Goal: Transaction & Acquisition: Register for event/course

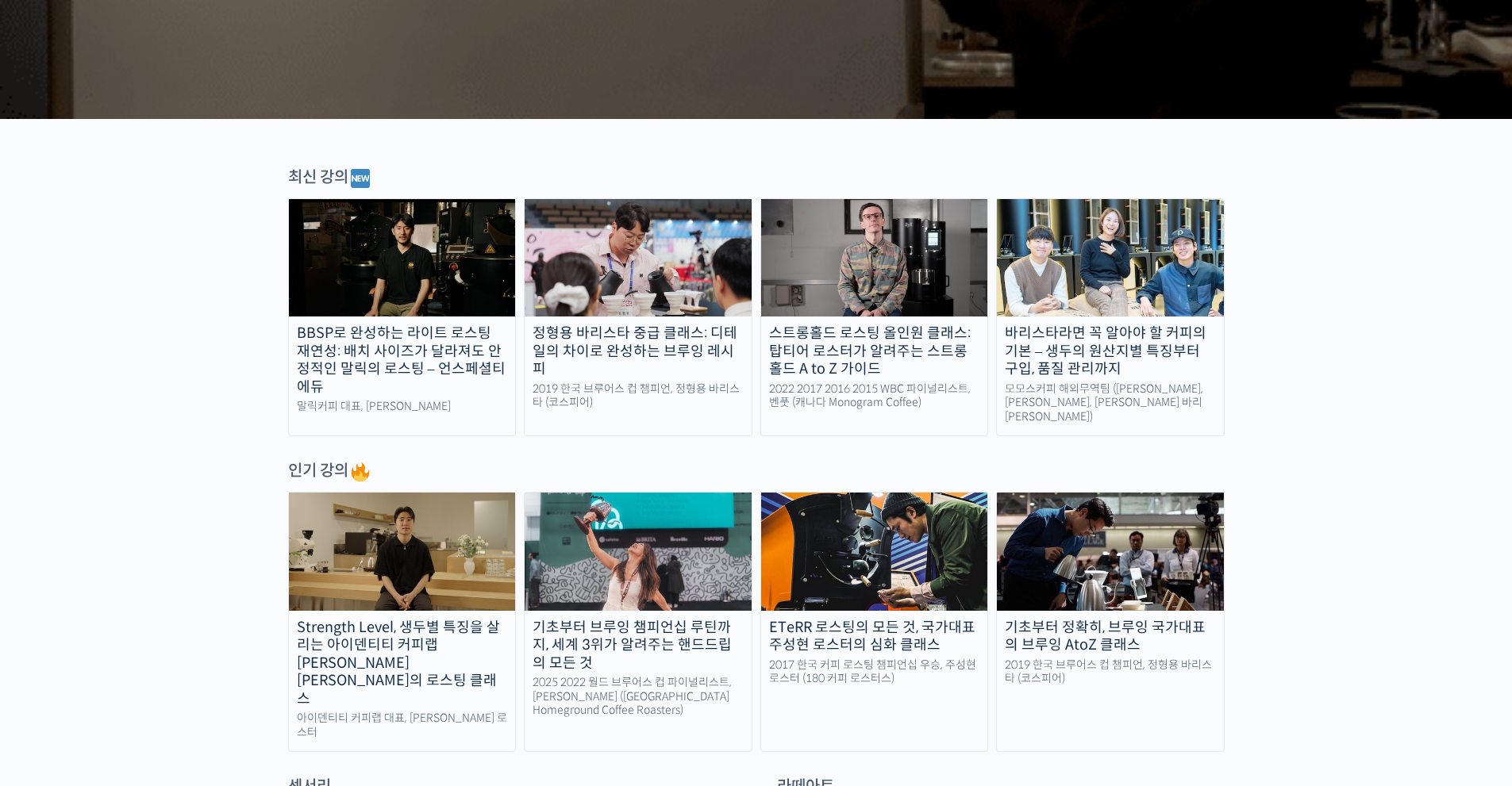
scroll to position [423, 0]
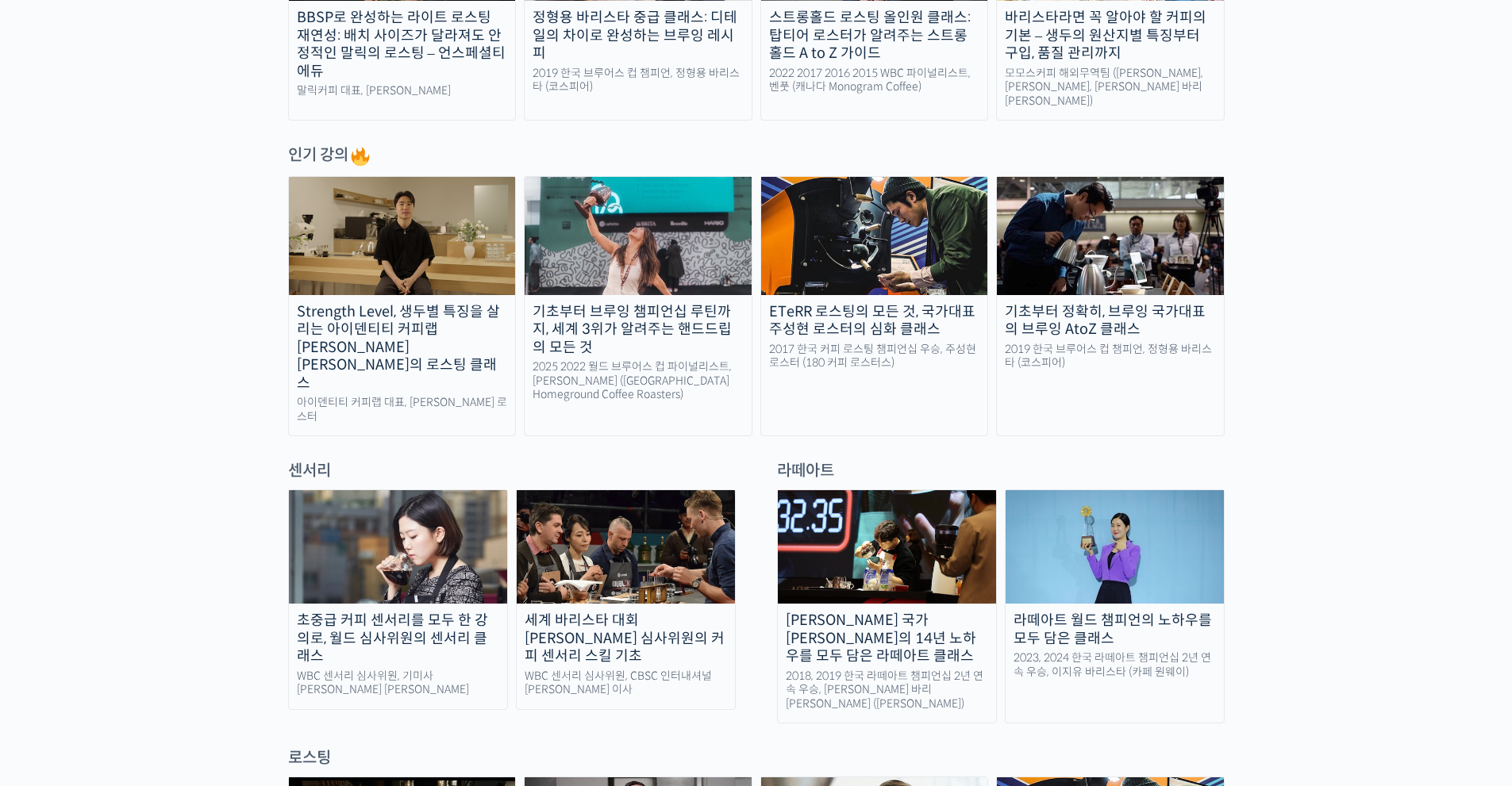
drag, startPoint x: 1380, startPoint y: 360, endPoint x: 1372, endPoint y: 392, distance: 33.0
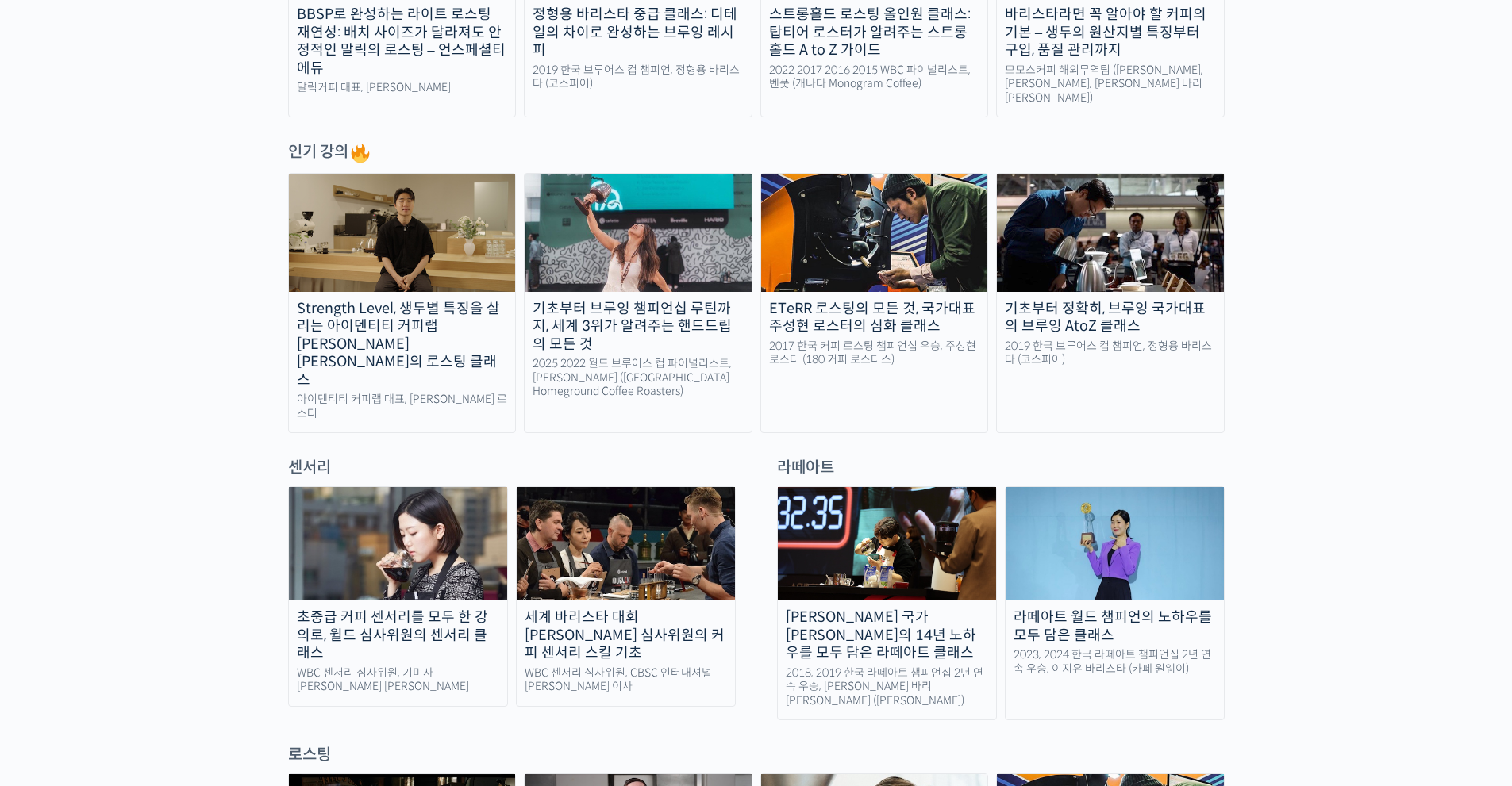
click at [391, 306] on div "Strength Level, 생두별 특징을 살리는 아이덴티티 커피랩 [PERSON_NAME] [PERSON_NAME]의 로스팅 클래스" at bounding box center [403, 344] width 227 height 90
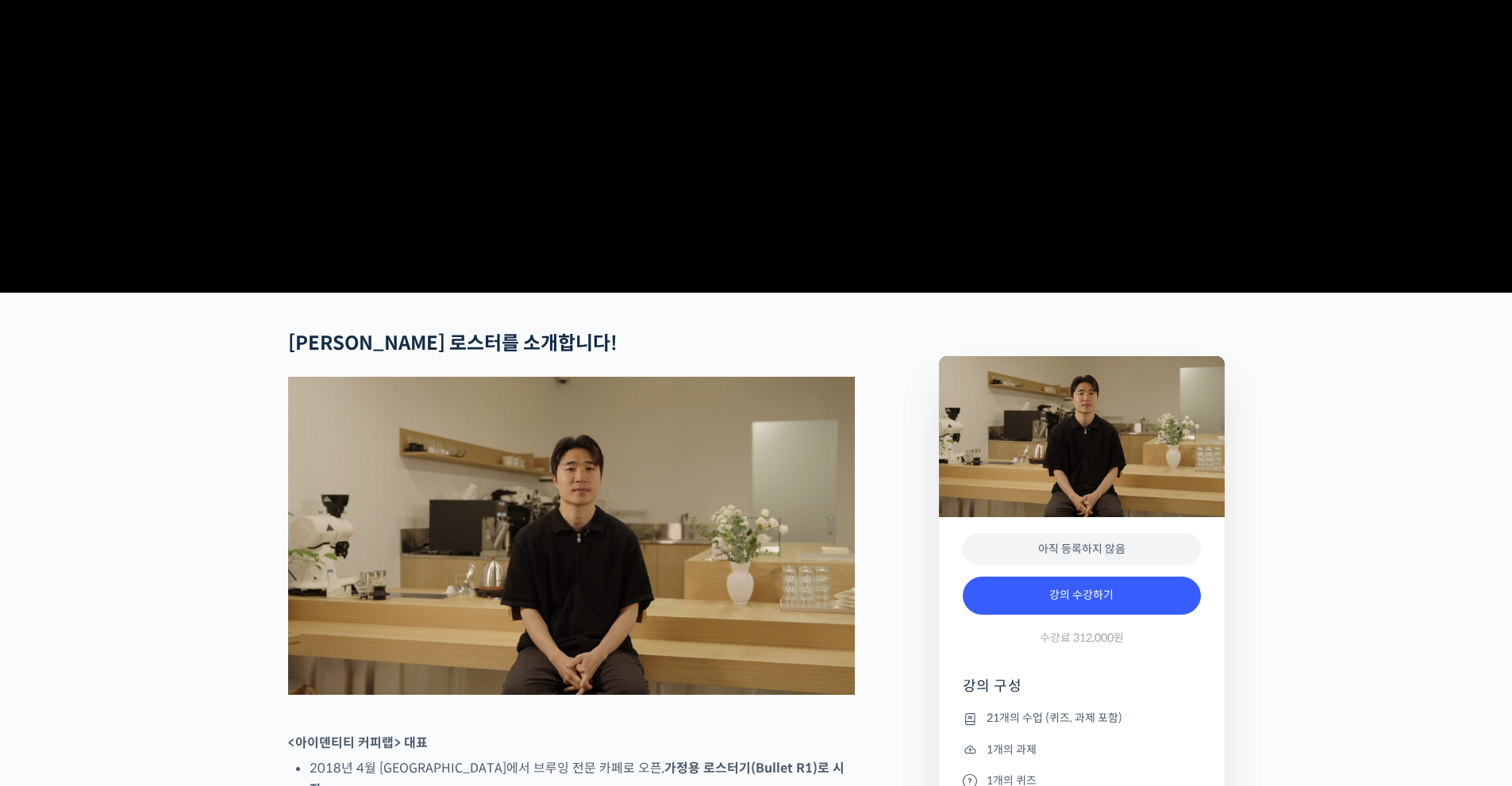
scroll to position [264, 0]
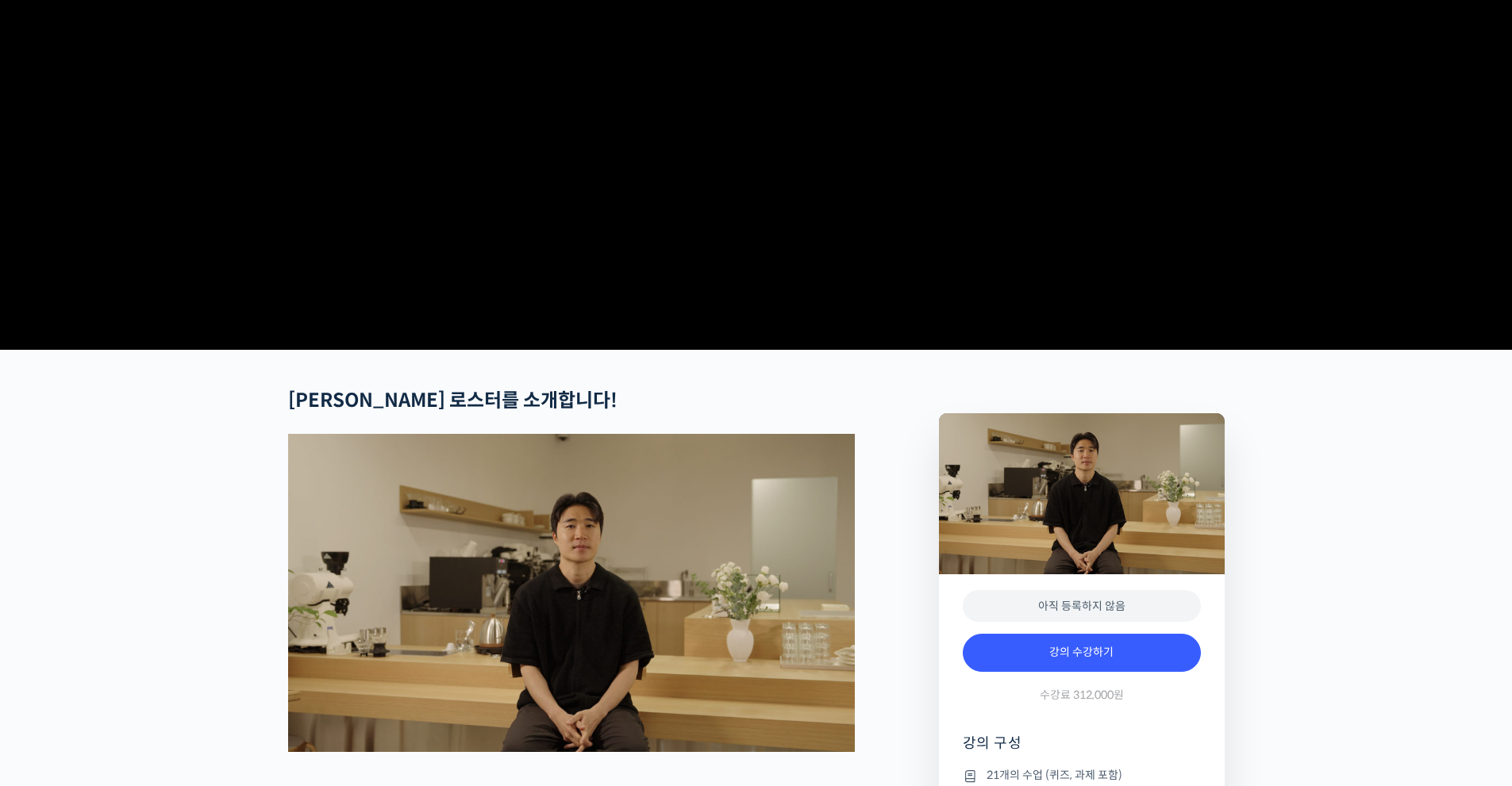
click at [812, 239] on video at bounding box center [756, 70] width 936 height 547
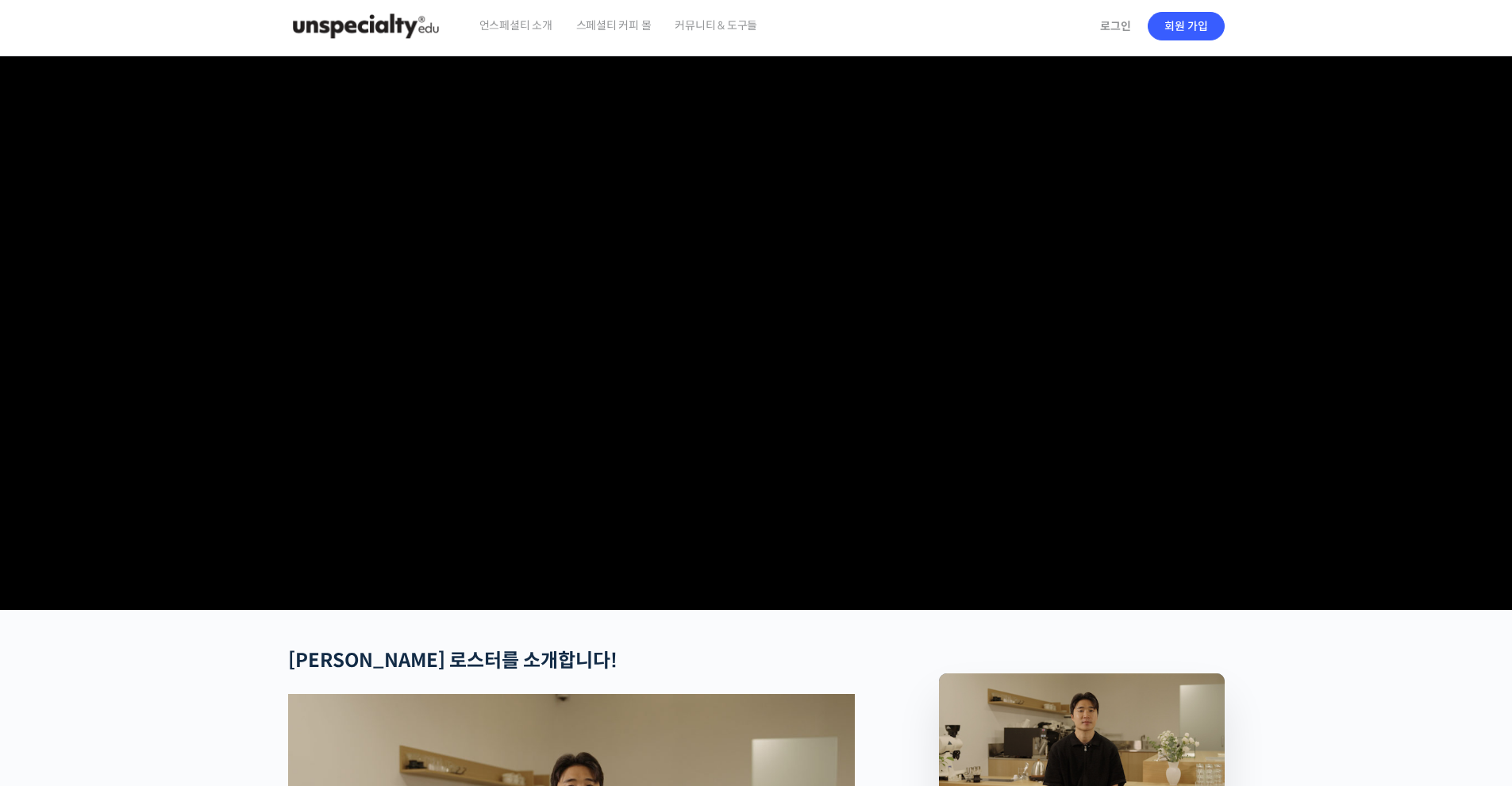
scroll to position [0, 0]
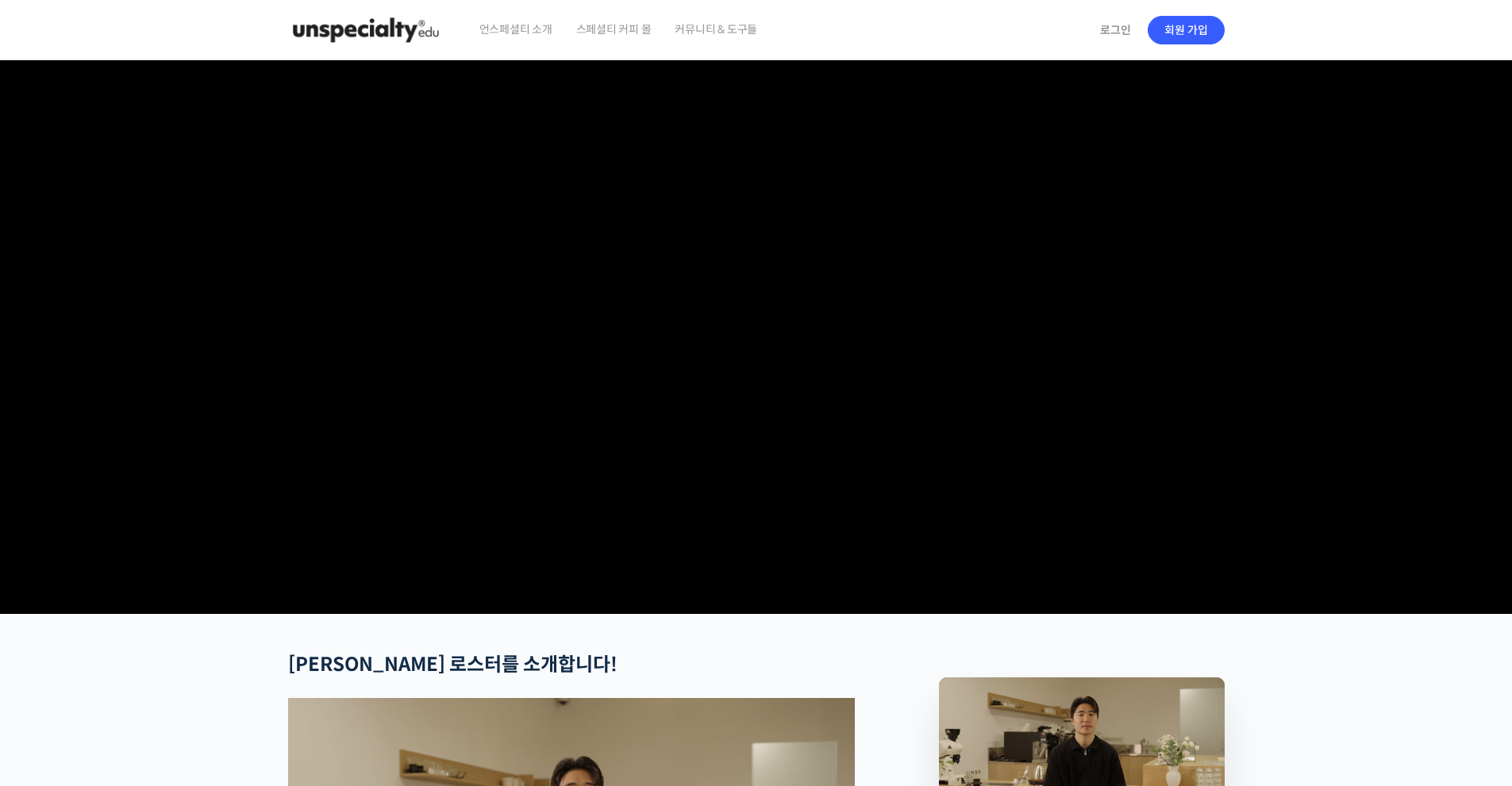
click at [756, 238] on video at bounding box center [756, 333] width 936 height 547
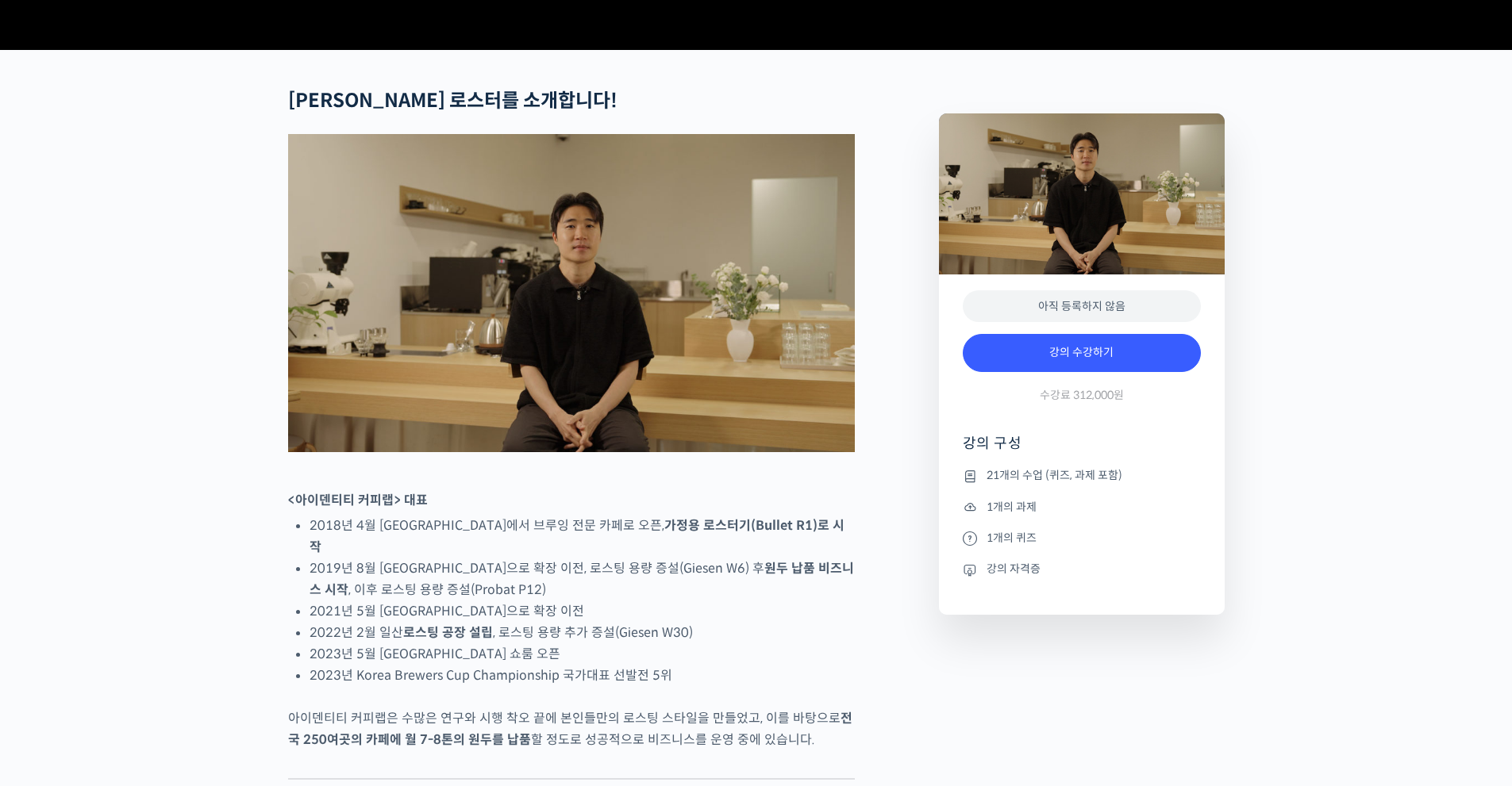
scroll to position [714, 0]
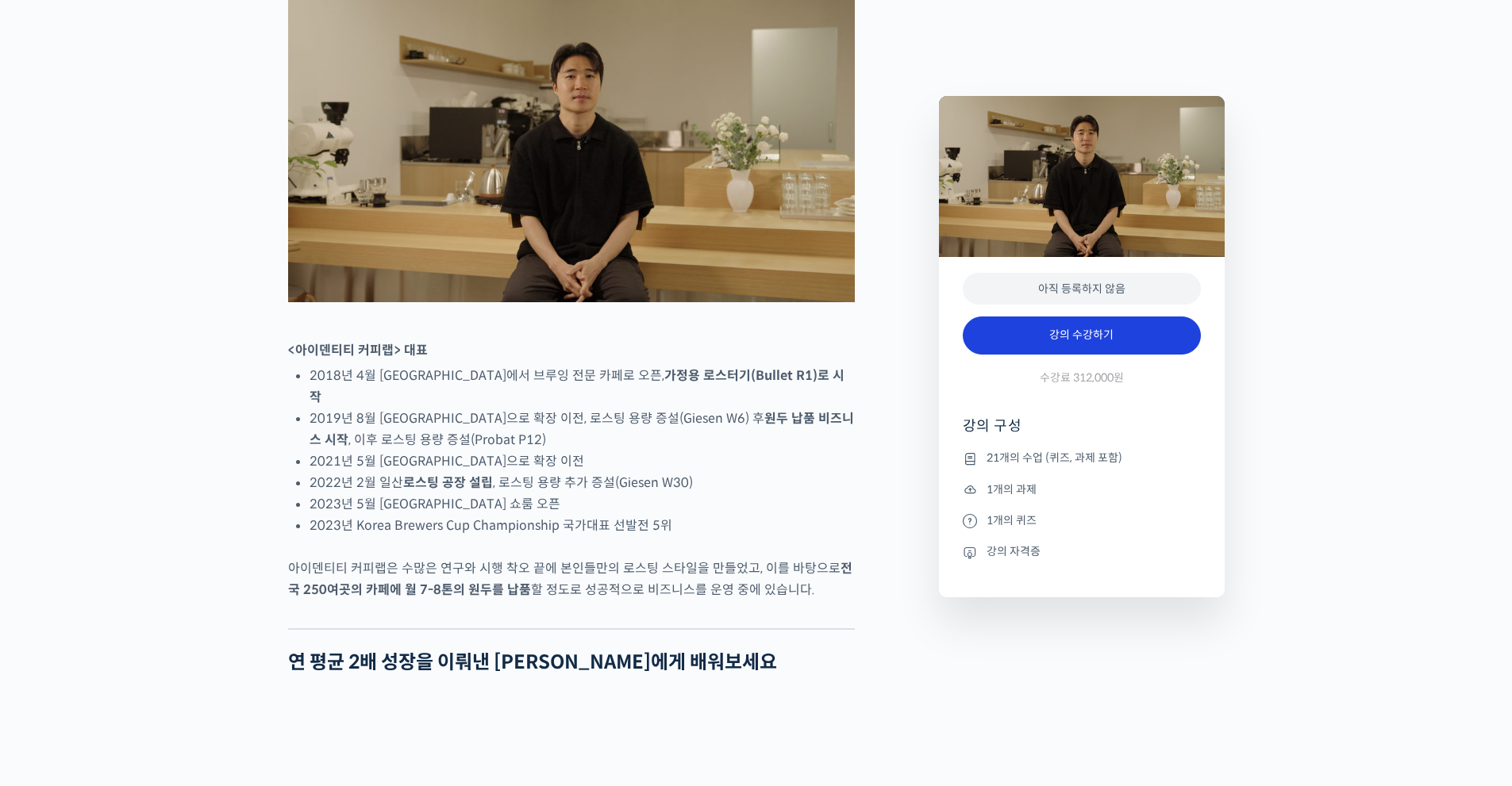
click at [1107, 353] on link "강의 수강하기" at bounding box center [1082, 335] width 238 height 38
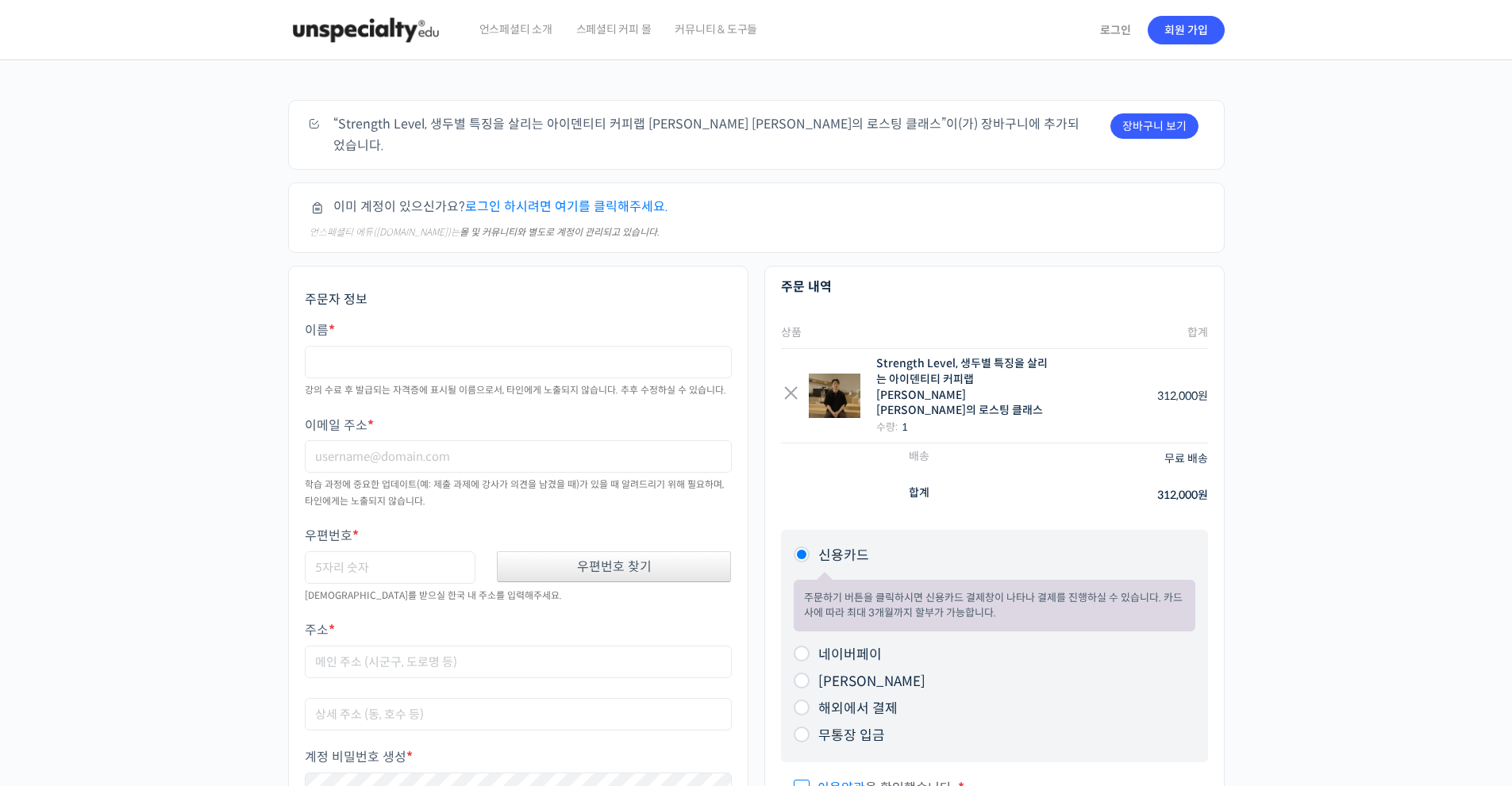
click at [595, 323] on label "이름 *" at bounding box center [518, 331] width 427 height 15
click at [595, 346] on input "이름 *" at bounding box center [518, 363] width 427 height 33
click at [595, 328] on p "이름 * 강의 수료 후 발급되는 자격증에 표시될 이름으로서, 타인에게 노출되지 않습니다. 추후 수정하실 수 있습니다." at bounding box center [518, 361] width 427 height 79
click at [603, 346] on input "이름 *" at bounding box center [518, 363] width 427 height 33
type input "한웅"
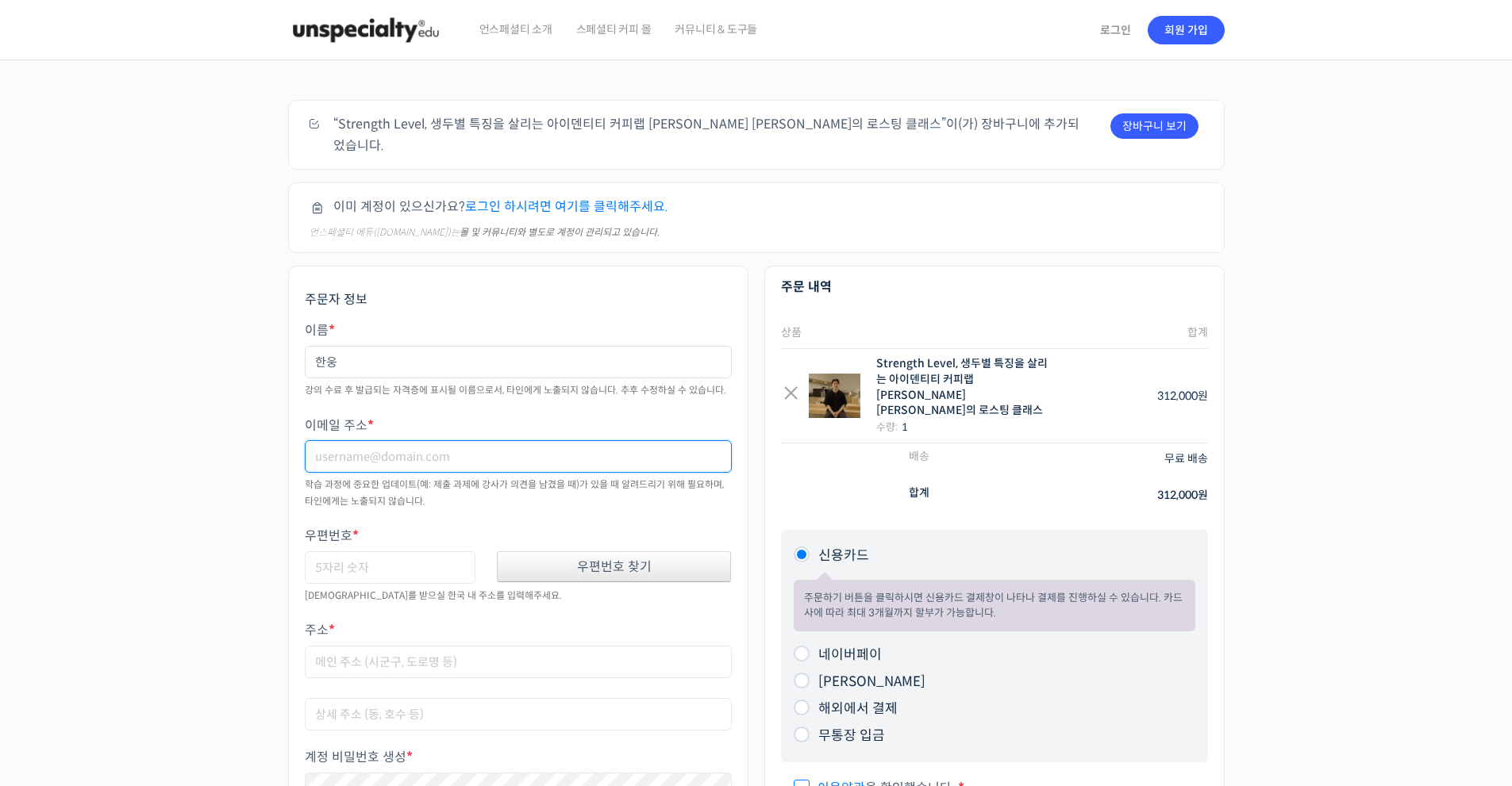
type input "ㅗ"
type input "h"
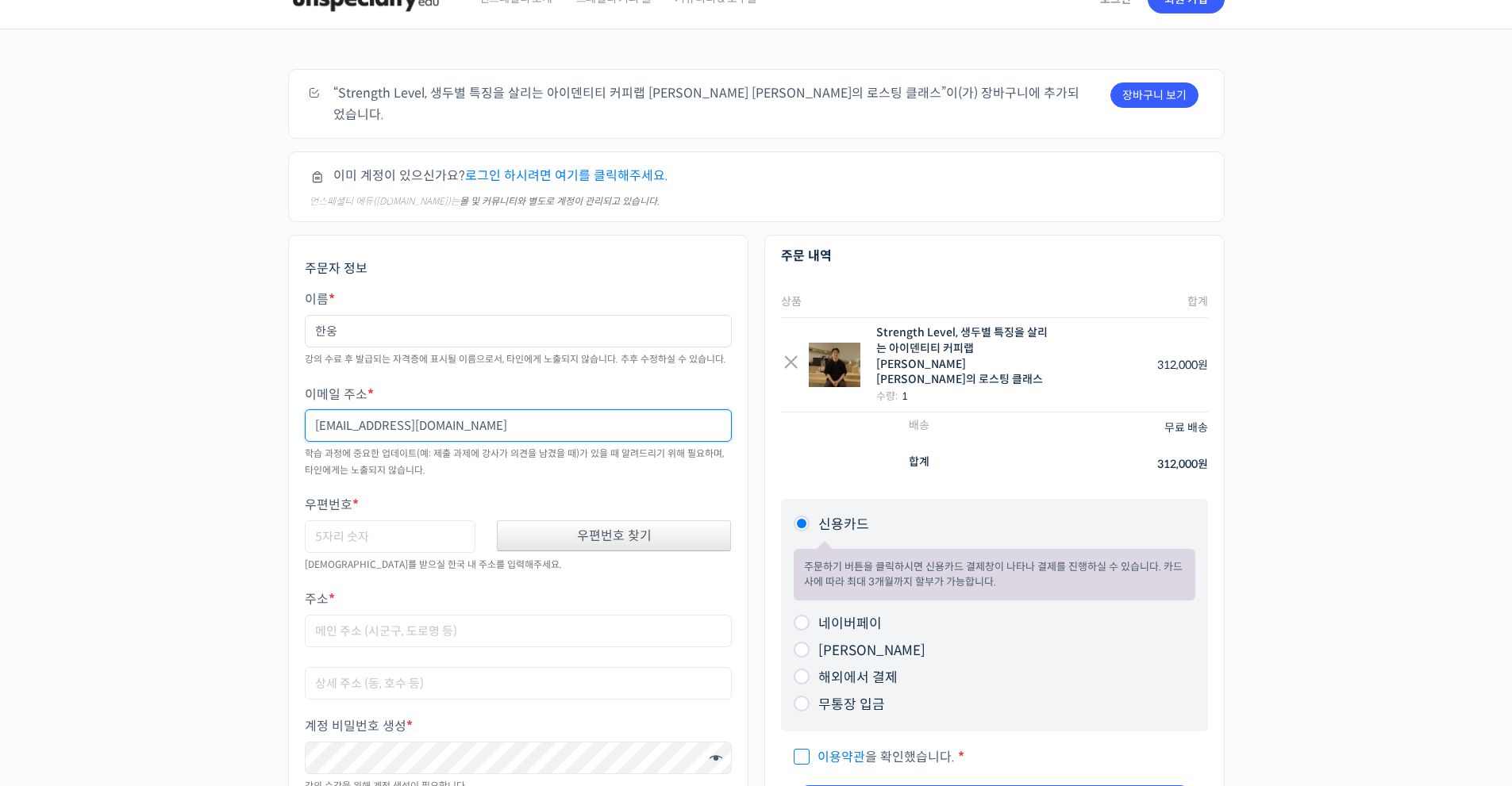
scroll to position [133, 0]
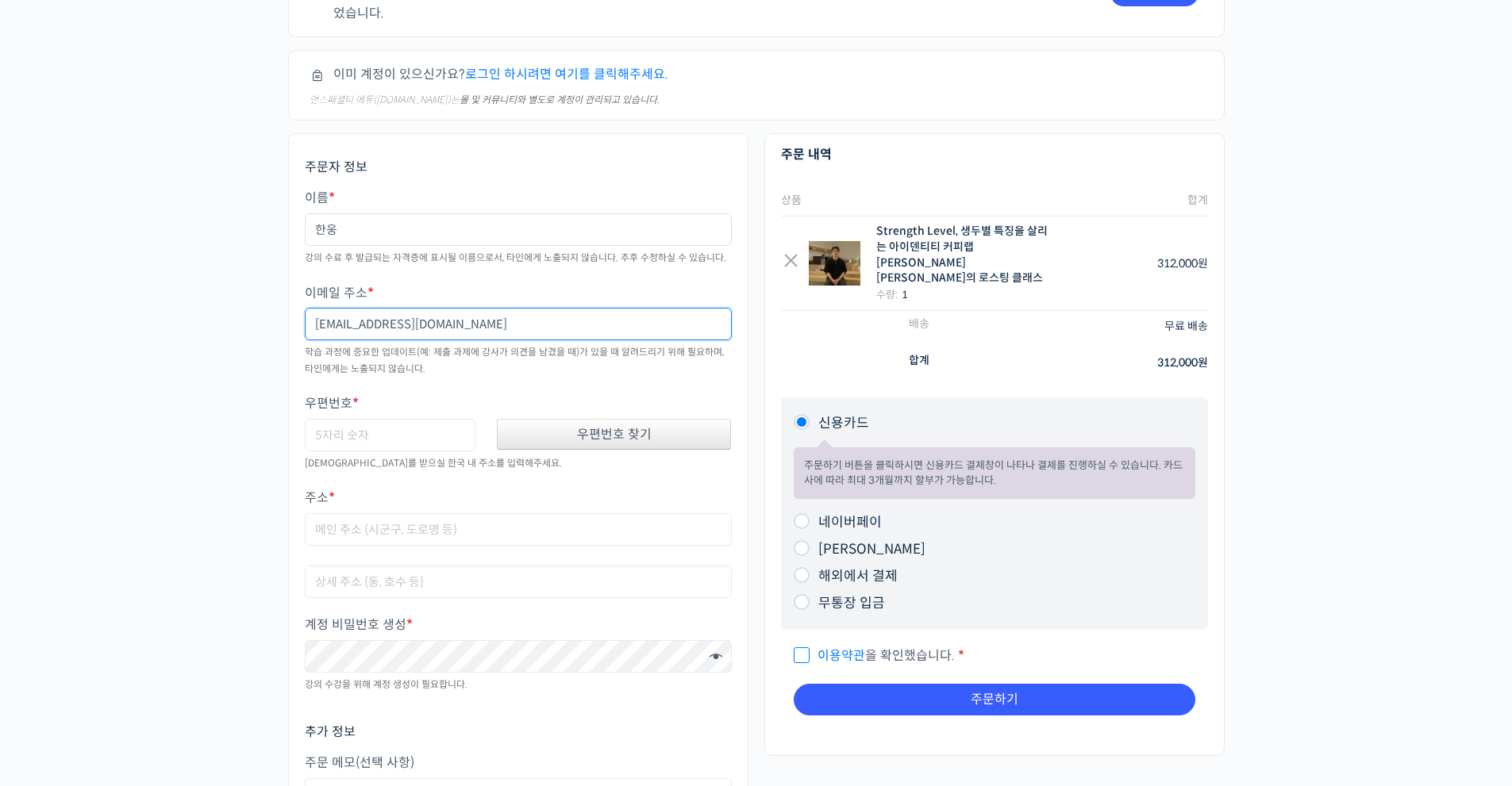
type input "hwoong@kakao.com"
click at [677, 419] on div "우편번호 찾기" at bounding box center [615, 434] width 235 height 31
type input "01831"
type input "서울 노원구 공릉로59길 25"
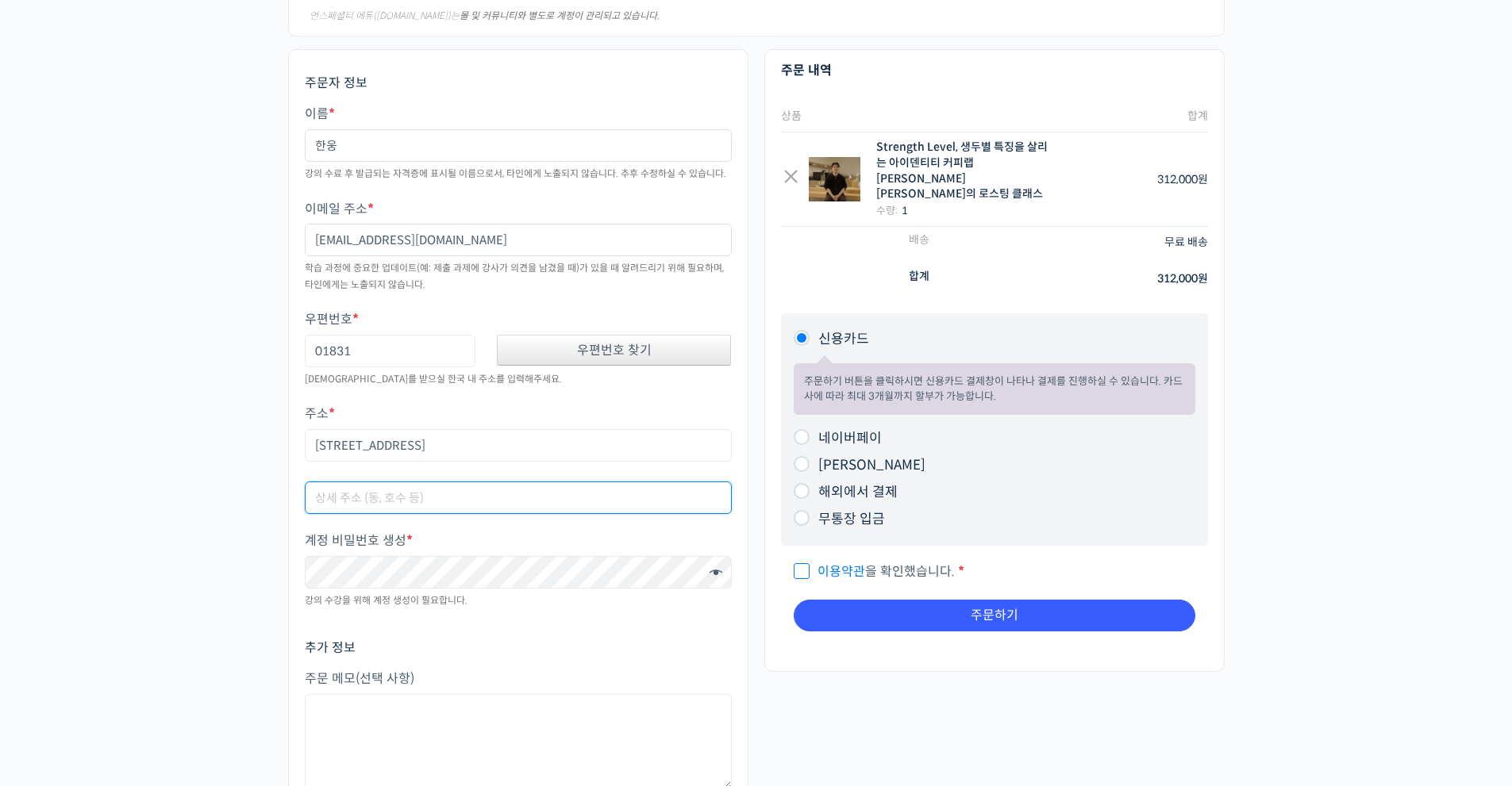
scroll to position [291, 0]
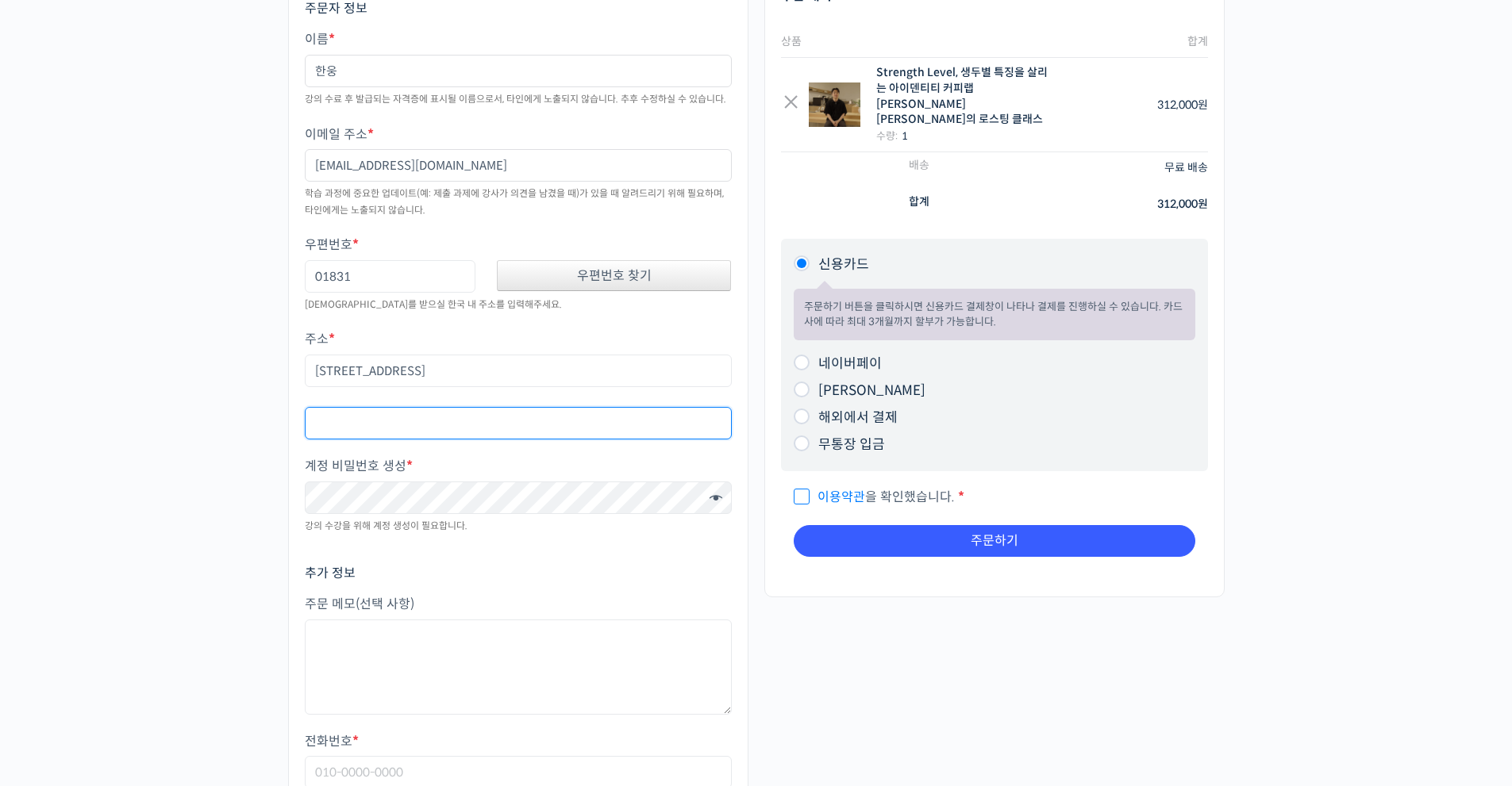
type input "6"
type input "702/201"
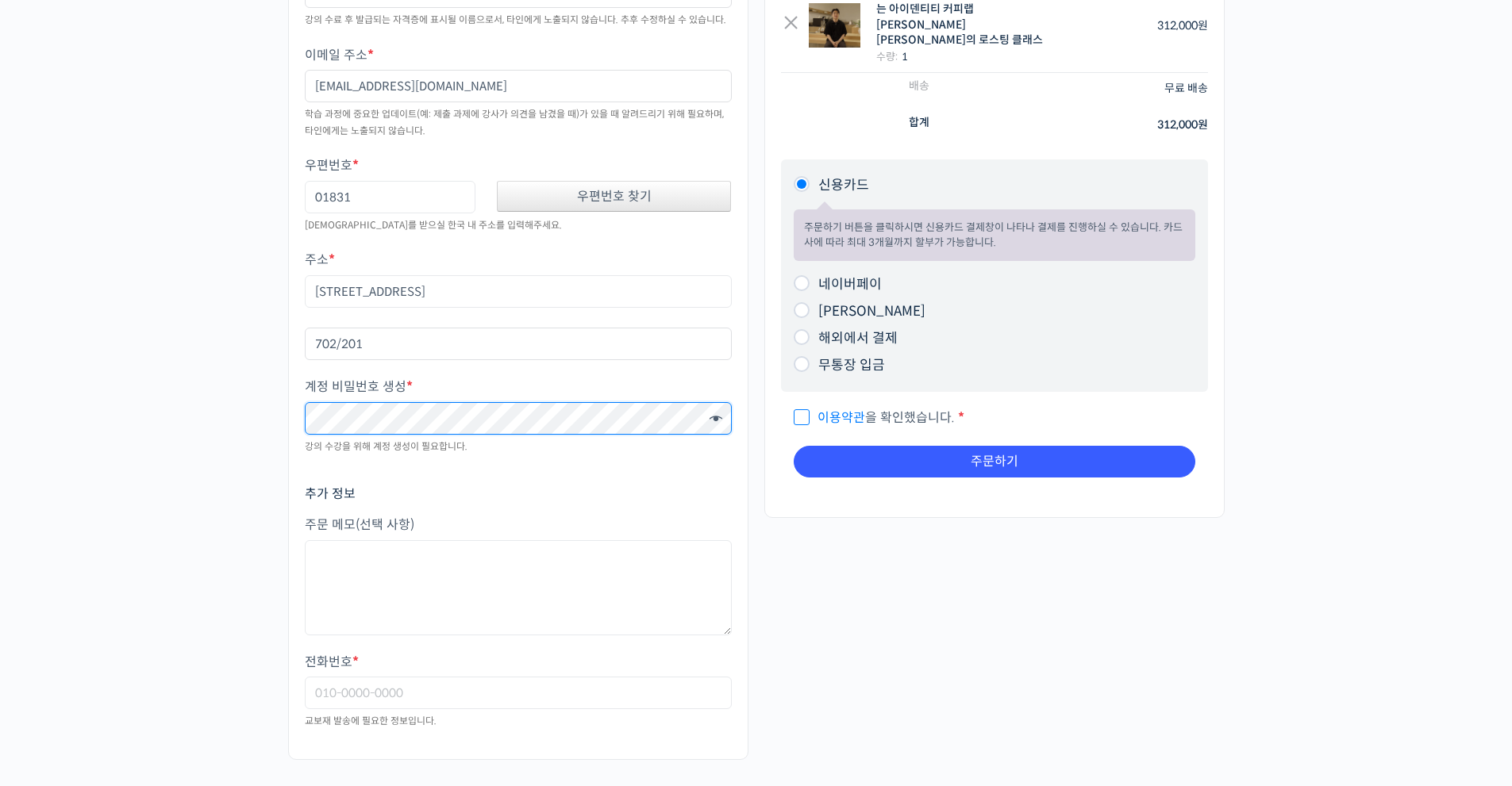
scroll to position [397, 0]
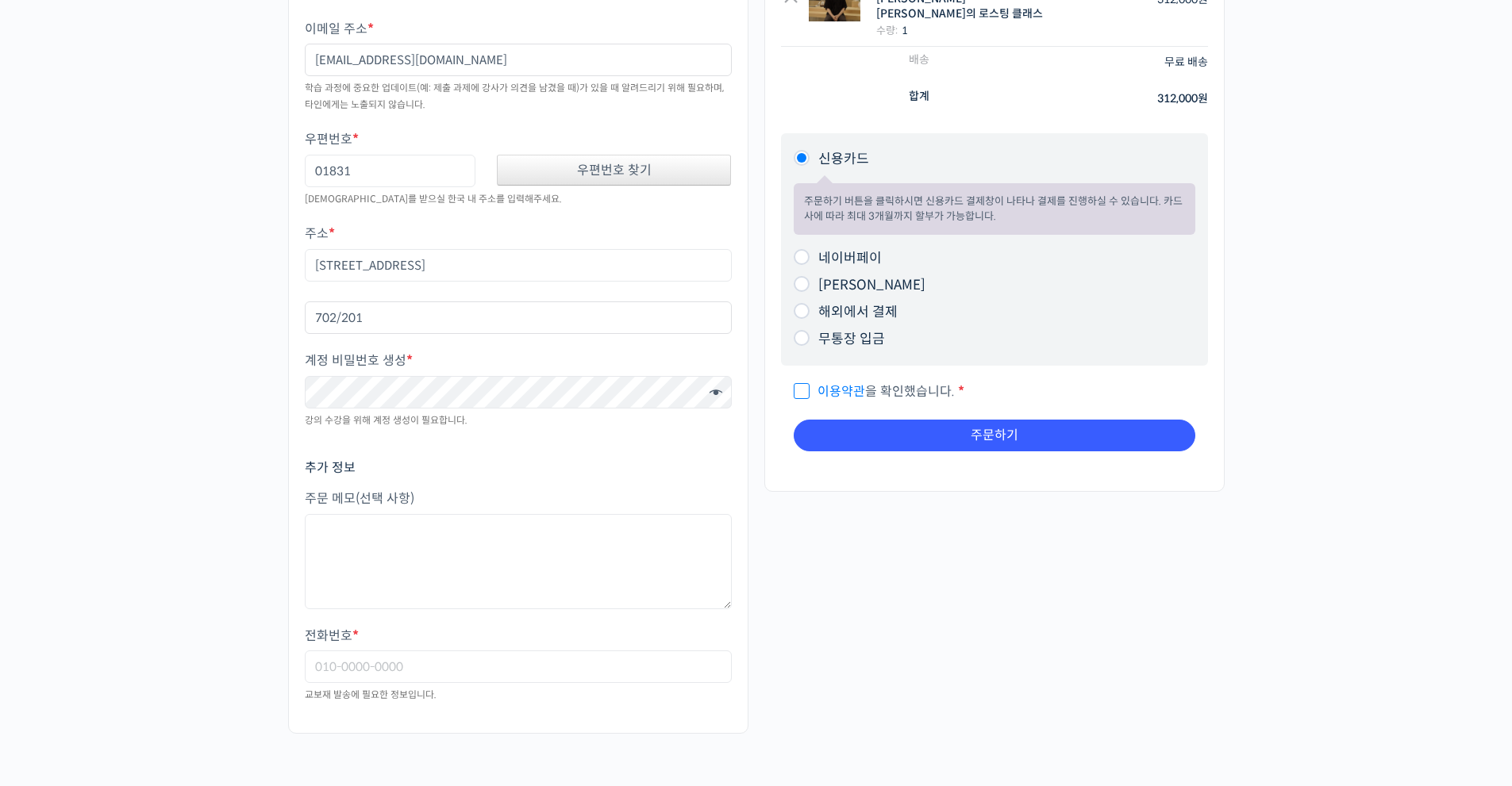
click at [544, 667] on p "전화번호 * 교보재 발송에 필요한 정보입니다." at bounding box center [518, 666] width 427 height 79
click at [547, 654] on input "전화번호 *" at bounding box center [518, 667] width 427 height 33
type input "010-5525-6615"
click at [916, 576] on div "주문자 정보 이름 * 한웅 강의 수료 후 발급되는 자격증에 표시될 이름으로서, 타인에게 노출되지 않습니다. 추후 수정하실 수 있습니다. 이메일…" at bounding box center [756, 309] width 953 height 881
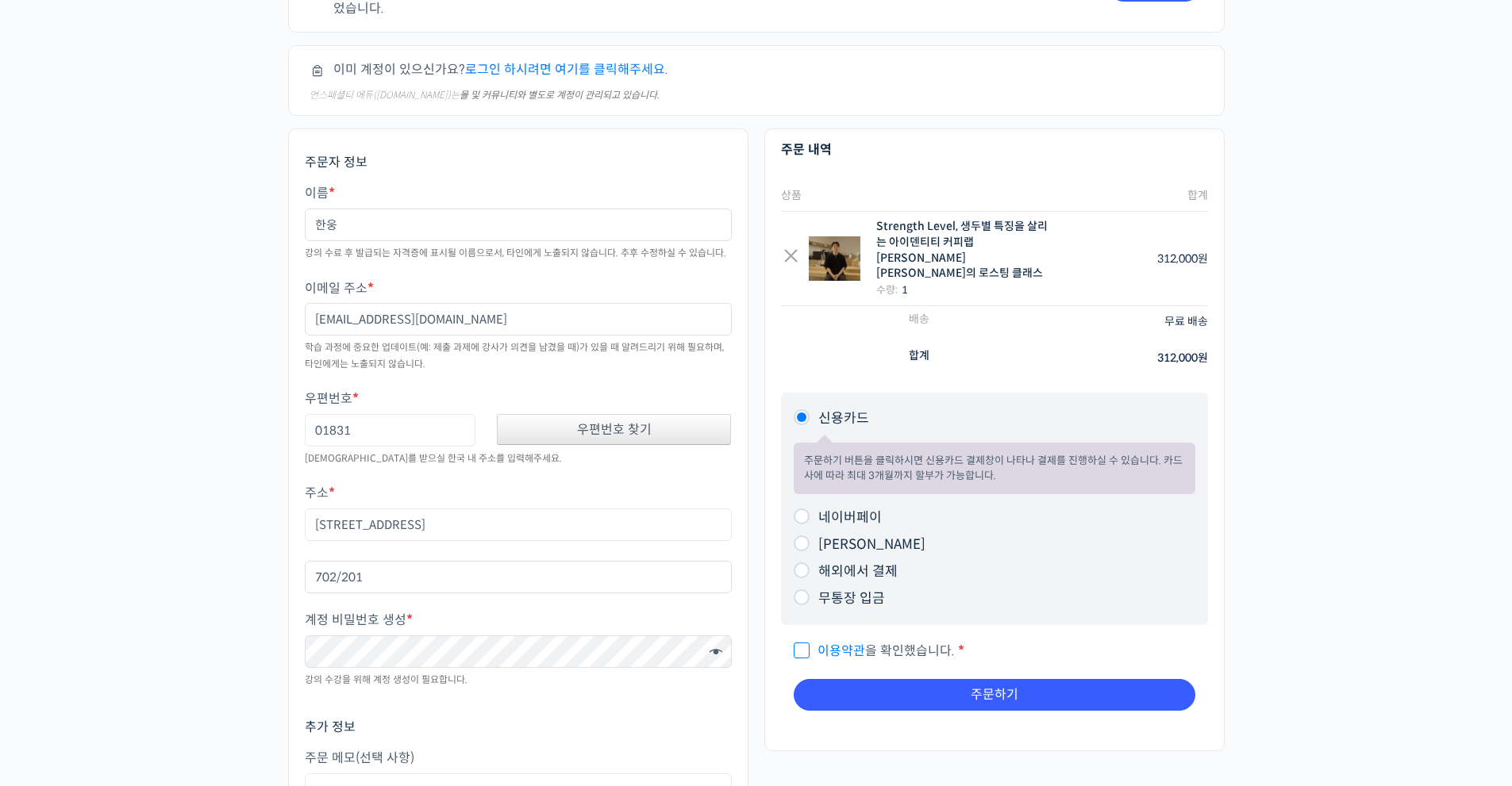
scroll to position [133, 0]
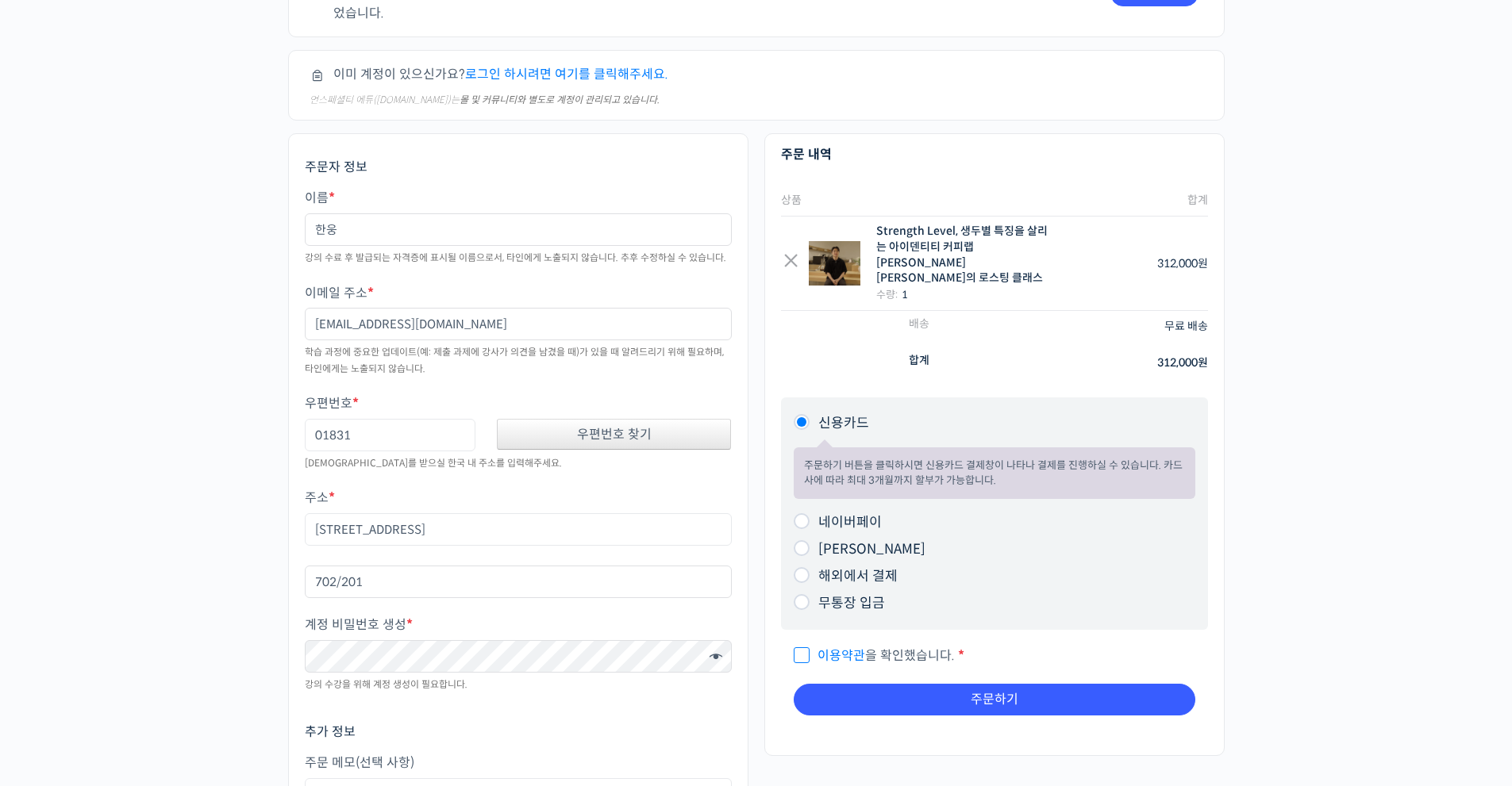
click at [838, 514] on label "네이버페이" at bounding box center [850, 522] width 64 height 16
click at [809, 513] on input "네이버페이" at bounding box center [801, 521] width 15 height 15
radio input "true"
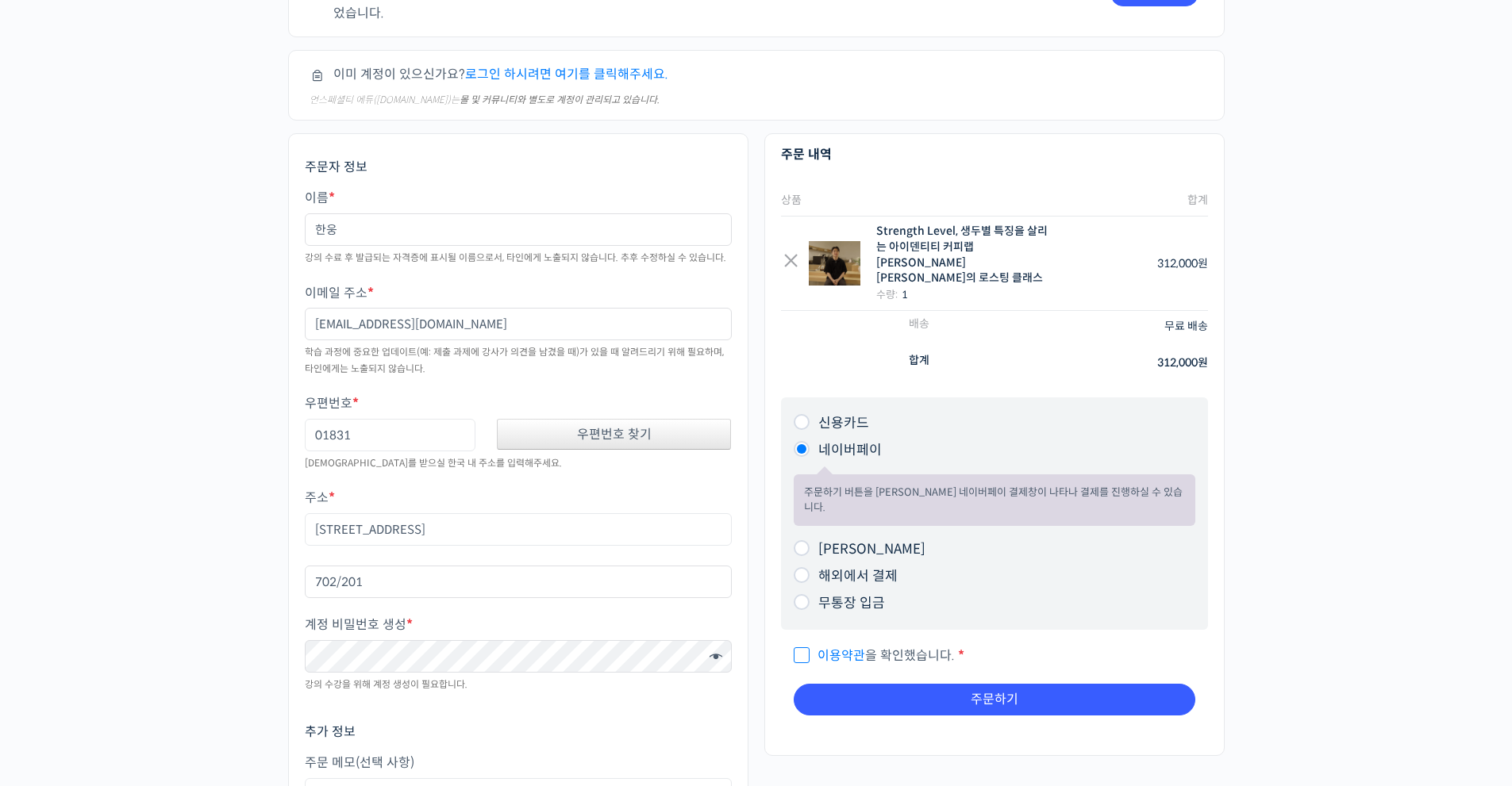
click at [796, 647] on span "이용약관 을 확인했습니다." at bounding box center [874, 655] width 161 height 16
click at [796, 643] on input "이용약관 을 확인했습니다. *" at bounding box center [798, 648] width 10 height 10
checkbox input "true"
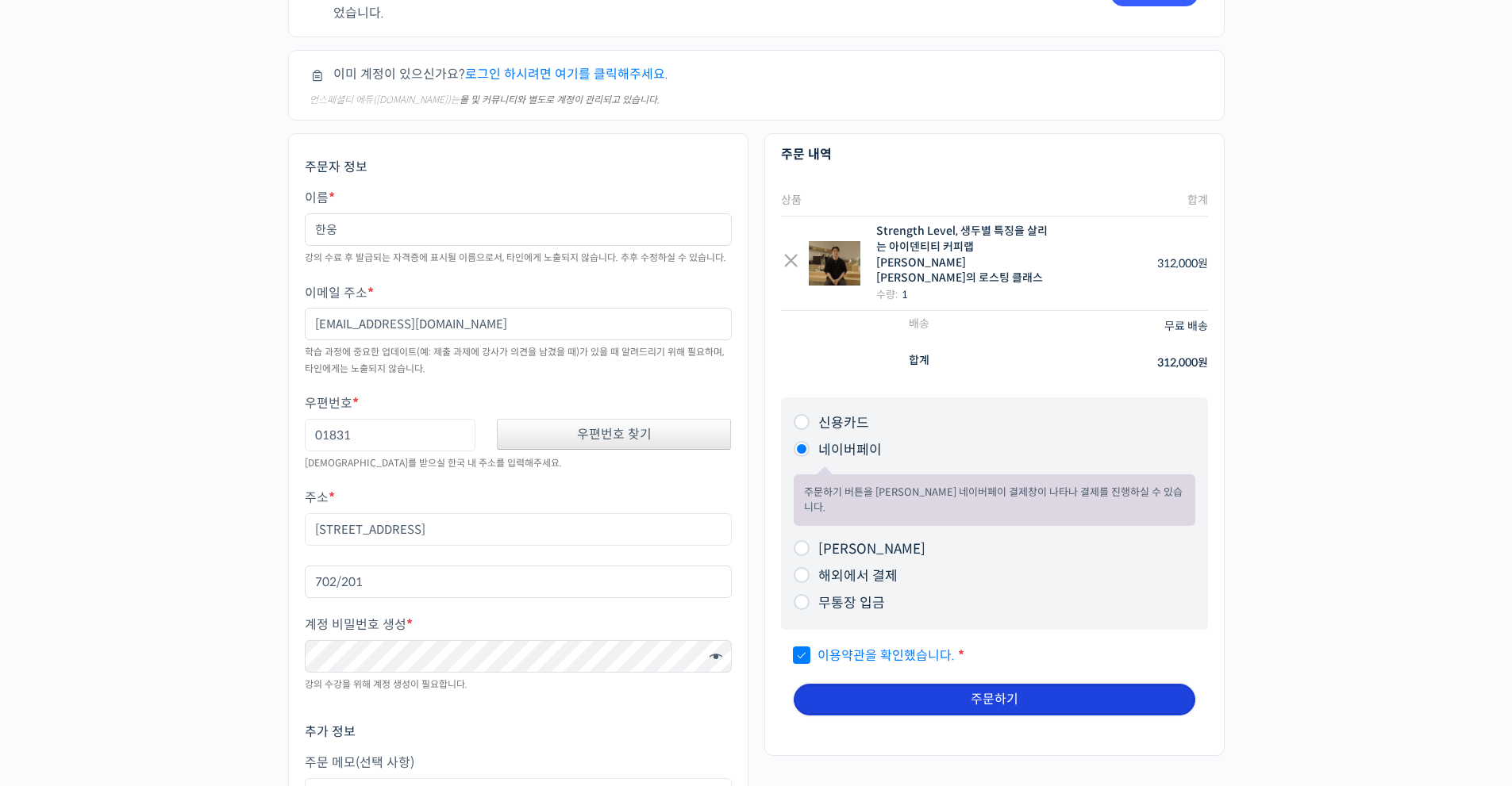
click at [912, 684] on button "주문하기" at bounding box center [995, 700] width 402 height 32
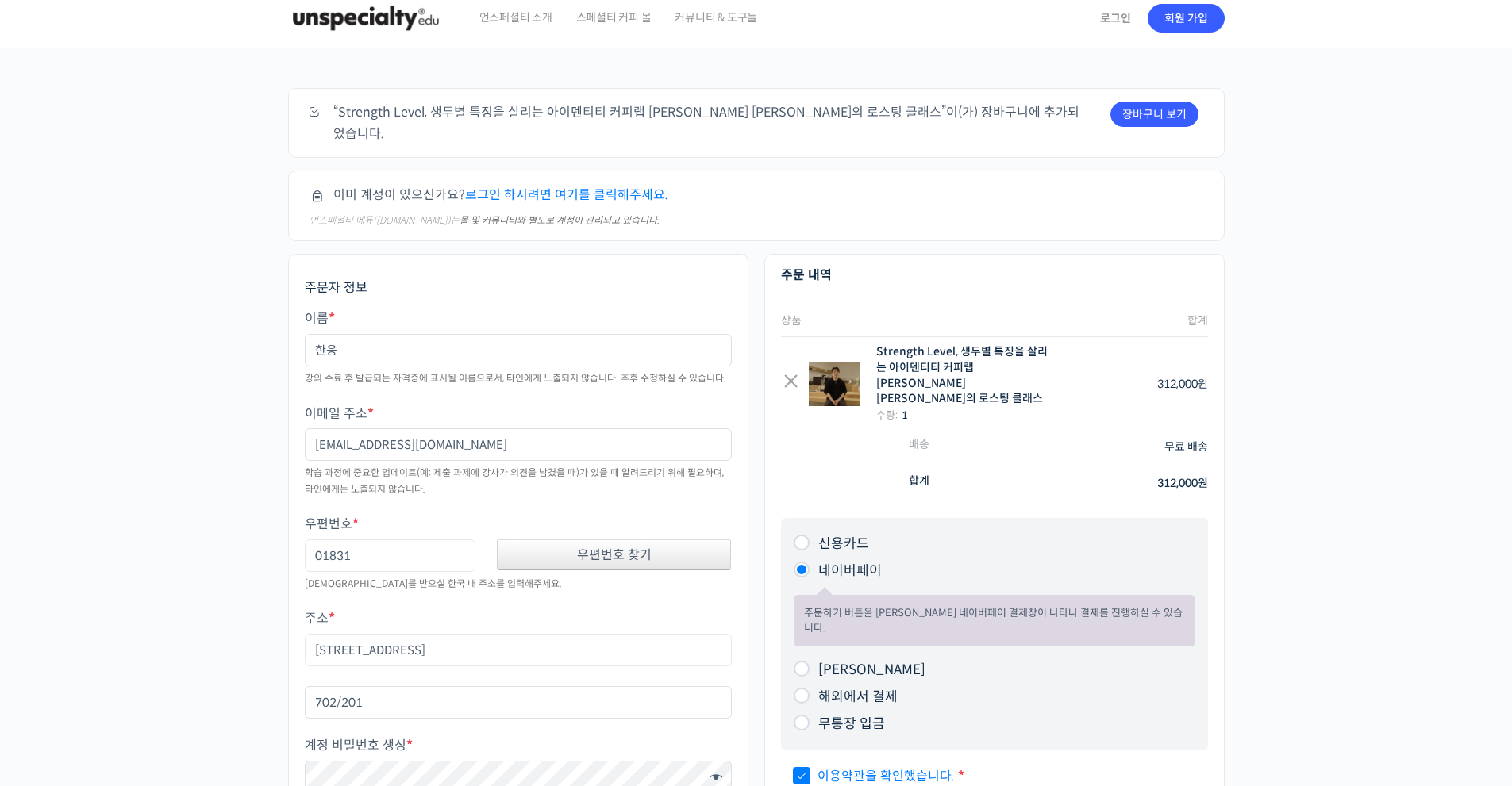
scroll to position [0, 0]
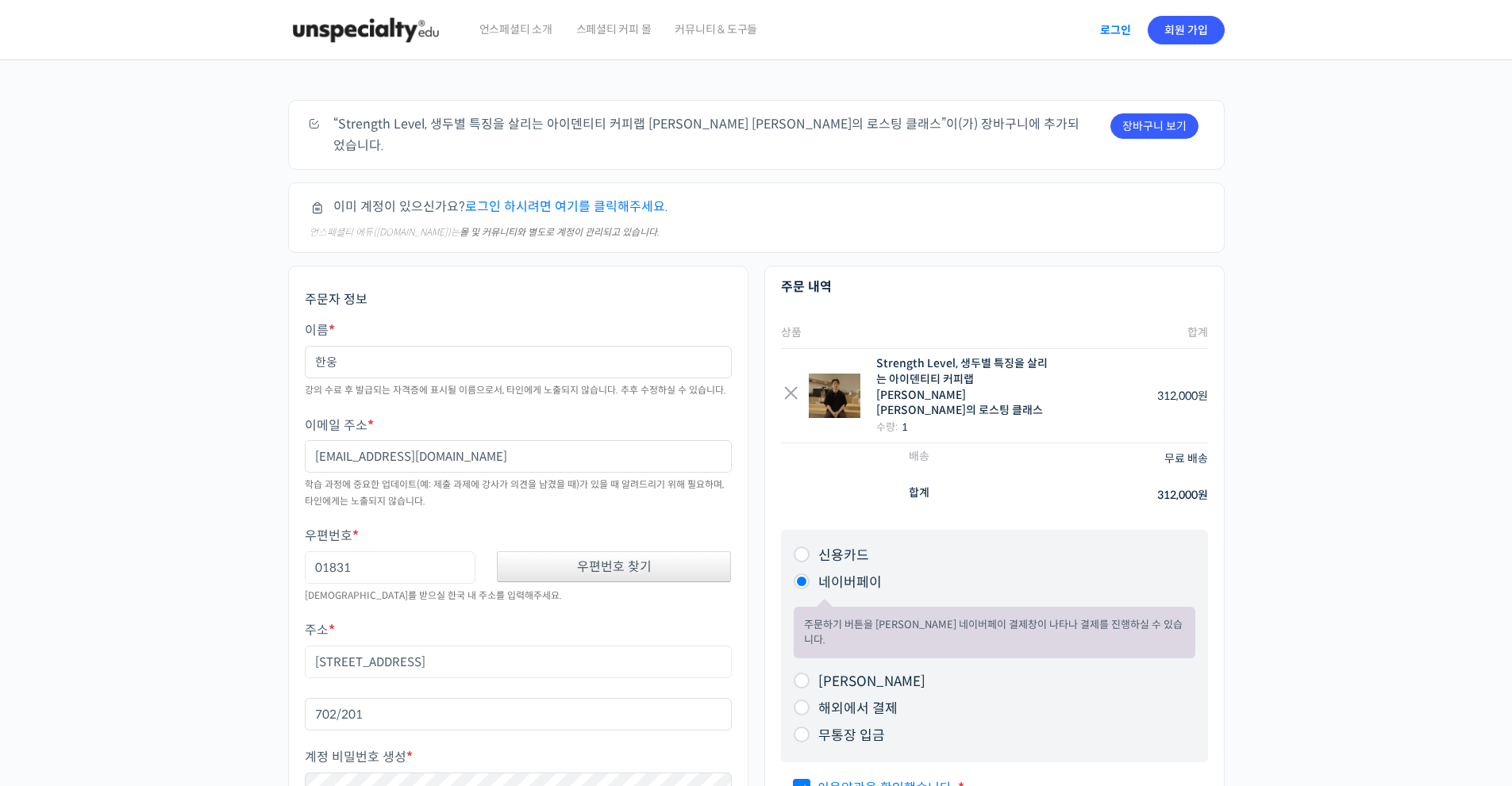
click at [1118, 25] on link "로그인" at bounding box center [1116, 30] width 50 height 36
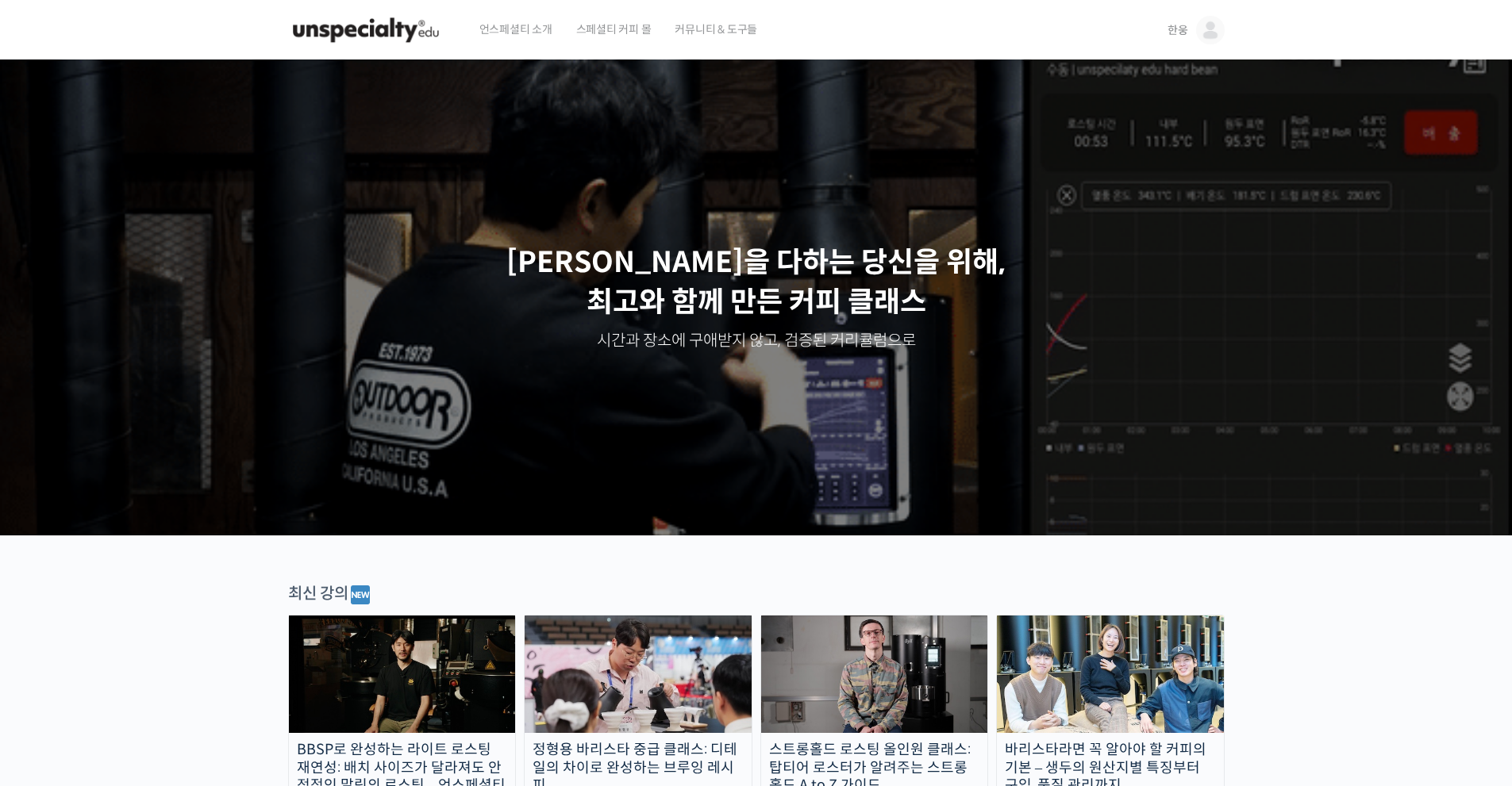
click at [1179, 43] on link "한웅" at bounding box center [1196, 30] width 57 height 60
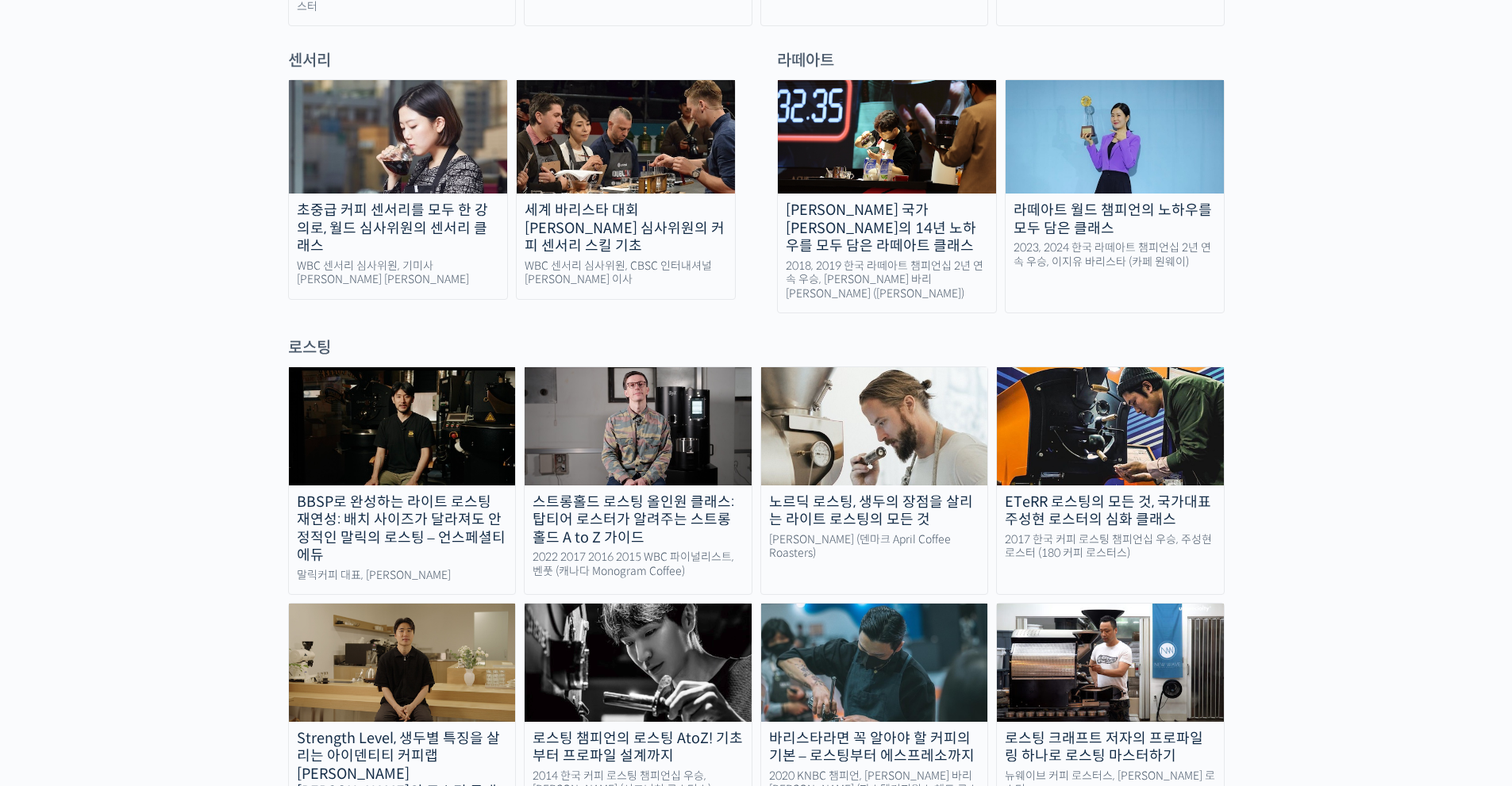
drag, startPoint x: 1366, startPoint y: 670, endPoint x: 1366, endPoint y: 765, distance: 95.0
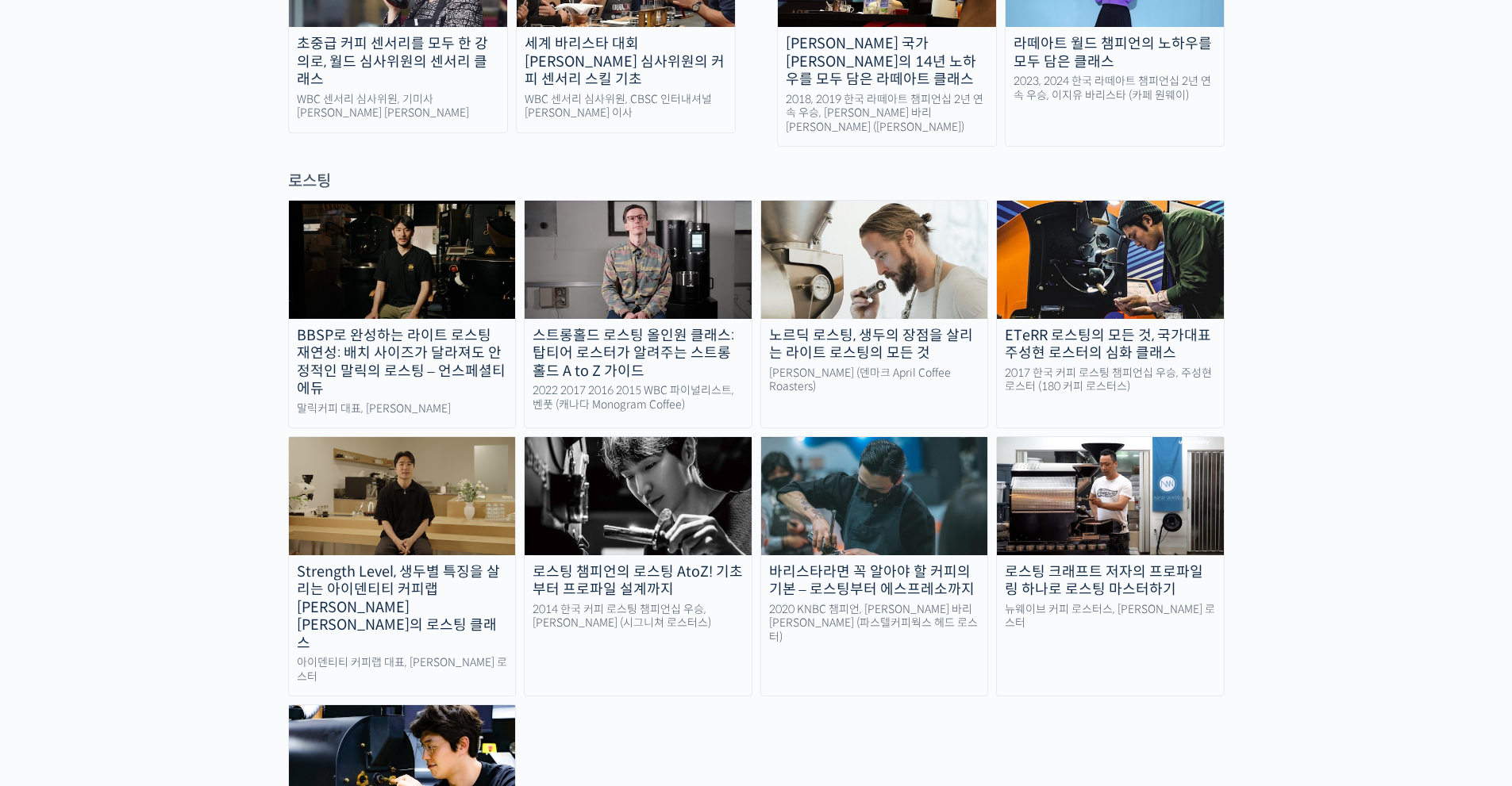
click at [407, 444] on img at bounding box center [403, 495] width 227 height 117
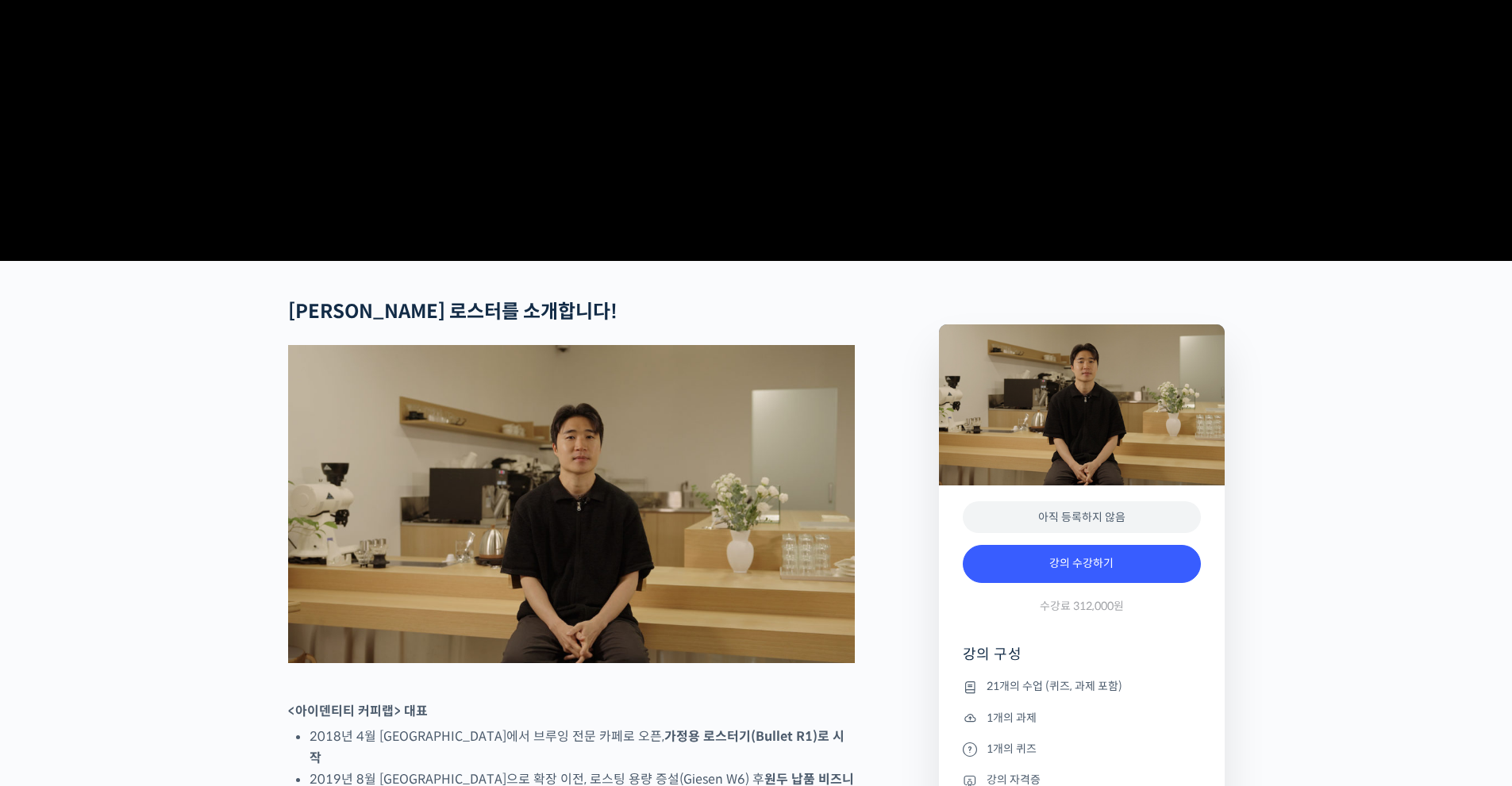
scroll to position [371, 0]
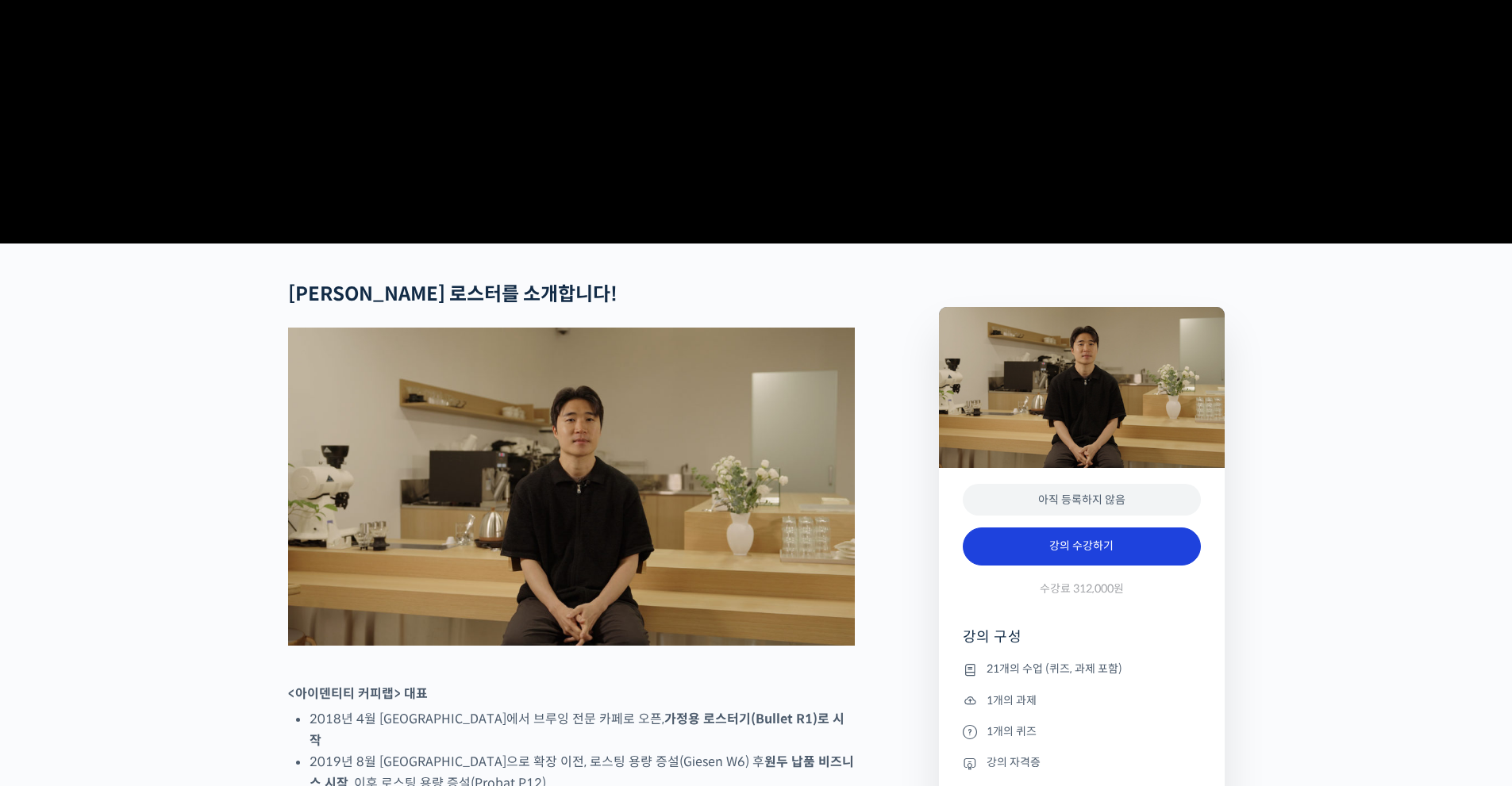
click at [1114, 565] on link "강의 수강하기" at bounding box center [1082, 547] width 238 height 38
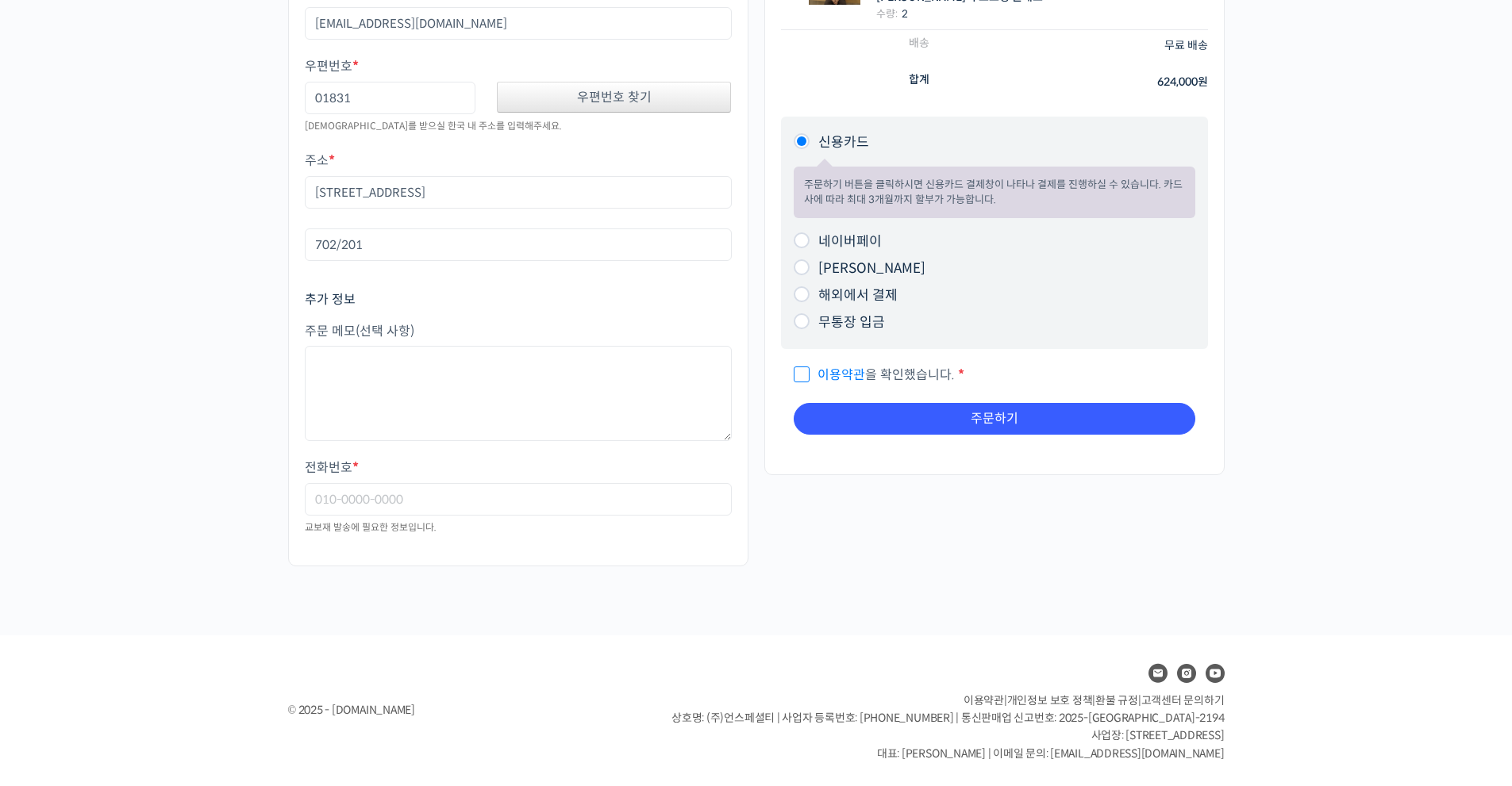
scroll to position [248, 0]
click at [325, 490] on input "전화번호 *" at bounding box center [518, 500] width 427 height 33
type input "01055256615"
click at [800, 233] on input "네이버페이" at bounding box center [801, 240] width 15 height 15
radio input "true"
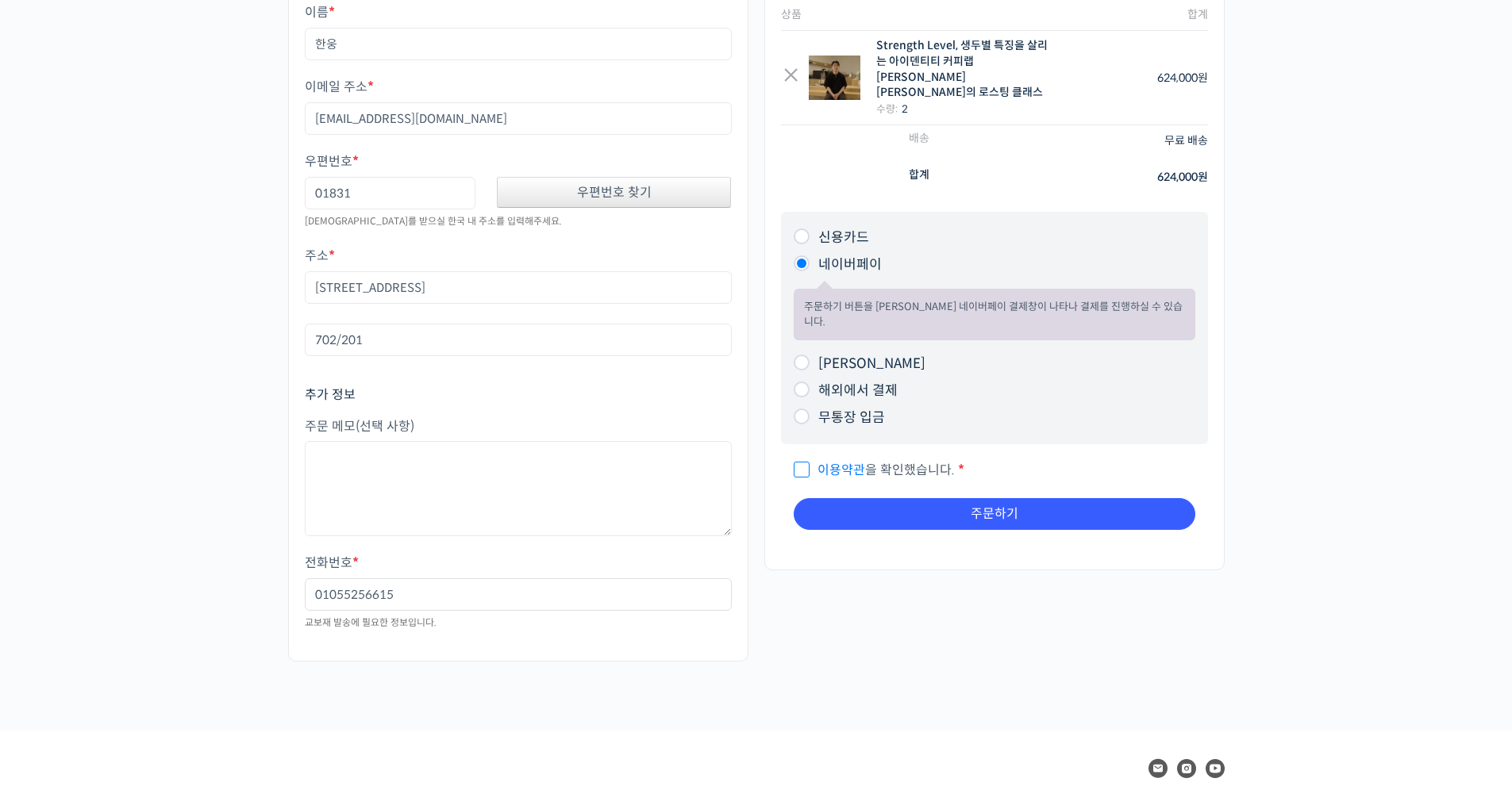
scroll to position [115, 0]
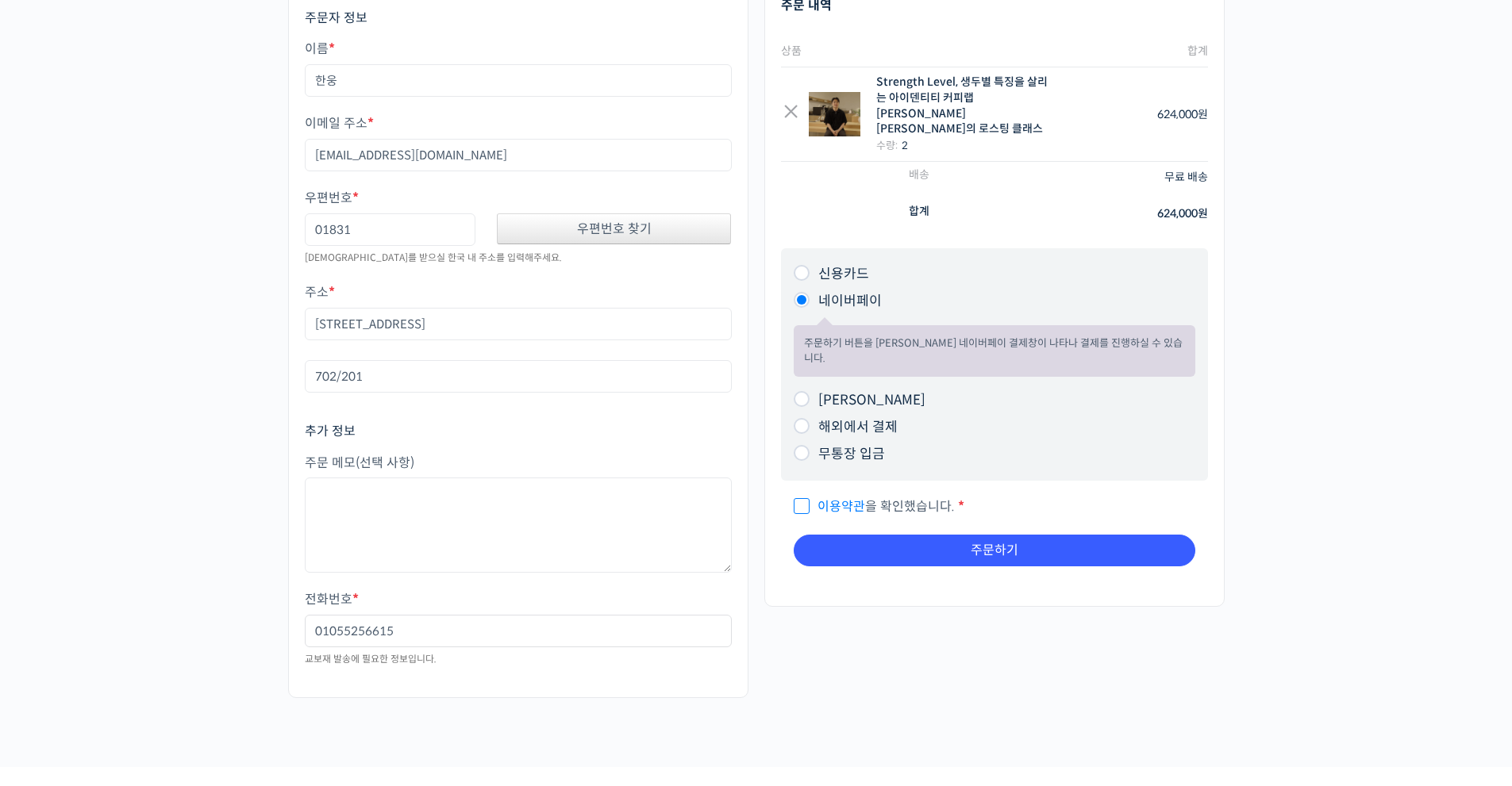
click at [796, 494] on input "이용약관 을 확인했습니다. *" at bounding box center [798, 499] width 10 height 10
checkbox input "true"
click at [874, 534] on button "주문하기" at bounding box center [995, 550] width 402 height 32
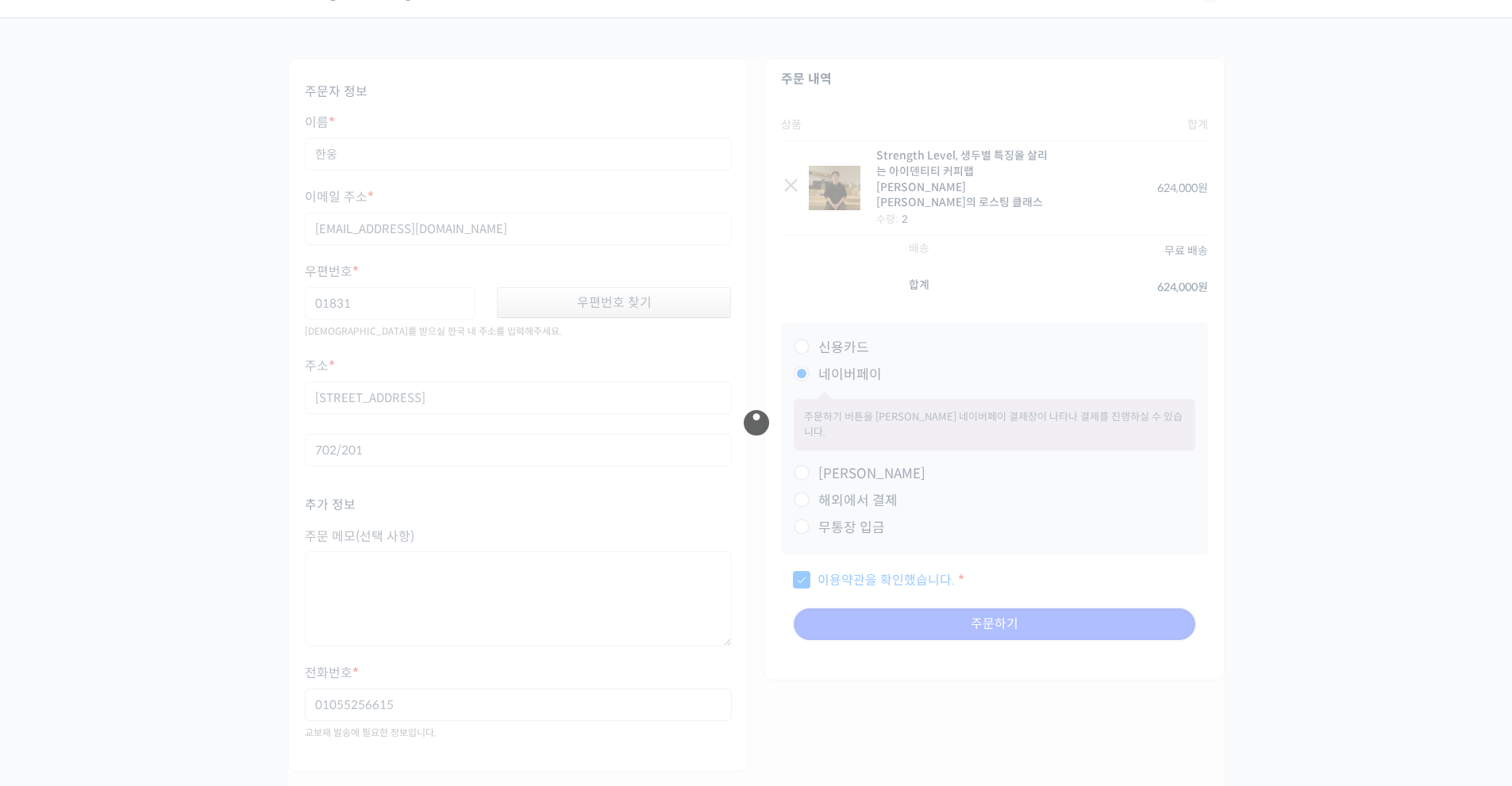
scroll to position [0, 0]
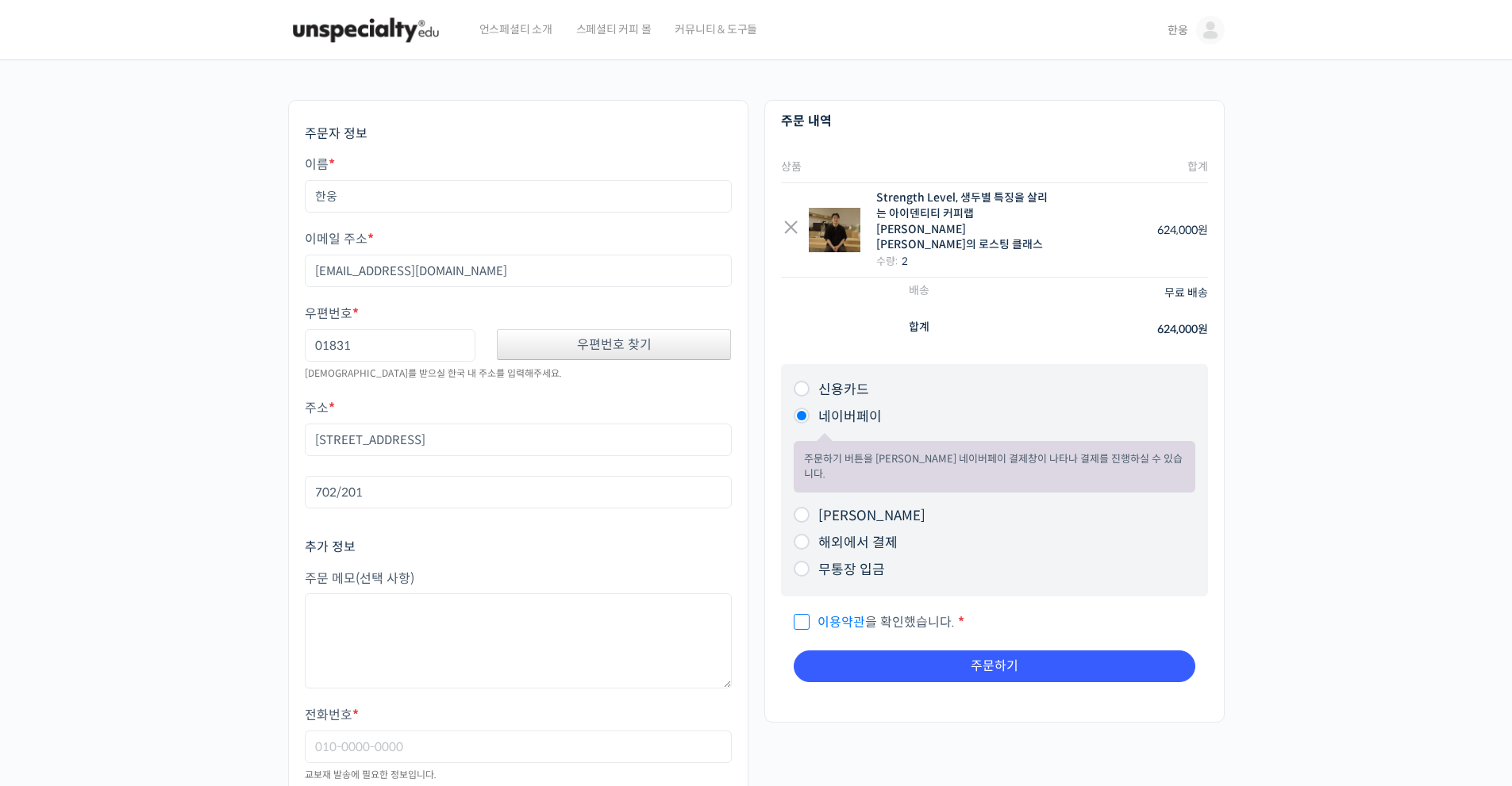
click at [803, 224] on div "× Strength Level, 생두별 특징을 살리는 아이덴티티 커피랩 [PERSON_NAME] [PERSON_NAME]의 로스팅 클래스 수량…" at bounding box center [915, 230] width 268 height 78
click at [800, 224] on link "×" at bounding box center [791, 230] width 20 height 20
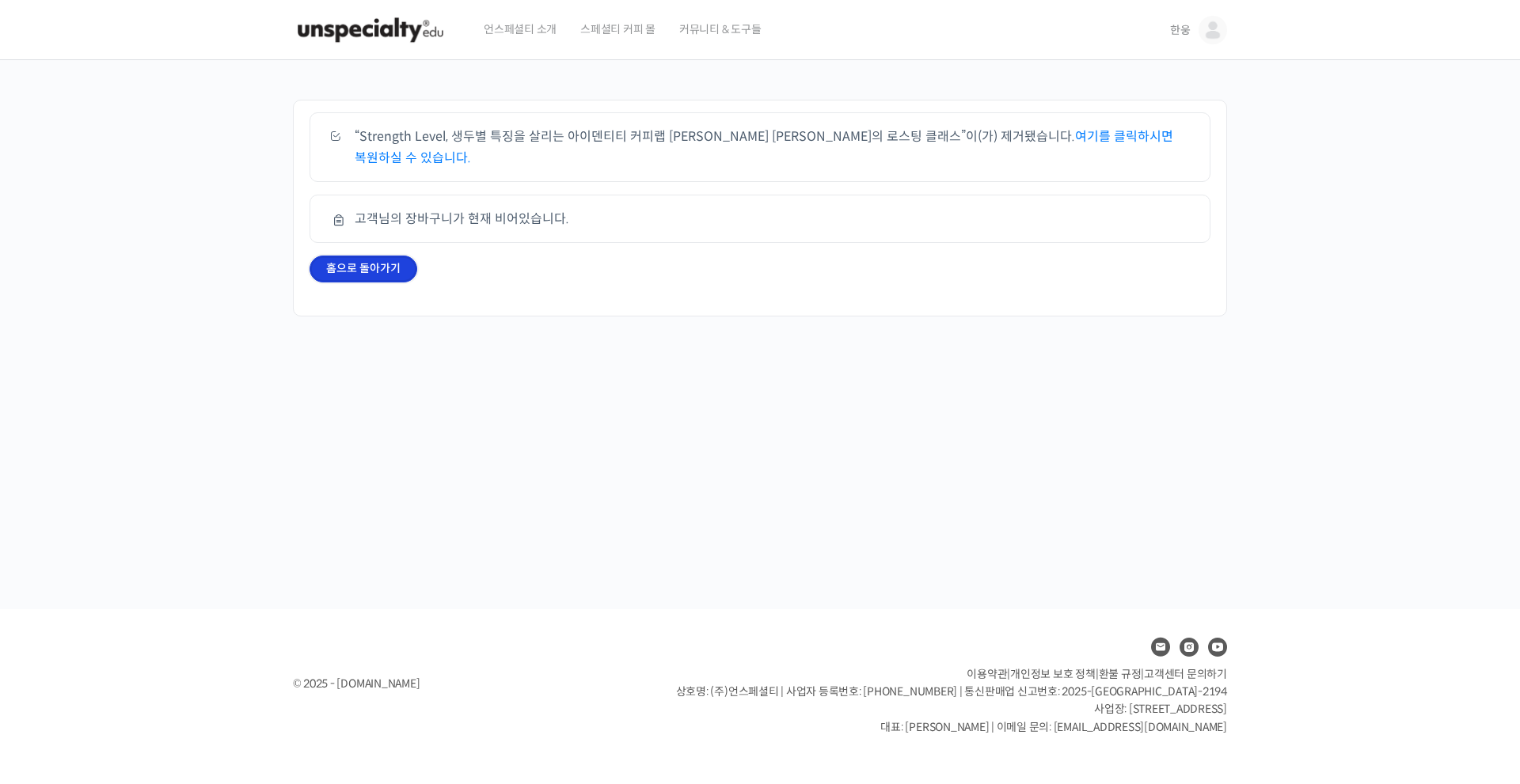
click at [378, 256] on link "홈으로 돌아가기" at bounding box center [363, 269] width 108 height 27
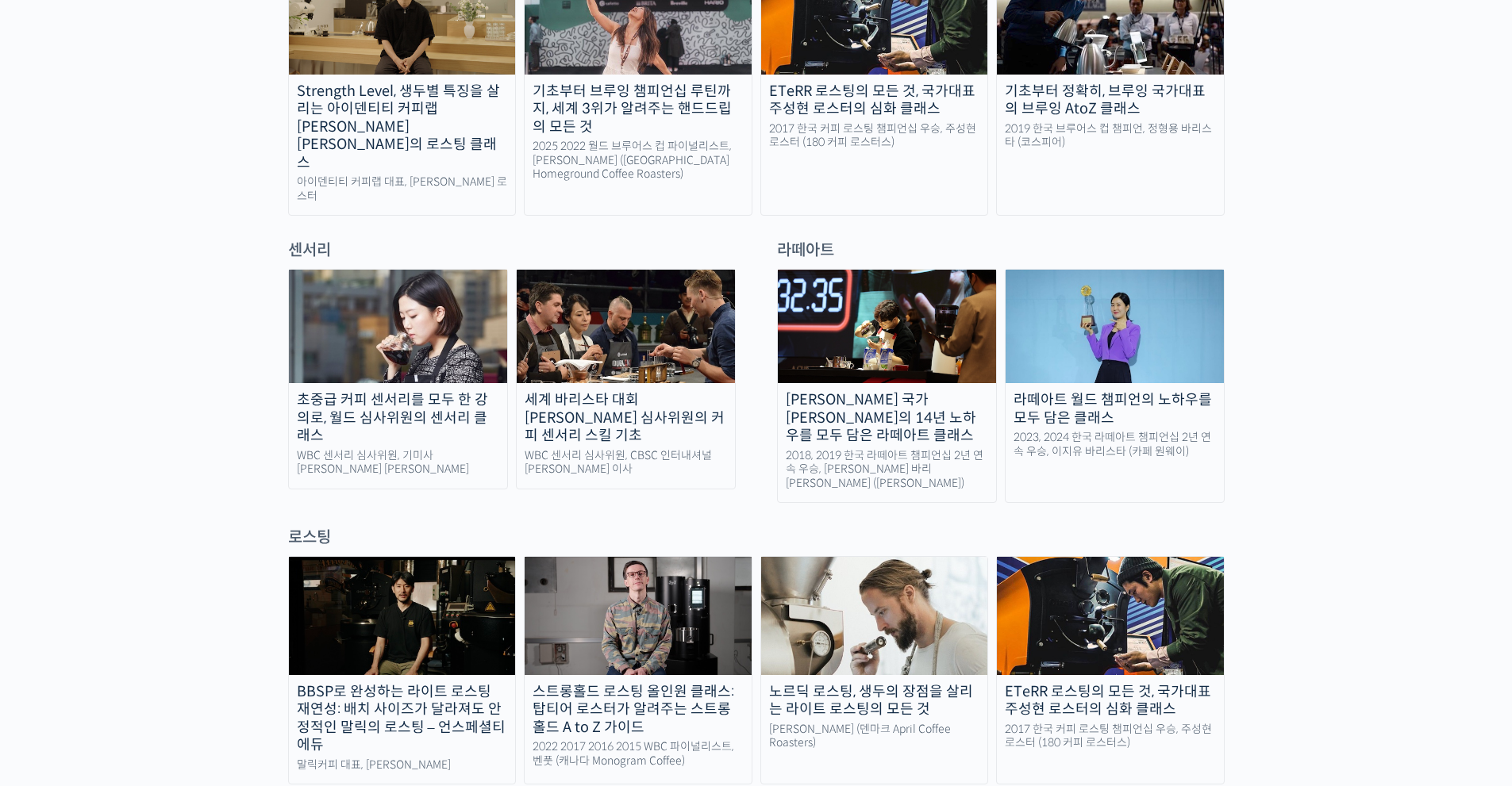
drag, startPoint x: 155, startPoint y: 431, endPoint x: 151, endPoint y: 497, distance: 66.1
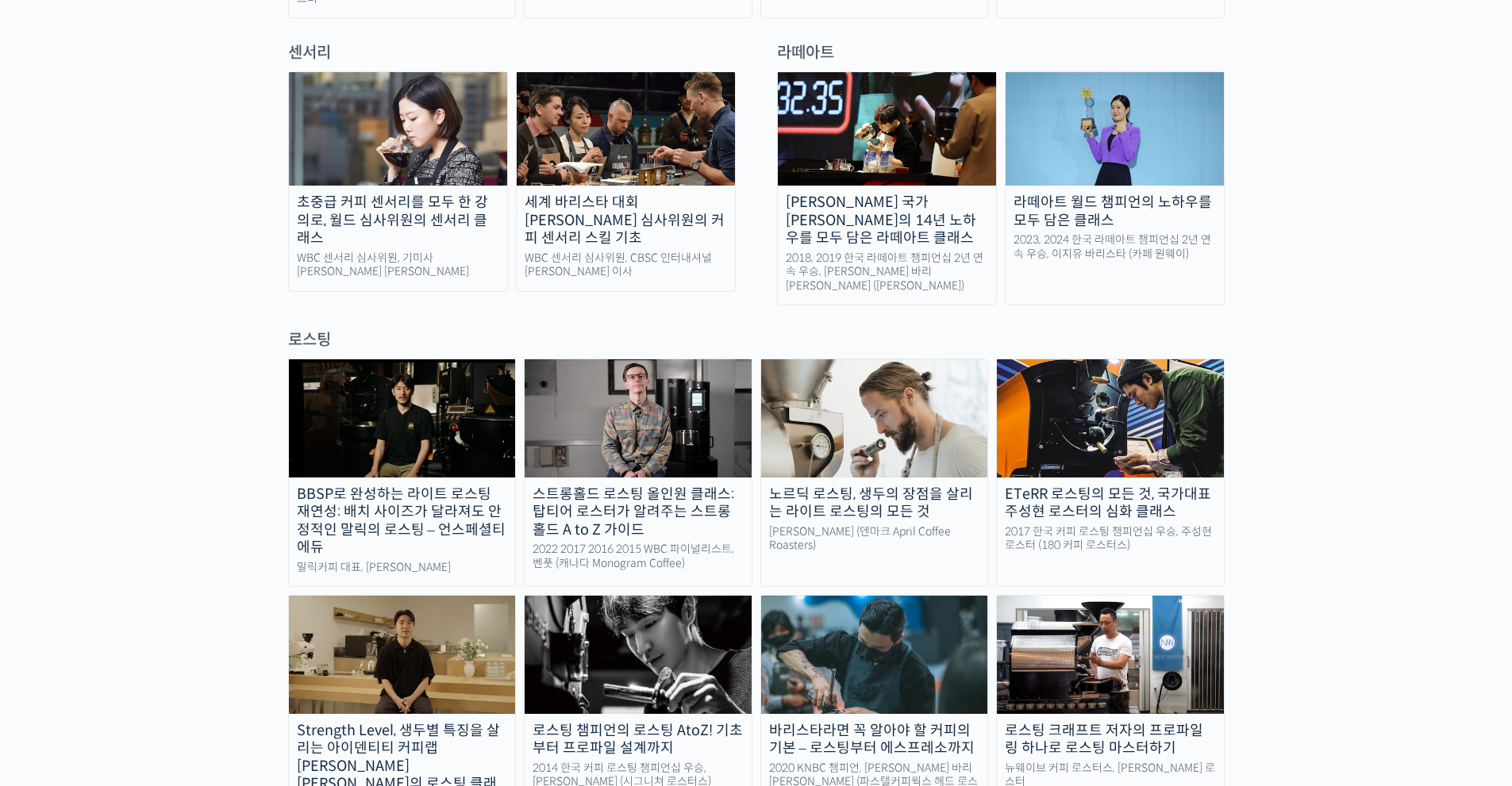
drag, startPoint x: 209, startPoint y: 515, endPoint x: 203, endPoint y: 592, distance: 77.2
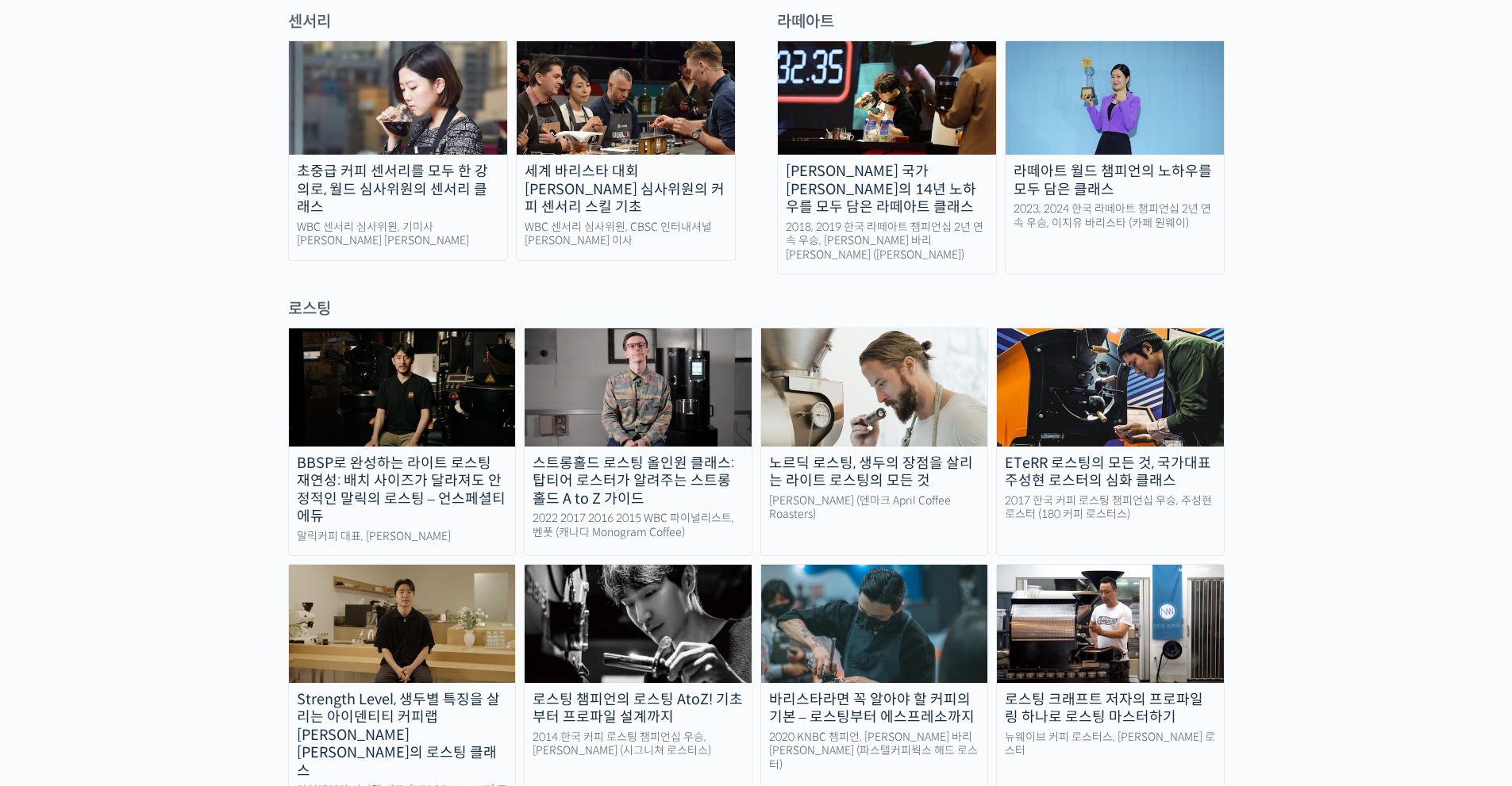
click at [393, 572] on img at bounding box center [403, 623] width 227 height 117
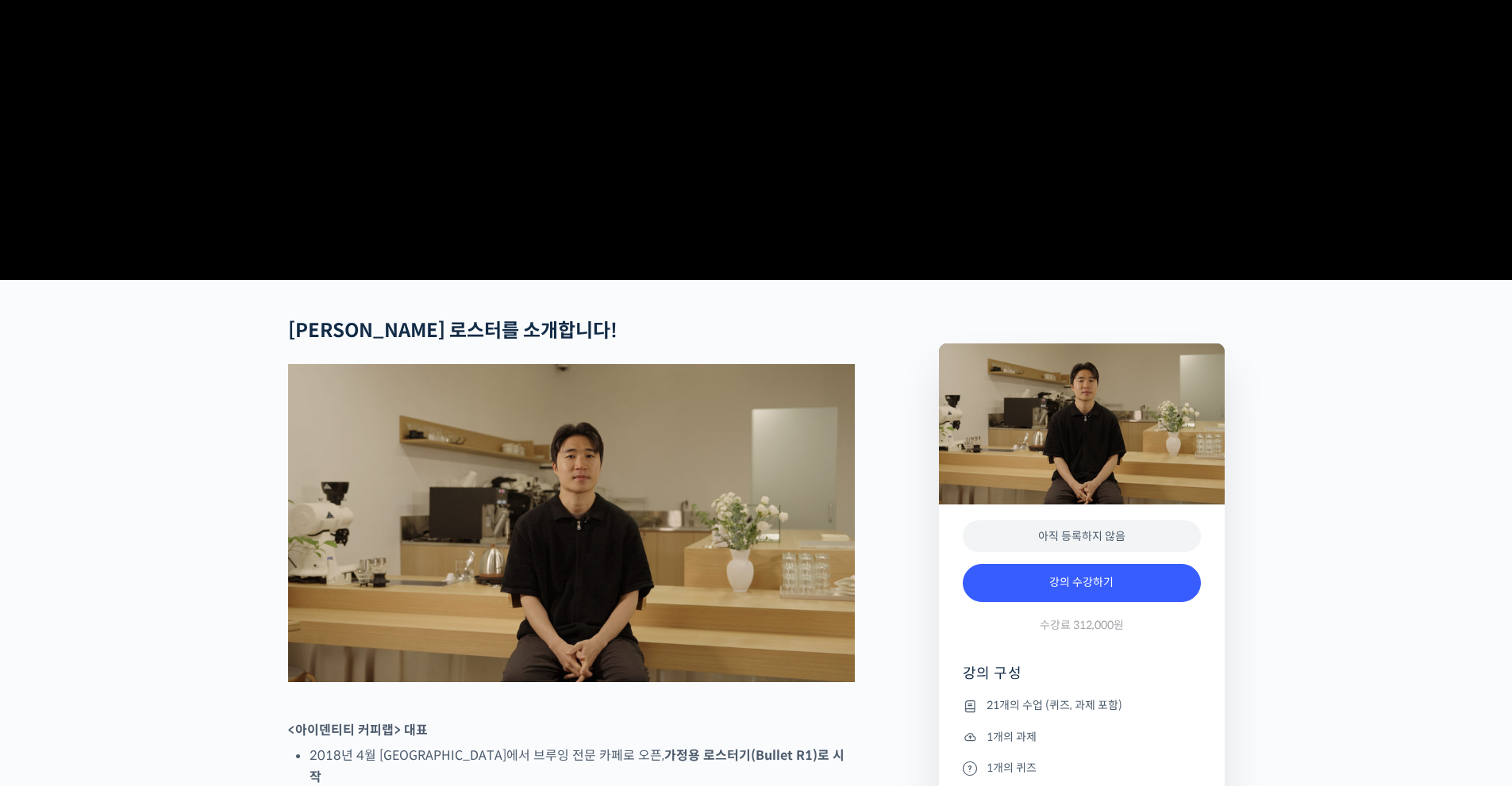
drag, startPoint x: 1320, startPoint y: 597, endPoint x: 1309, endPoint y: 609, distance: 16.3
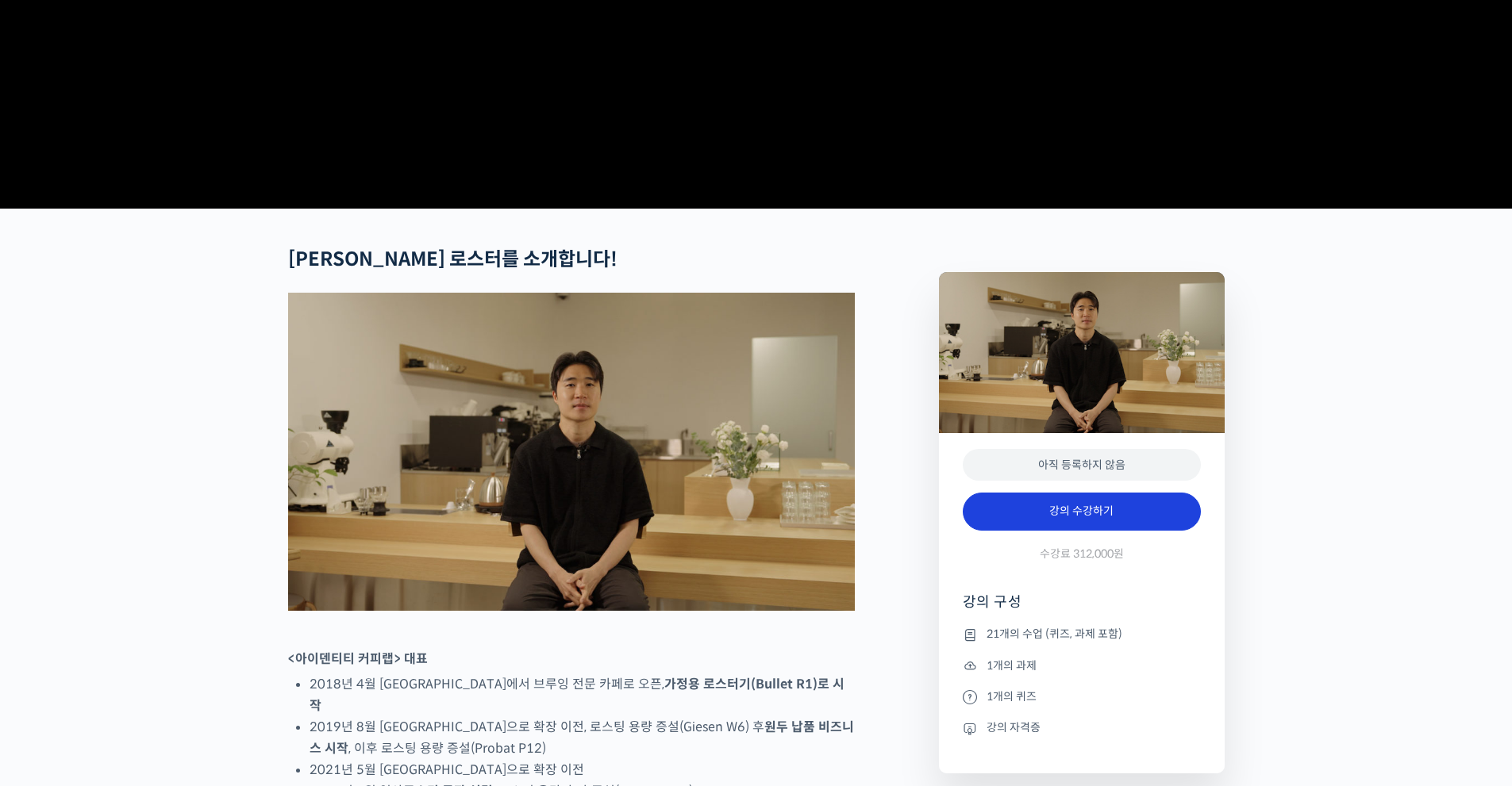
click at [1084, 531] on link "강의 수강하기" at bounding box center [1082, 512] width 238 height 38
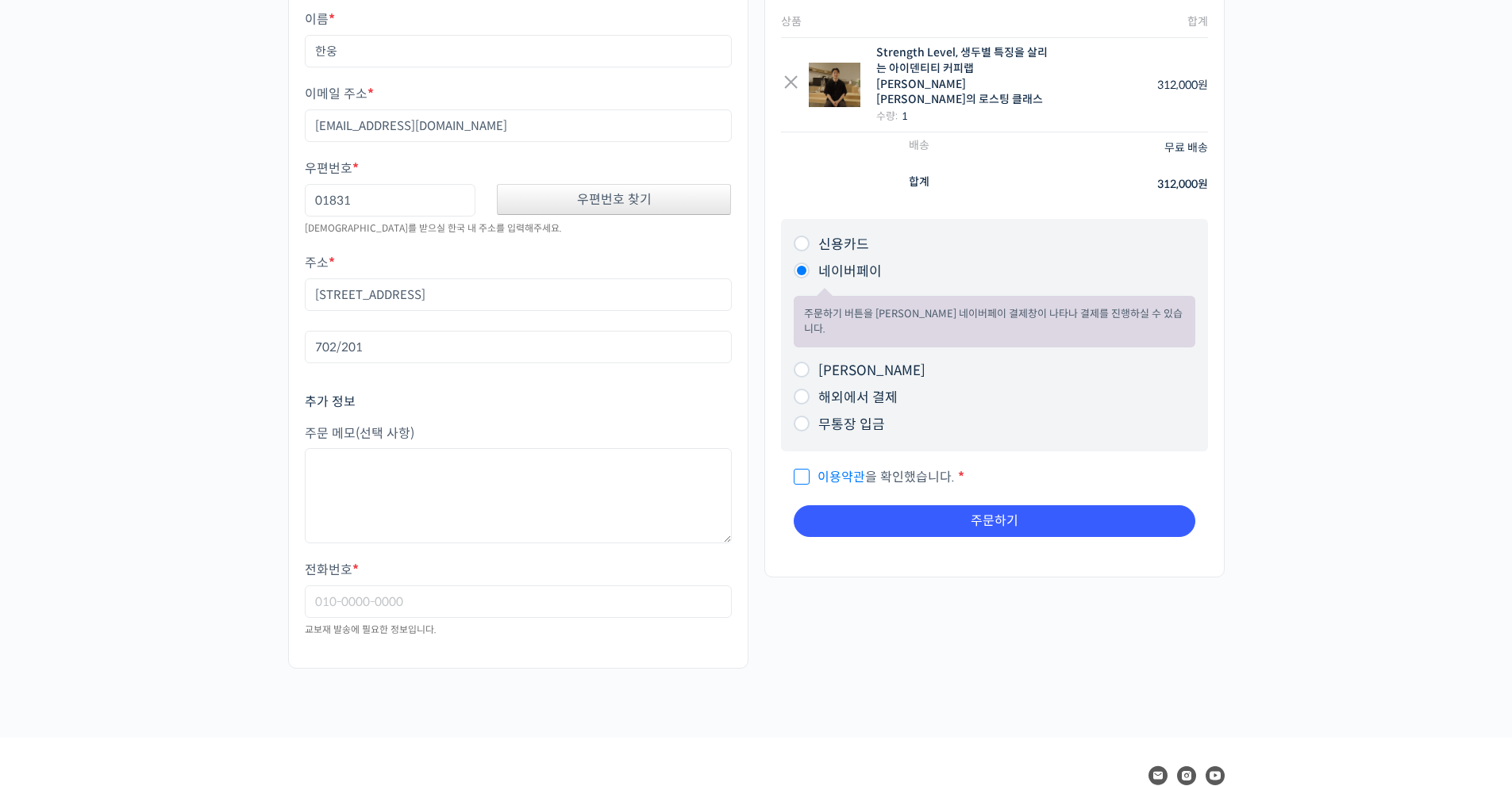
drag, startPoint x: 636, startPoint y: 721, endPoint x: 647, endPoint y: 709, distance: 16.3
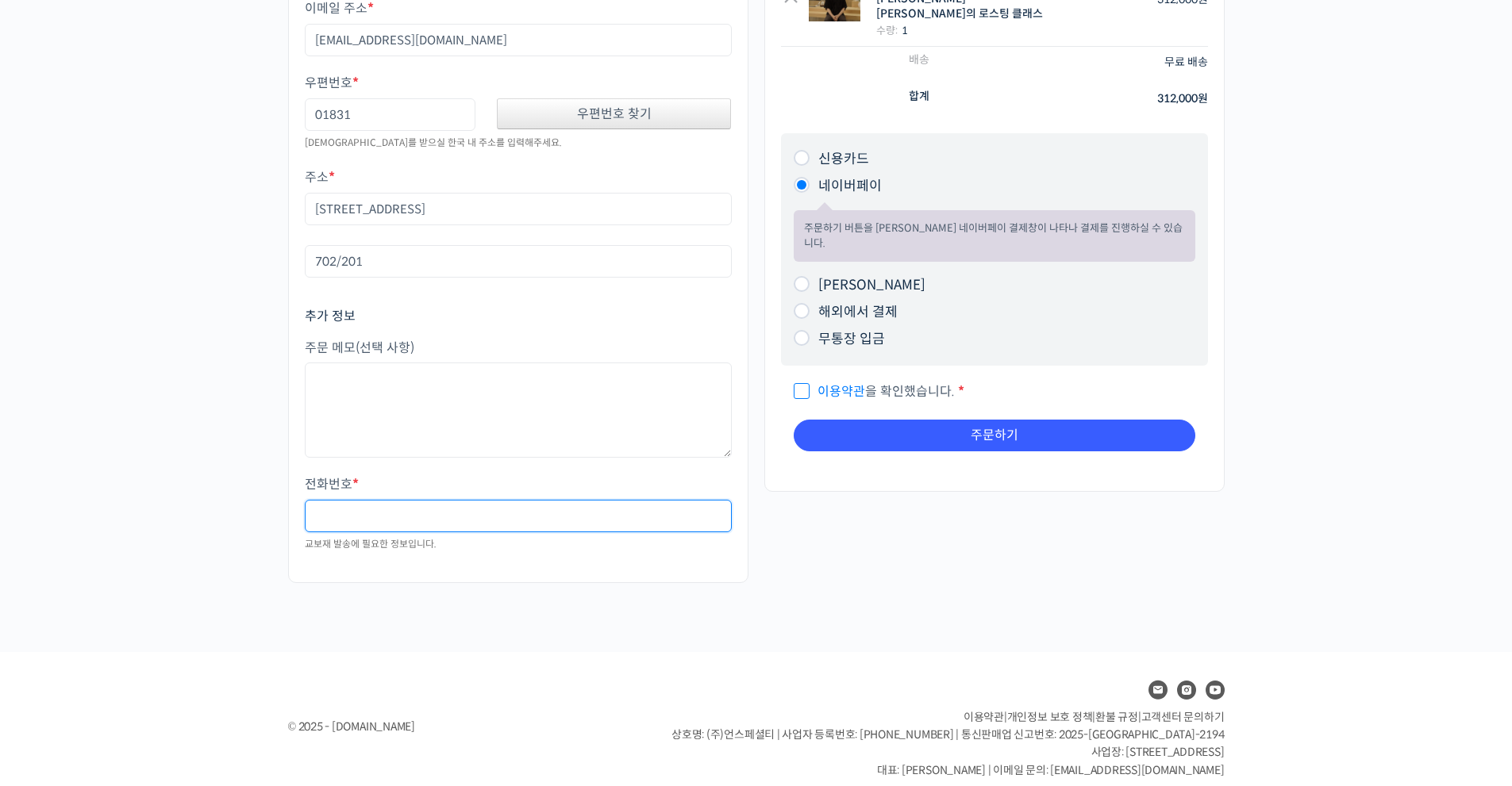
click at [391, 513] on input "전화번호 *" at bounding box center [518, 516] width 427 height 33
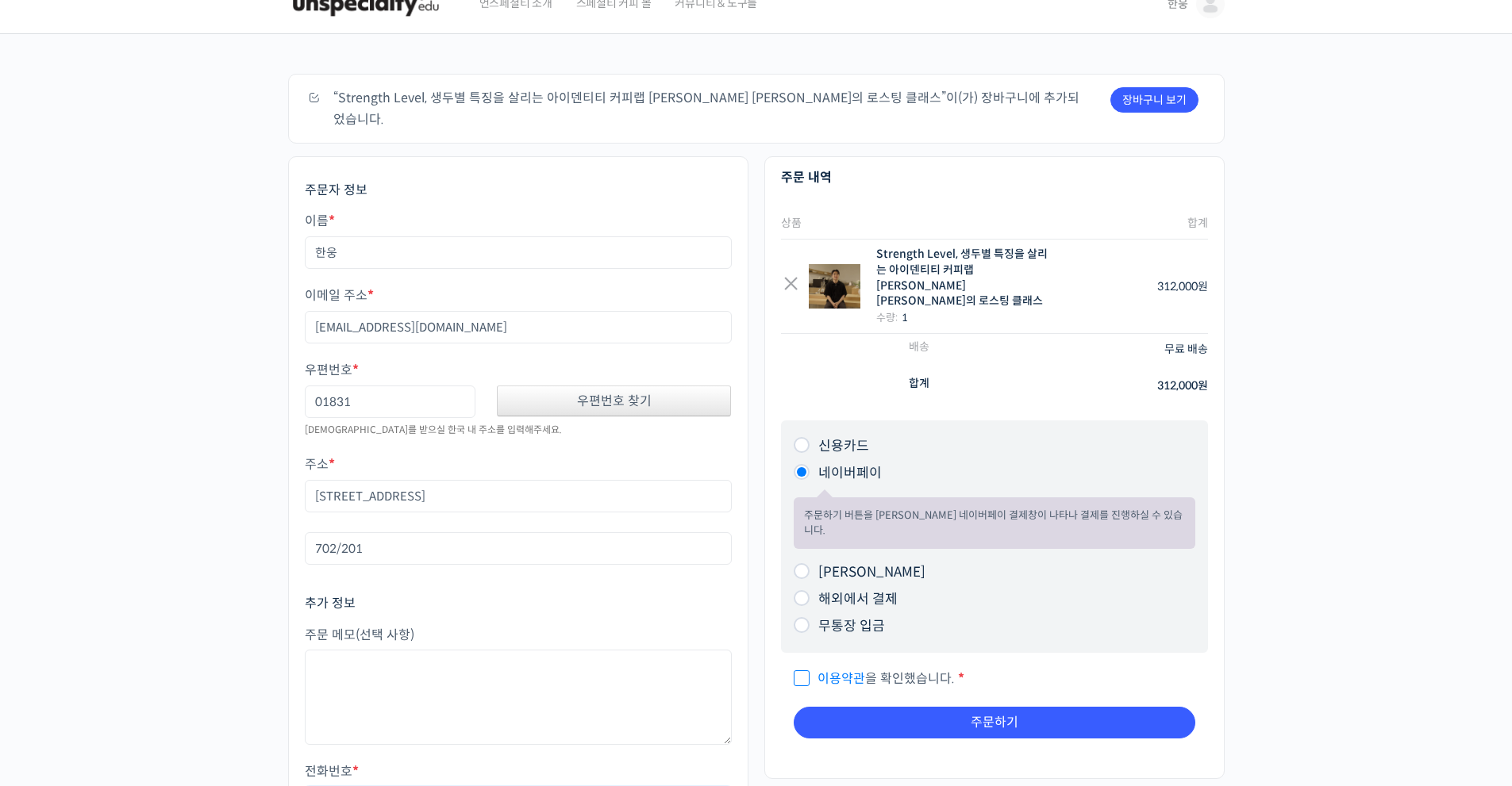
scroll to position [133, 0]
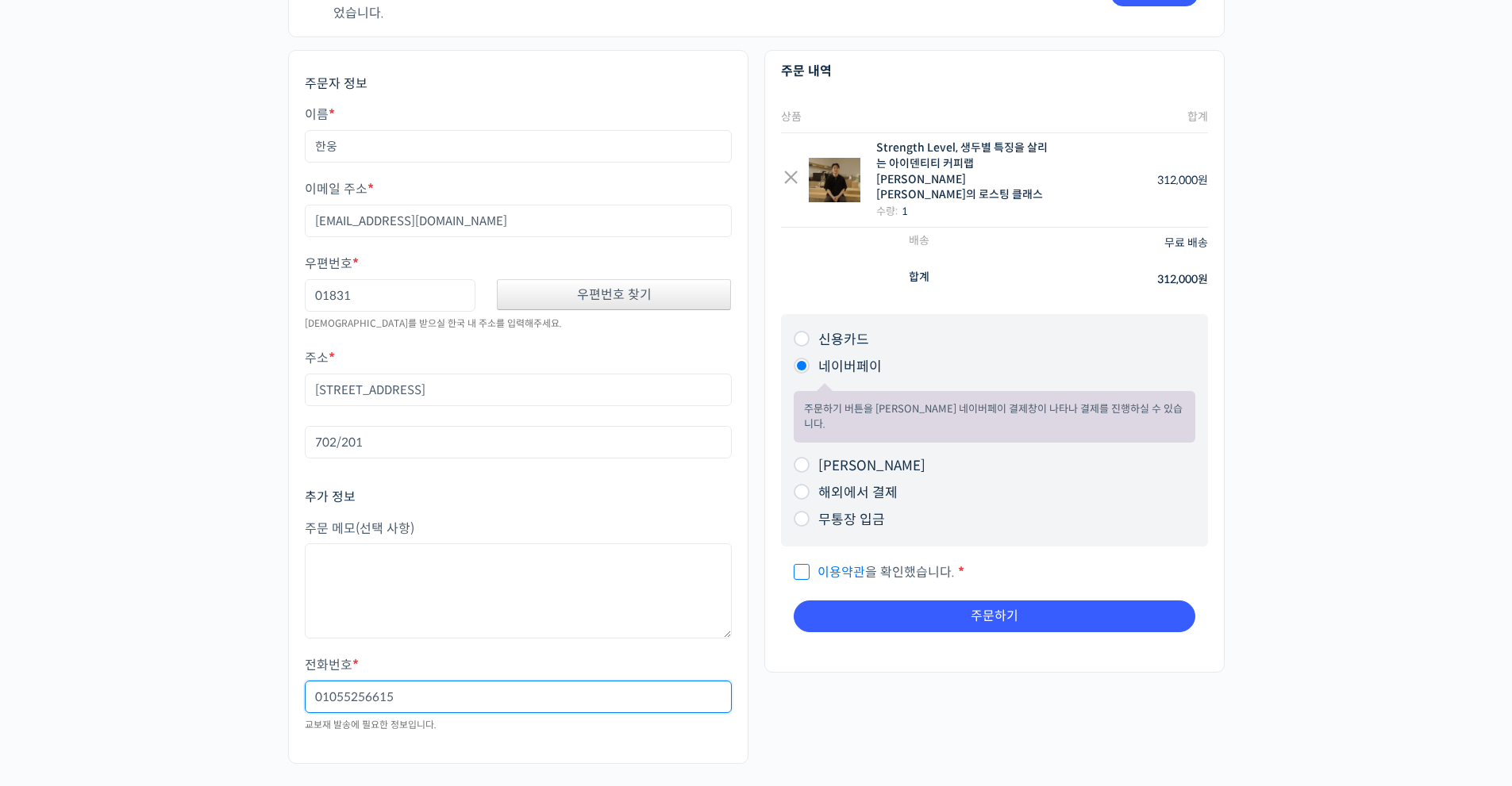
type input "01055256615"
click at [799, 560] on input "이용약관 을 확인했습니다. *" at bounding box center [798, 564] width 10 height 10
checkbox input "true"
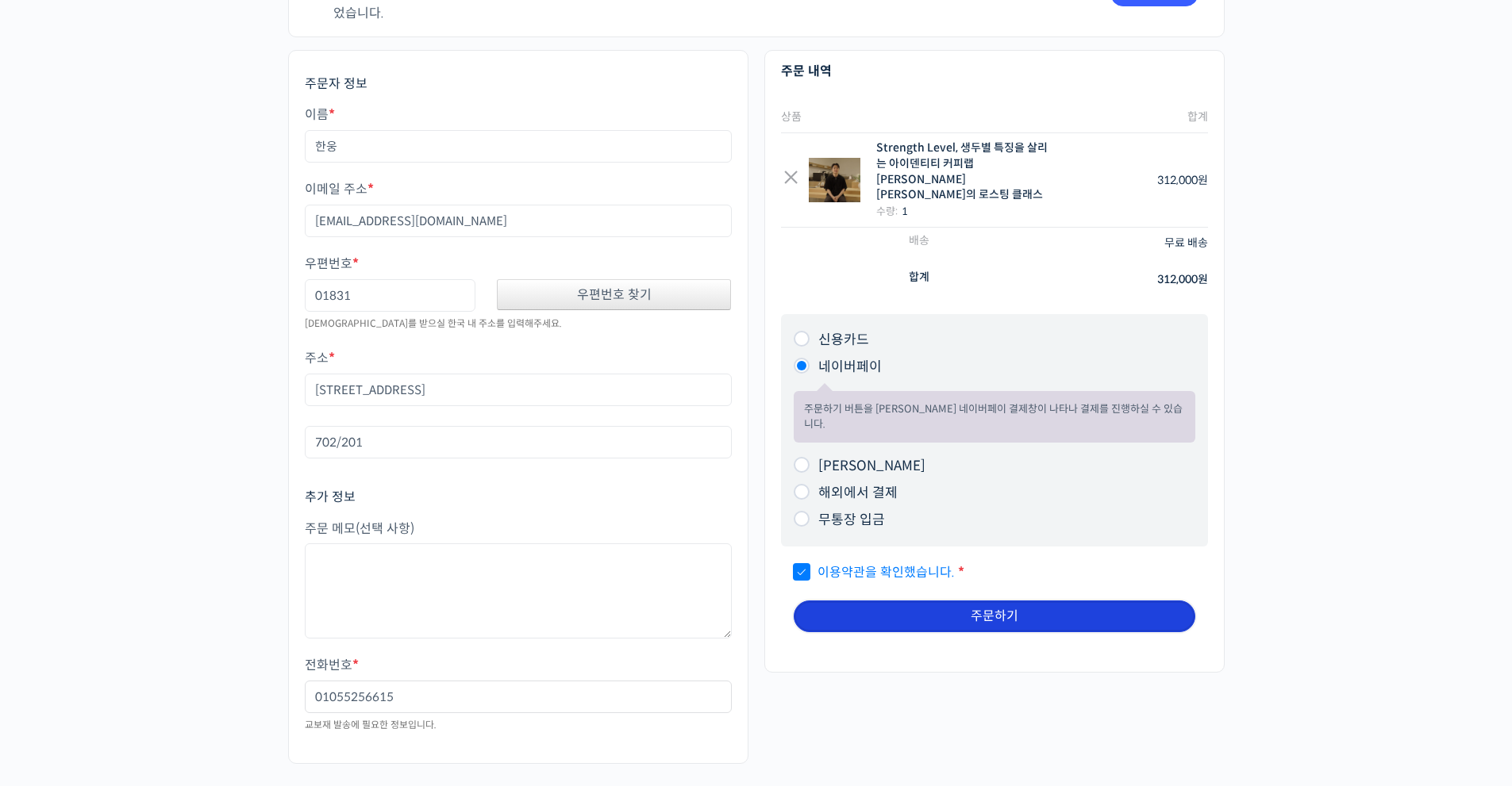
click at [901, 601] on button "주문하기" at bounding box center [995, 616] width 402 height 32
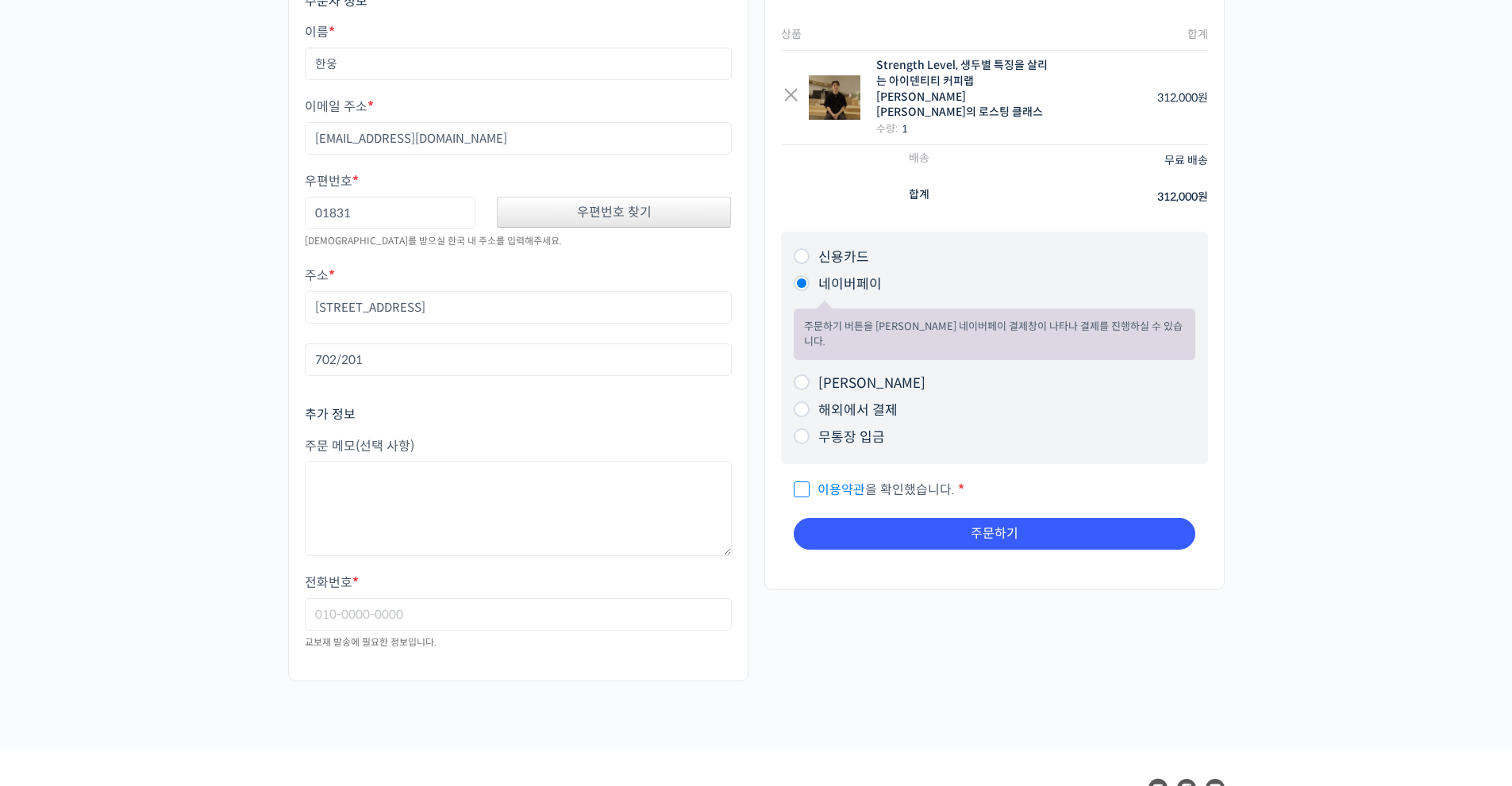
click at [802, 478] on input "이용약관 을 확인했습니다. *" at bounding box center [798, 483] width 10 height 10
checkbox input "true"
click at [931, 518] on button "주문하기" at bounding box center [995, 533] width 402 height 32
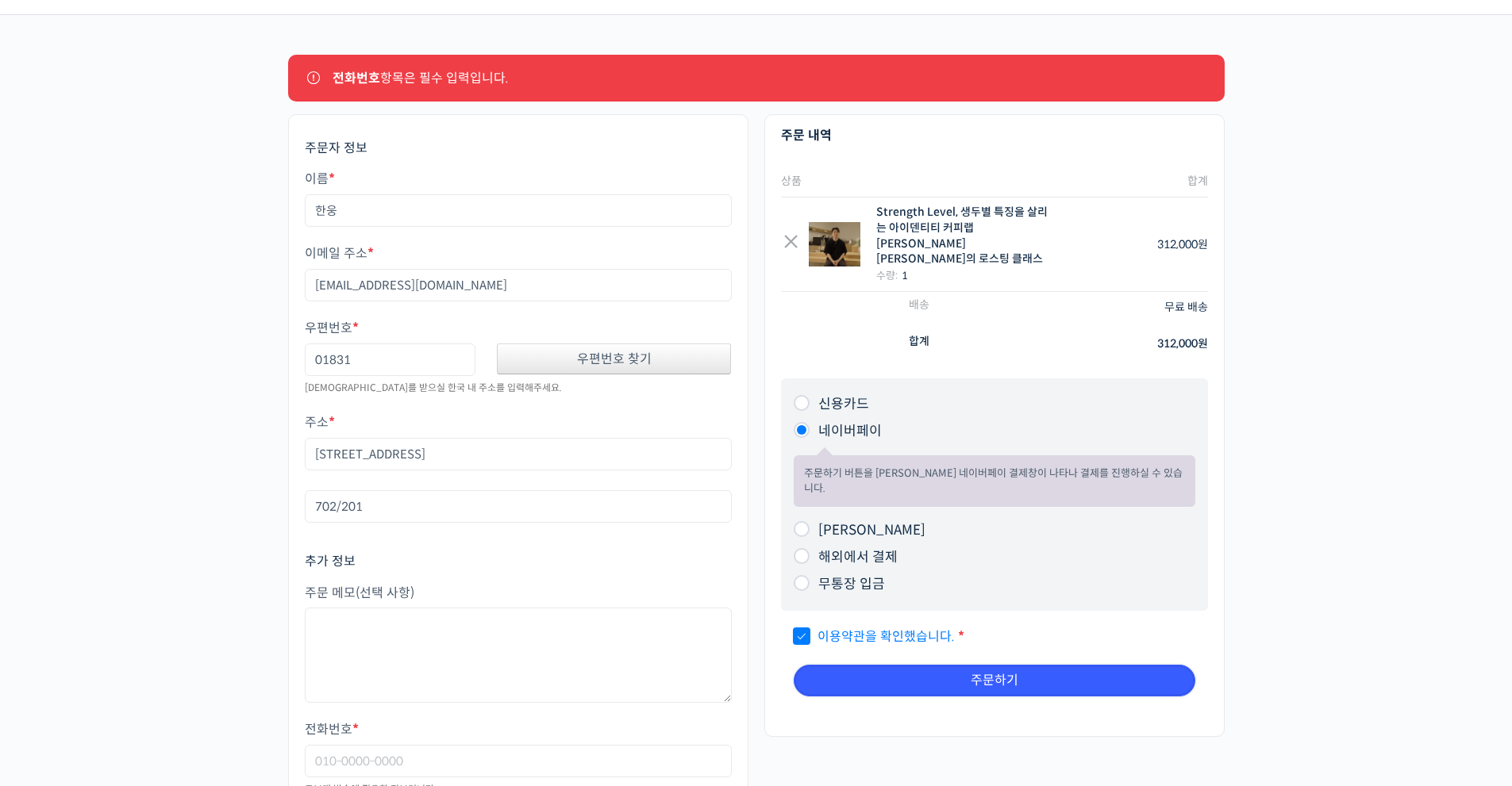
scroll to position [153, 0]
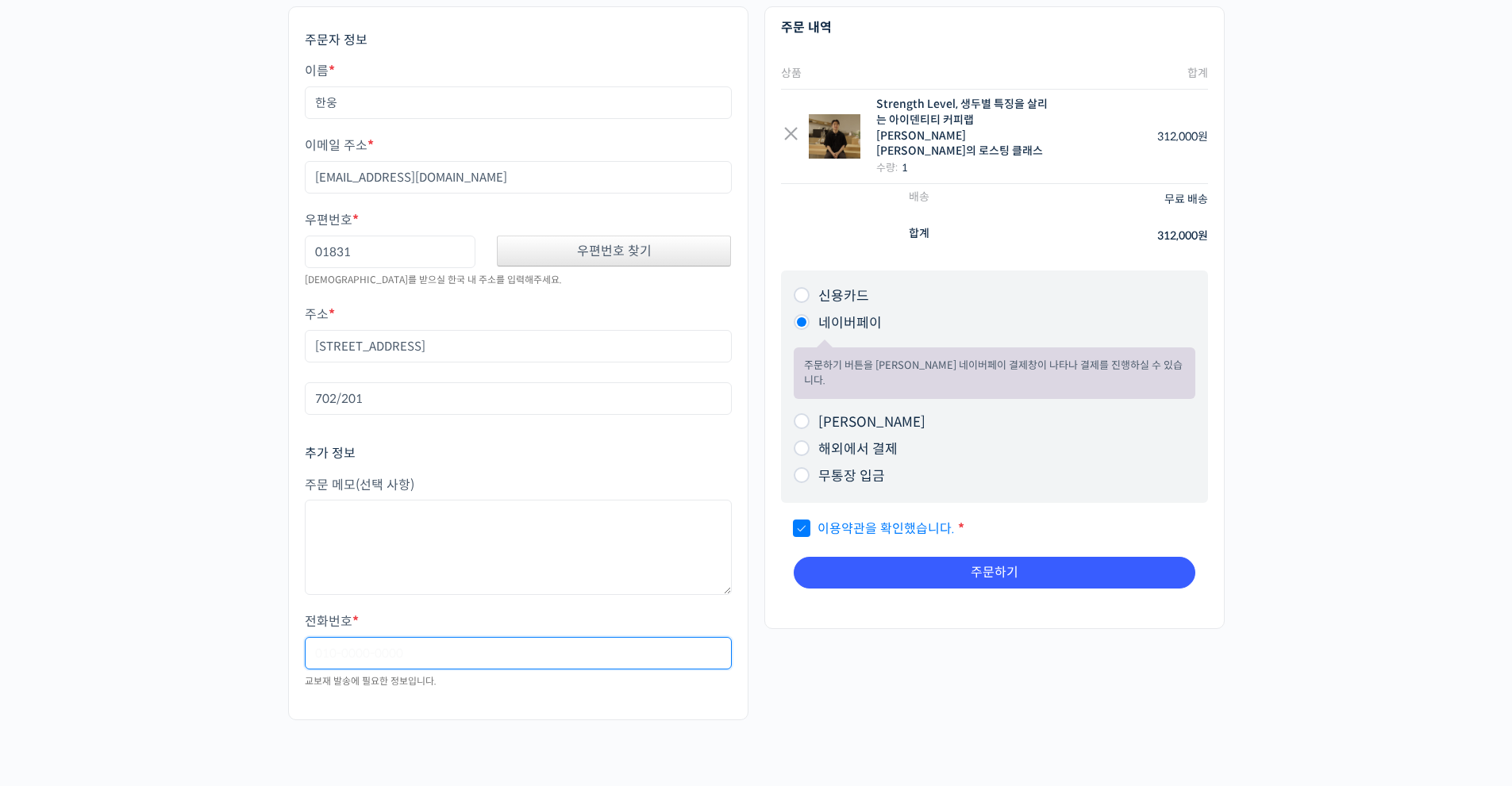
click at [317, 651] on input "전화번호 *" at bounding box center [518, 653] width 427 height 33
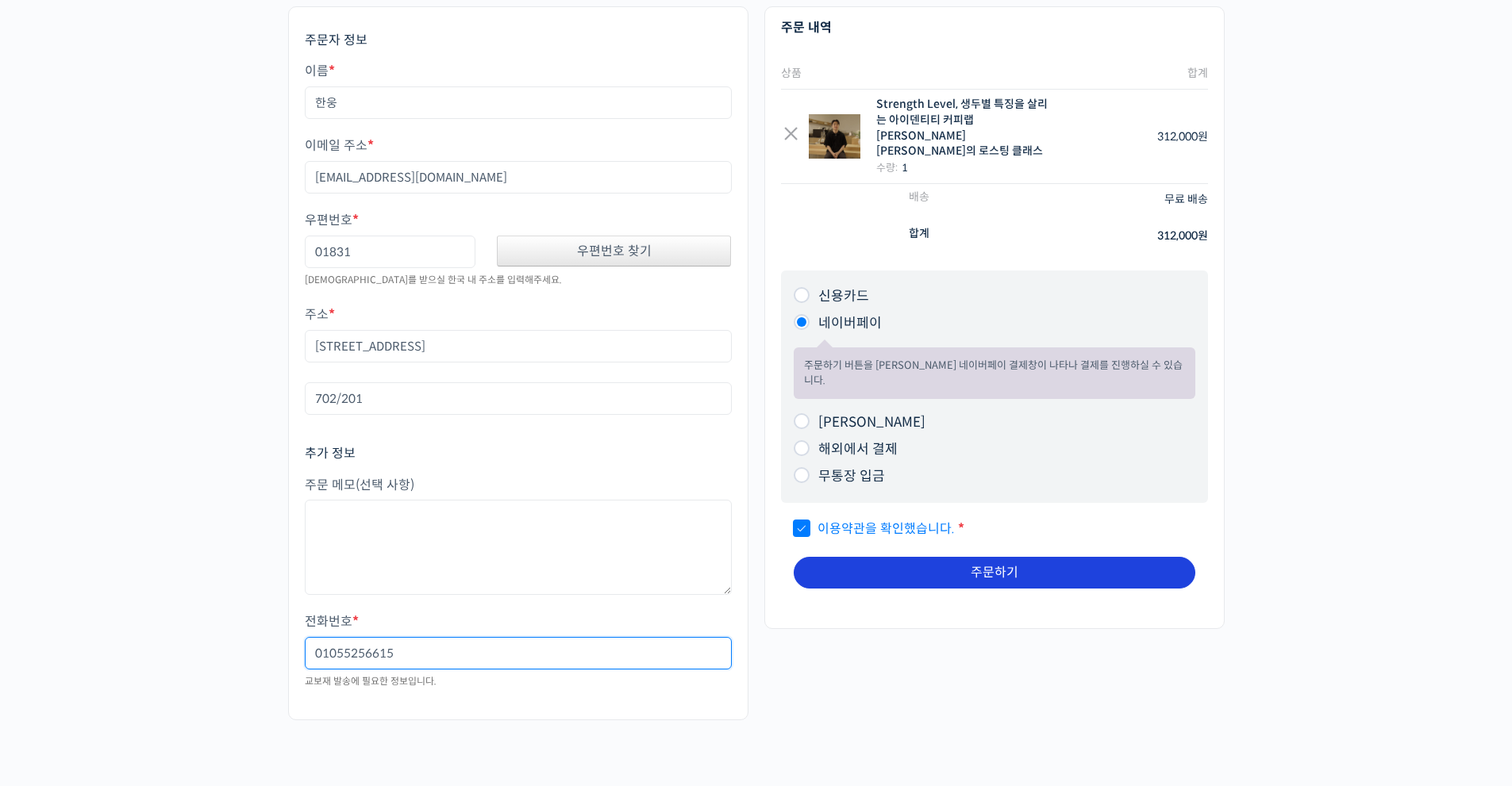
type input "01055256615"
click at [1080, 557] on button "주문하기" at bounding box center [995, 572] width 402 height 32
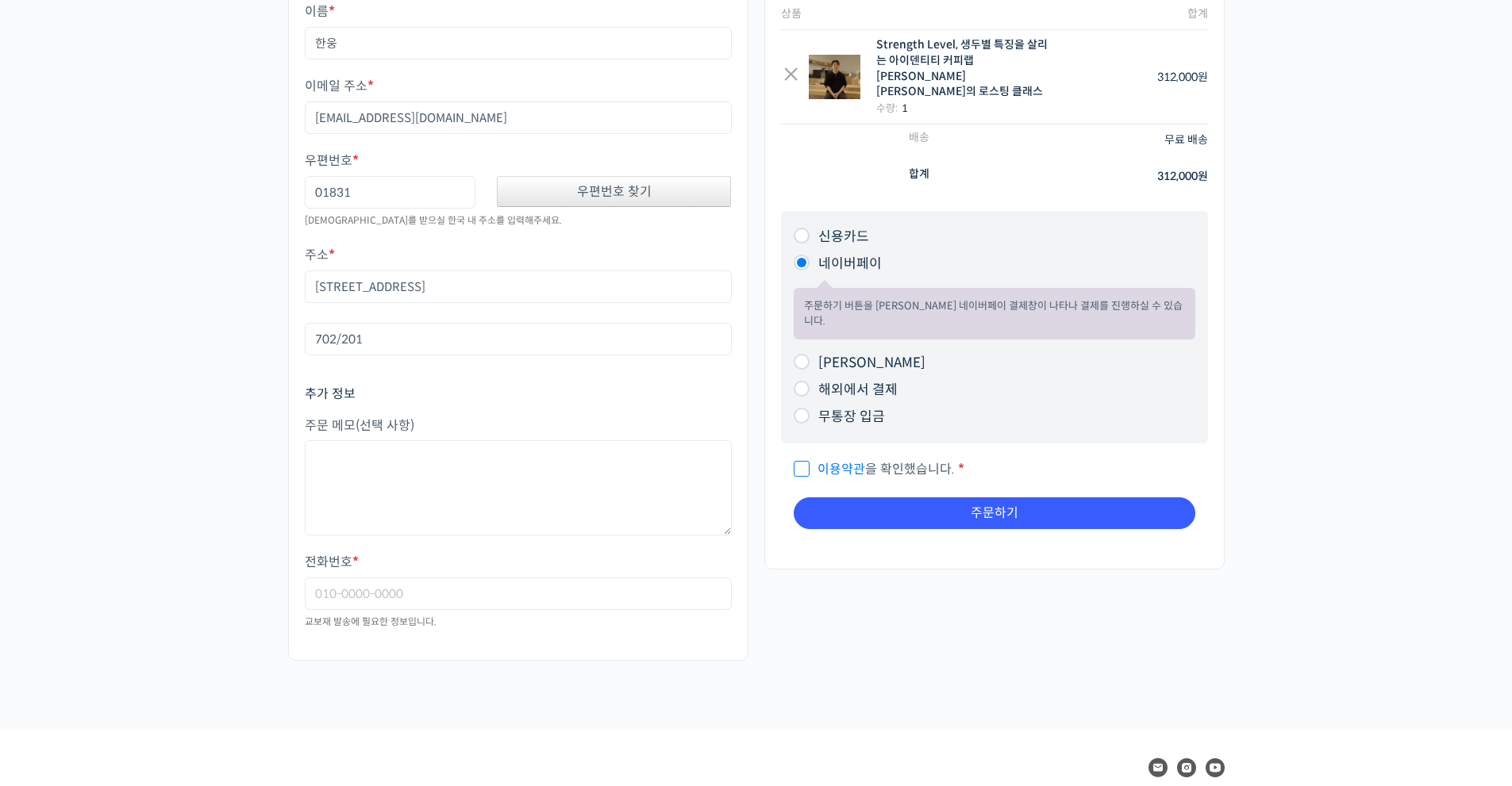
click at [796, 457] on input "이용약관 을 확인했습니다. *" at bounding box center [798, 462] width 10 height 10
checkbox input "true"
click at [346, 591] on input "전화번호 *" at bounding box center [518, 594] width 427 height 33
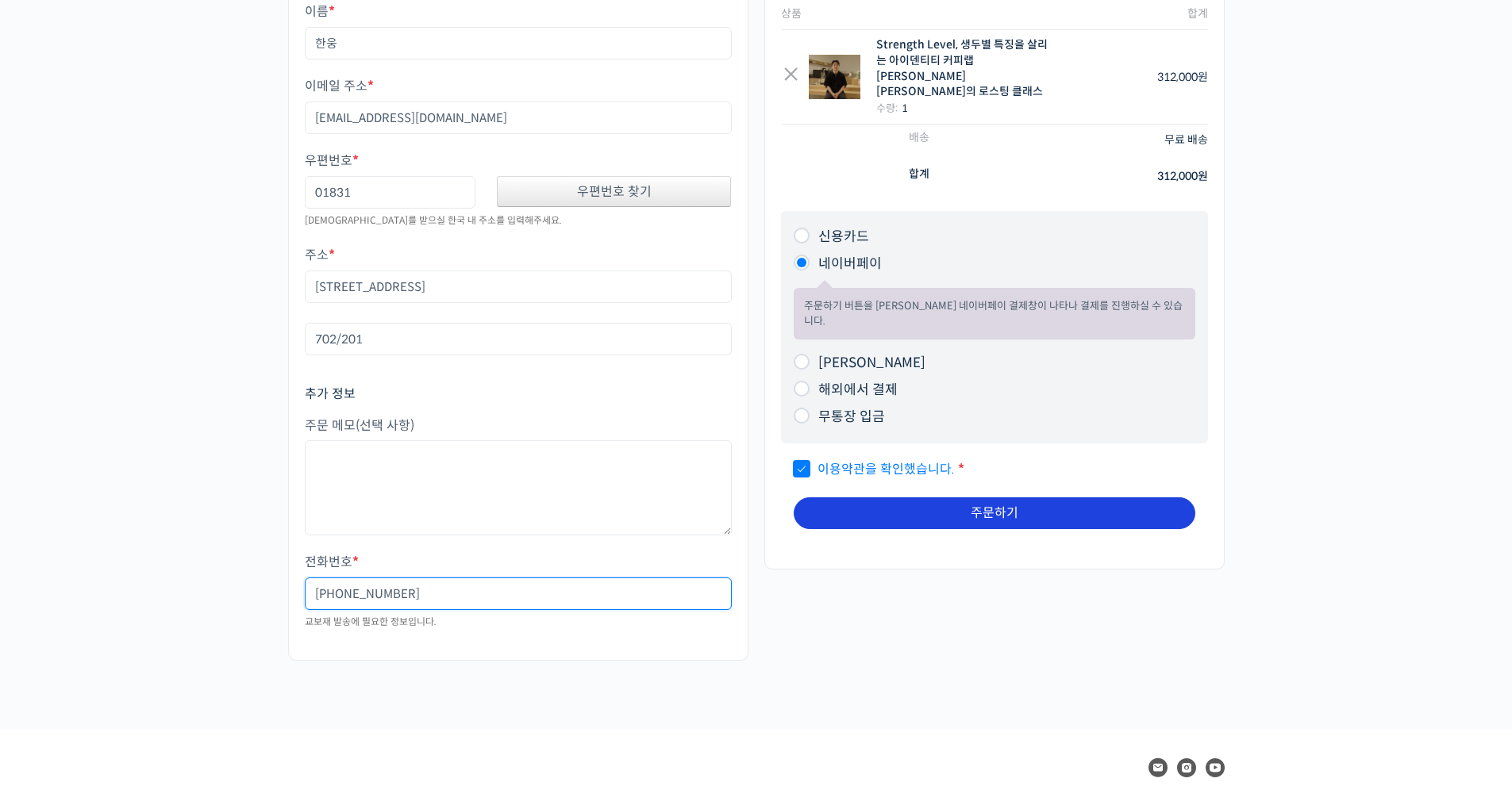
type input "010-5525-6615"
click at [1003, 497] on button "주문하기" at bounding box center [995, 512] width 402 height 32
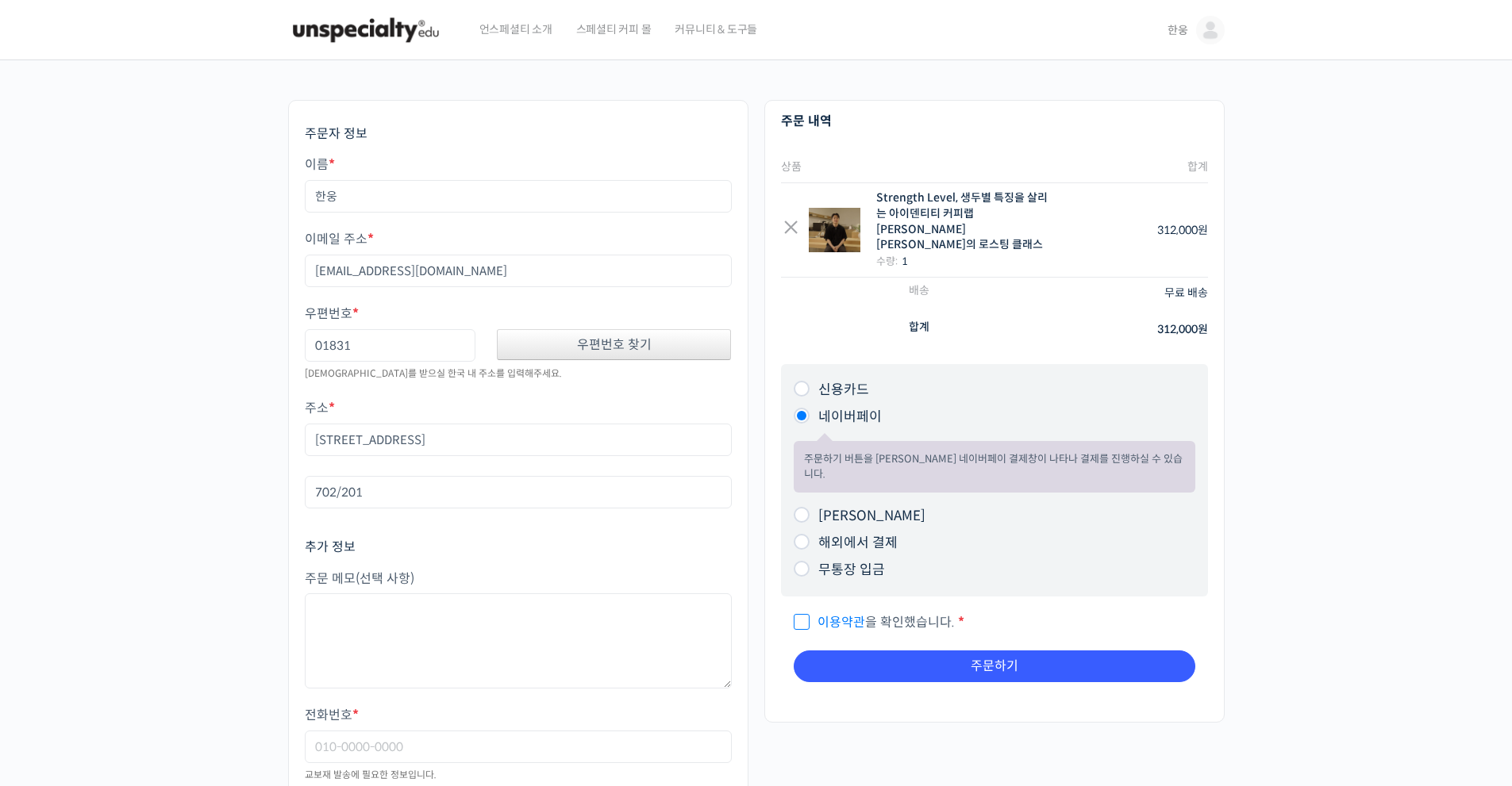
click at [800, 507] on input "[PERSON_NAME]" at bounding box center [801, 514] width 15 height 15
radio input "true"
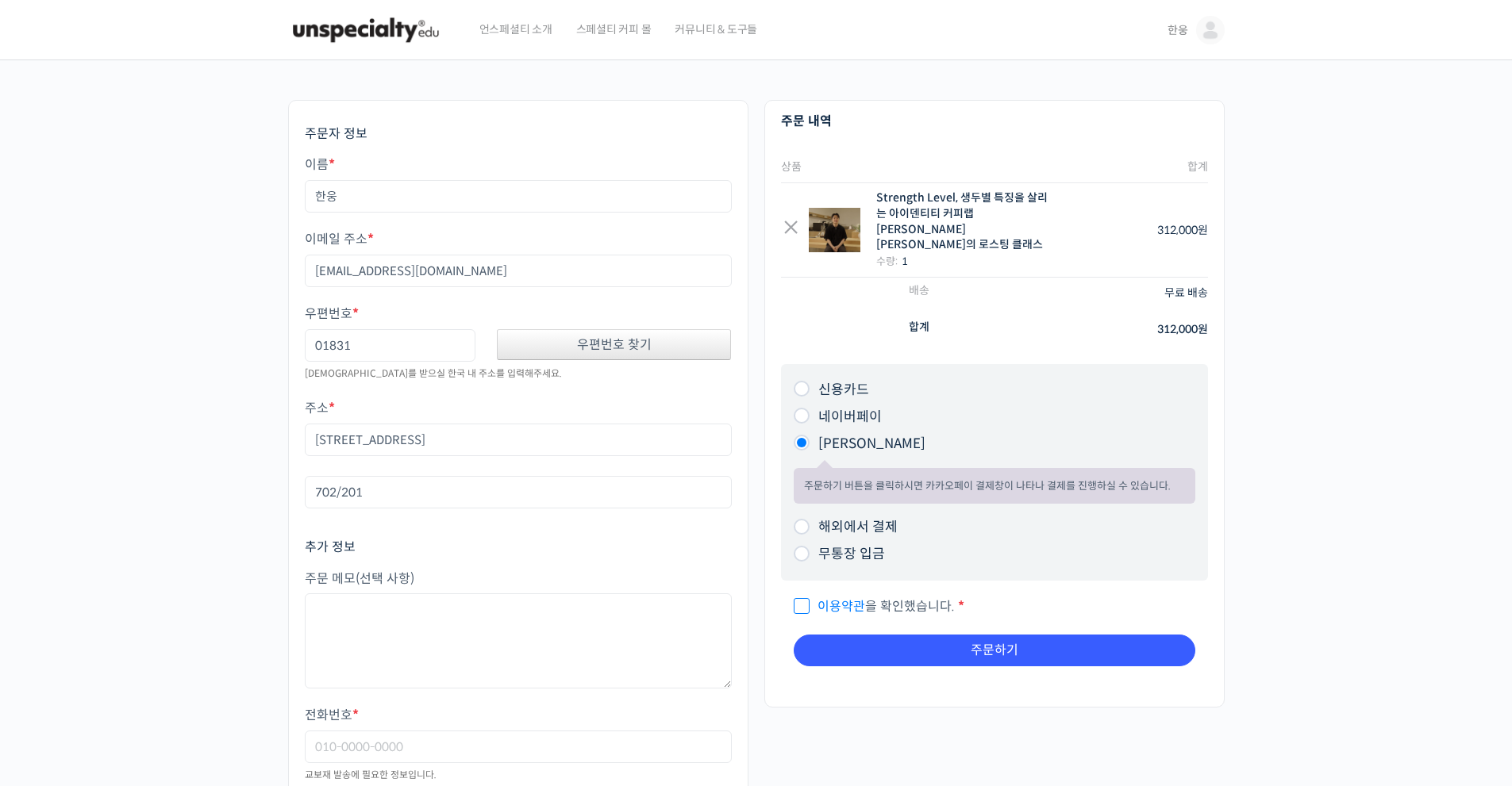
click at [798, 594] on input "이용약관 을 확인했습니다. *" at bounding box center [798, 599] width 10 height 10
checkbox input "true"
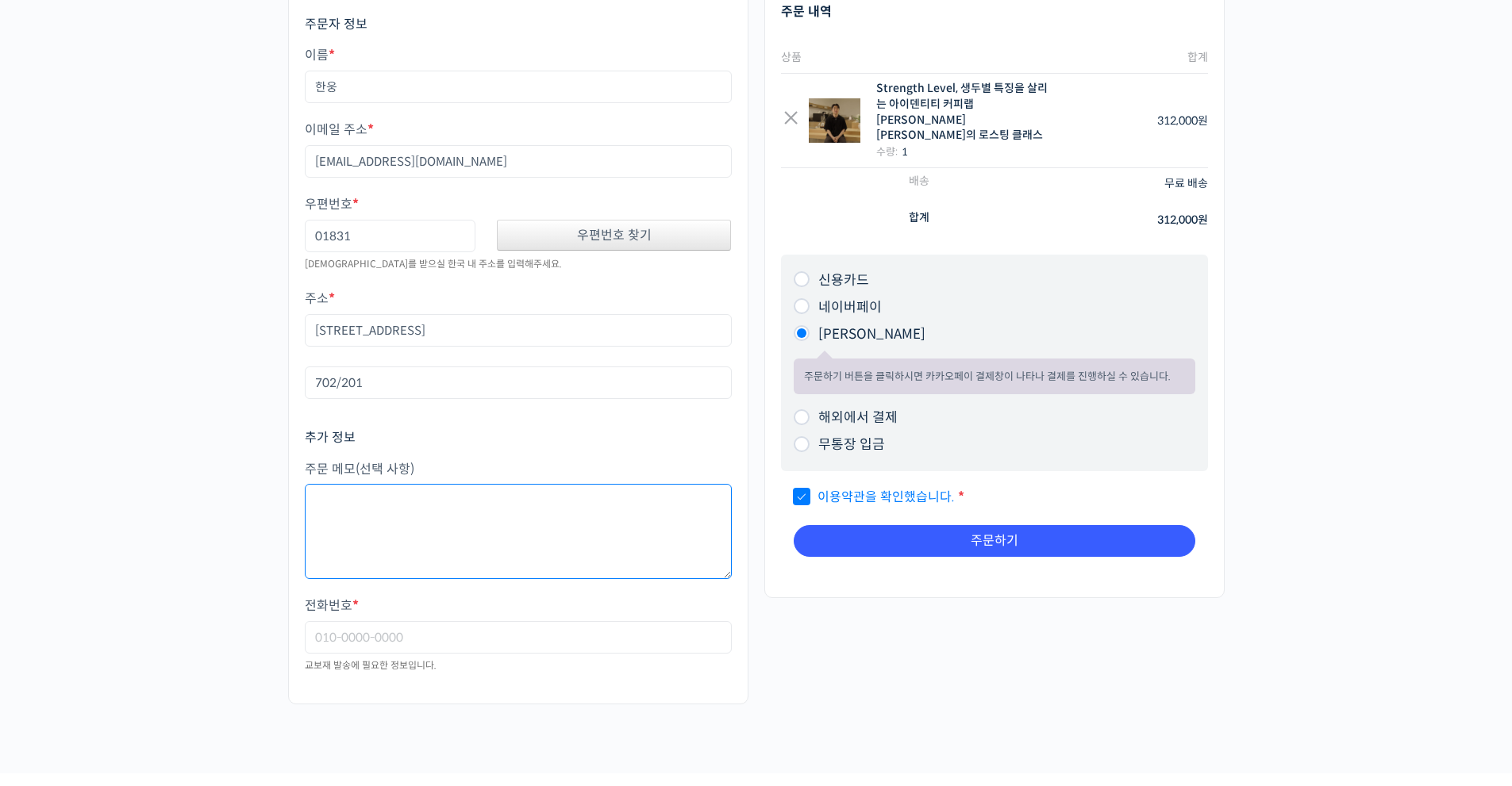
drag, startPoint x: 646, startPoint y: 632, endPoint x: 525, endPoint y: 665, distance: 125.4
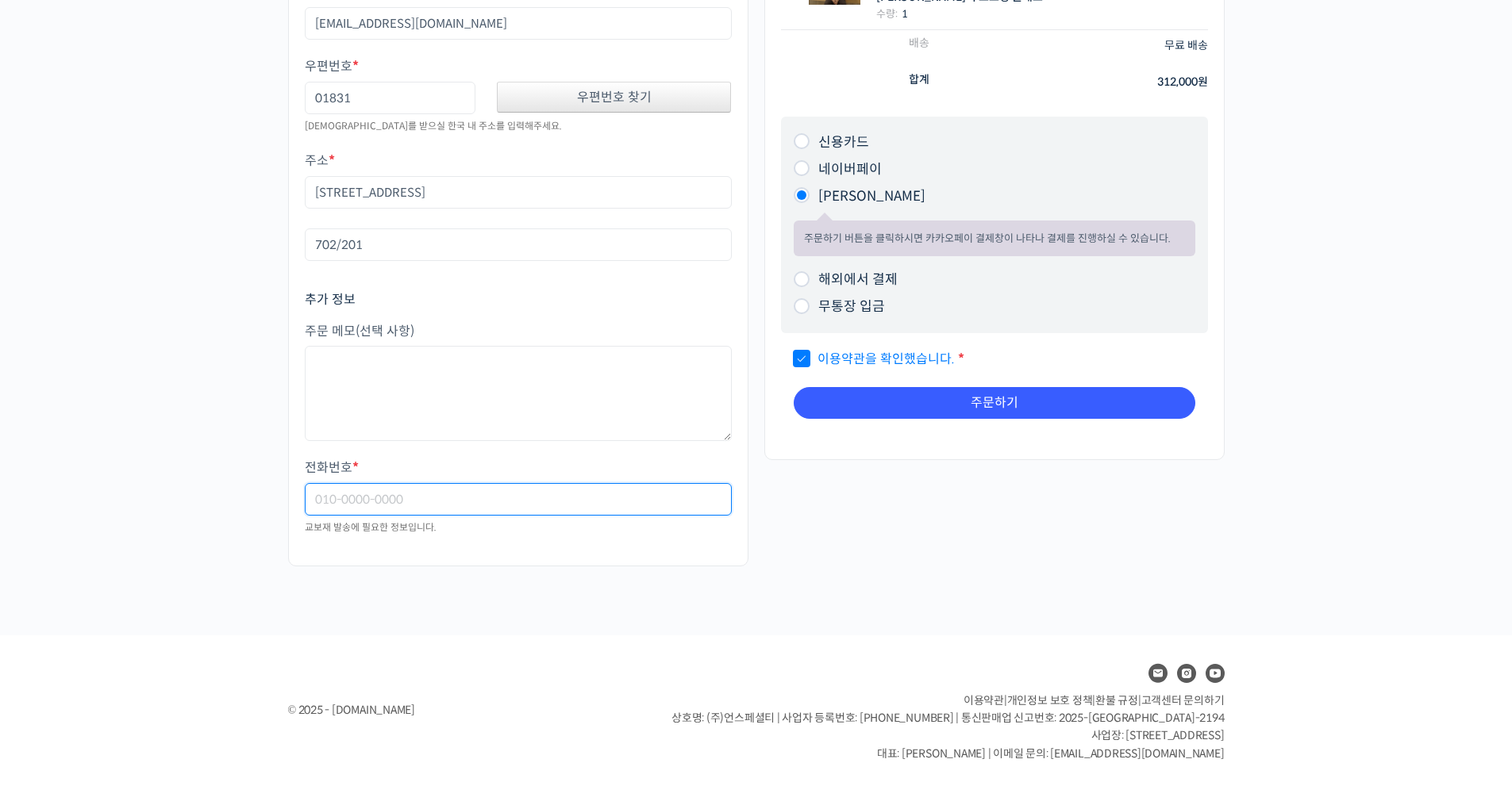
click at [416, 502] on input "전화번호 *" at bounding box center [518, 500] width 427 height 33
type input "01055256615"
click at [971, 408] on div "제 1 조 (목적) 언스페셜티(이하 ‘회사’)가 제공하는 서비스를 이용해 주셔서 감사합니다. 이 약관은 회사가 제공하는 서비스를 이용함에 있어…" at bounding box center [995, 383] width 427 height 98
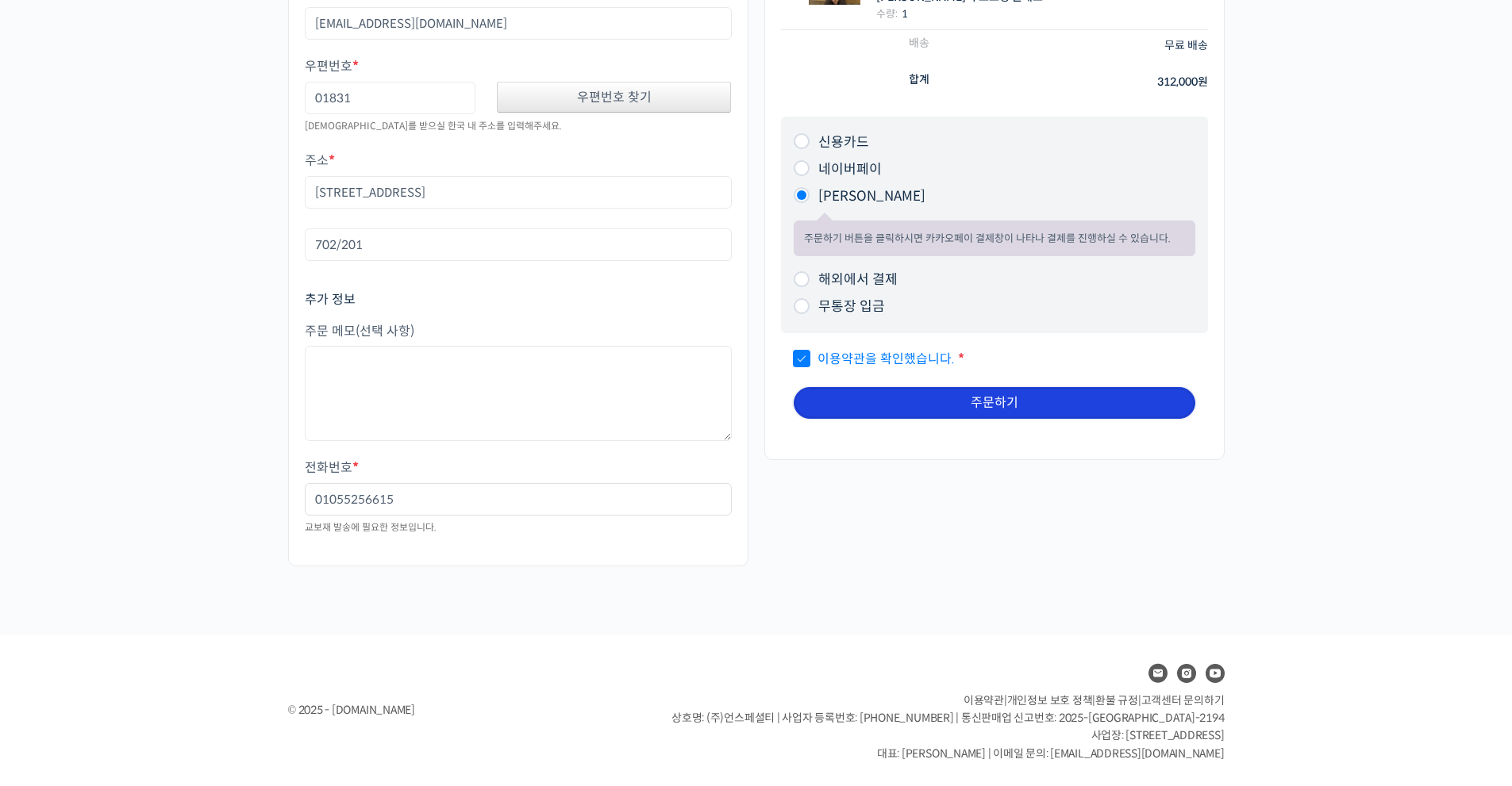
click at [985, 399] on button "주문하기" at bounding box center [995, 403] width 402 height 32
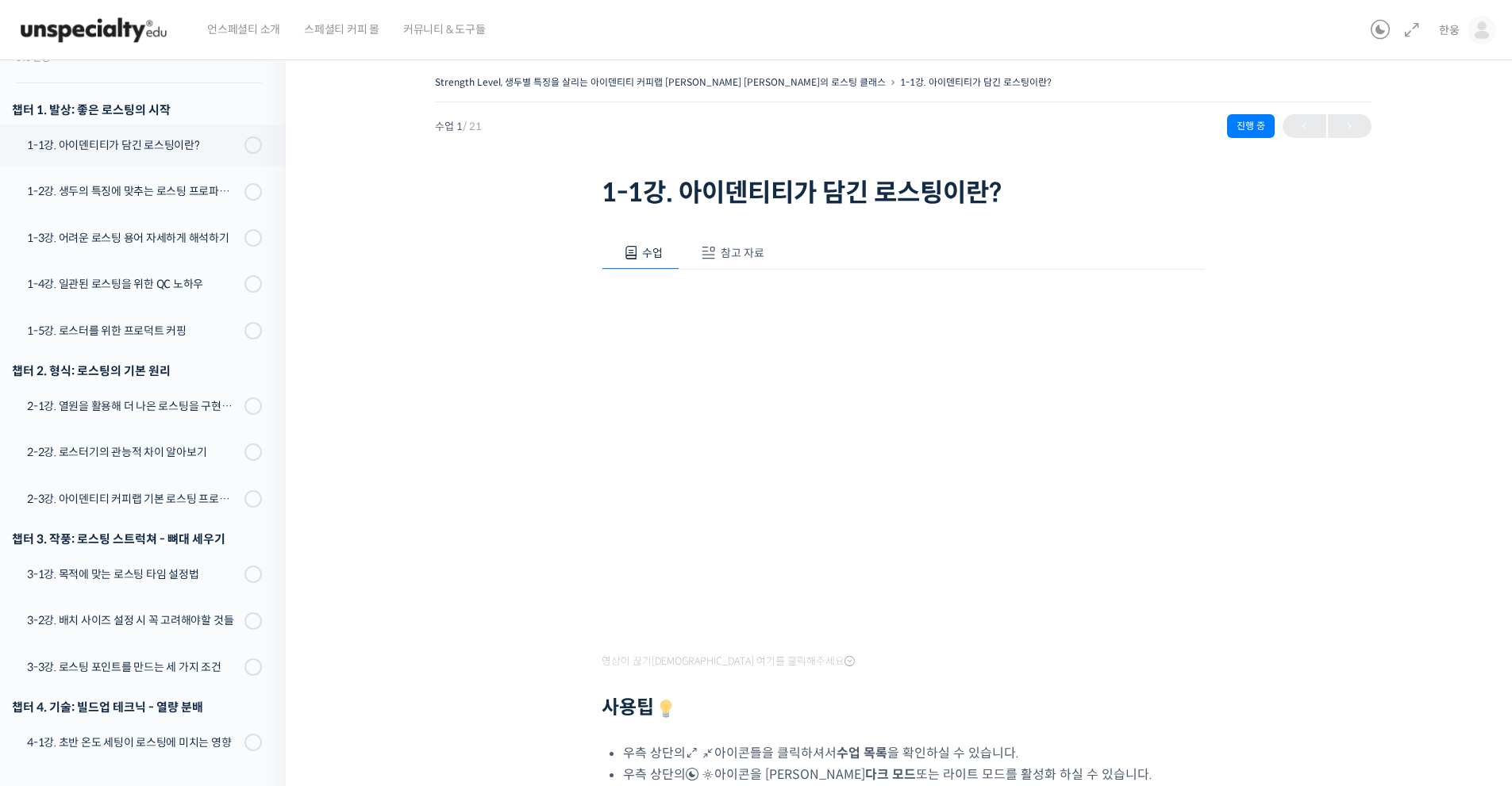
scroll to position [227, 0]
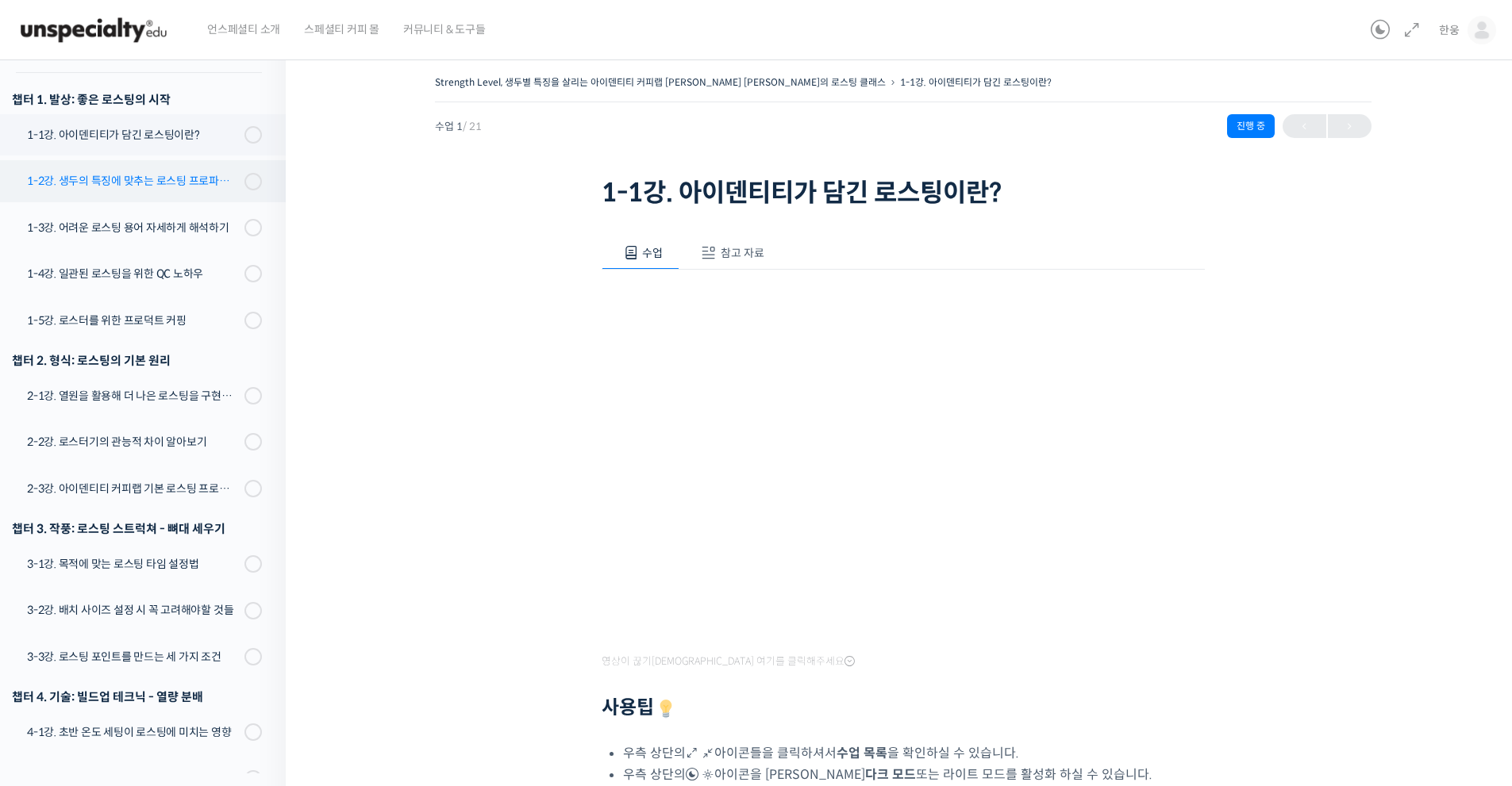
click at [188, 172] on div "1-2강. 생두의 특징에 맞추는 로스팅 프로파일 'Stength Level'" at bounding box center [134, 180] width 213 height 17
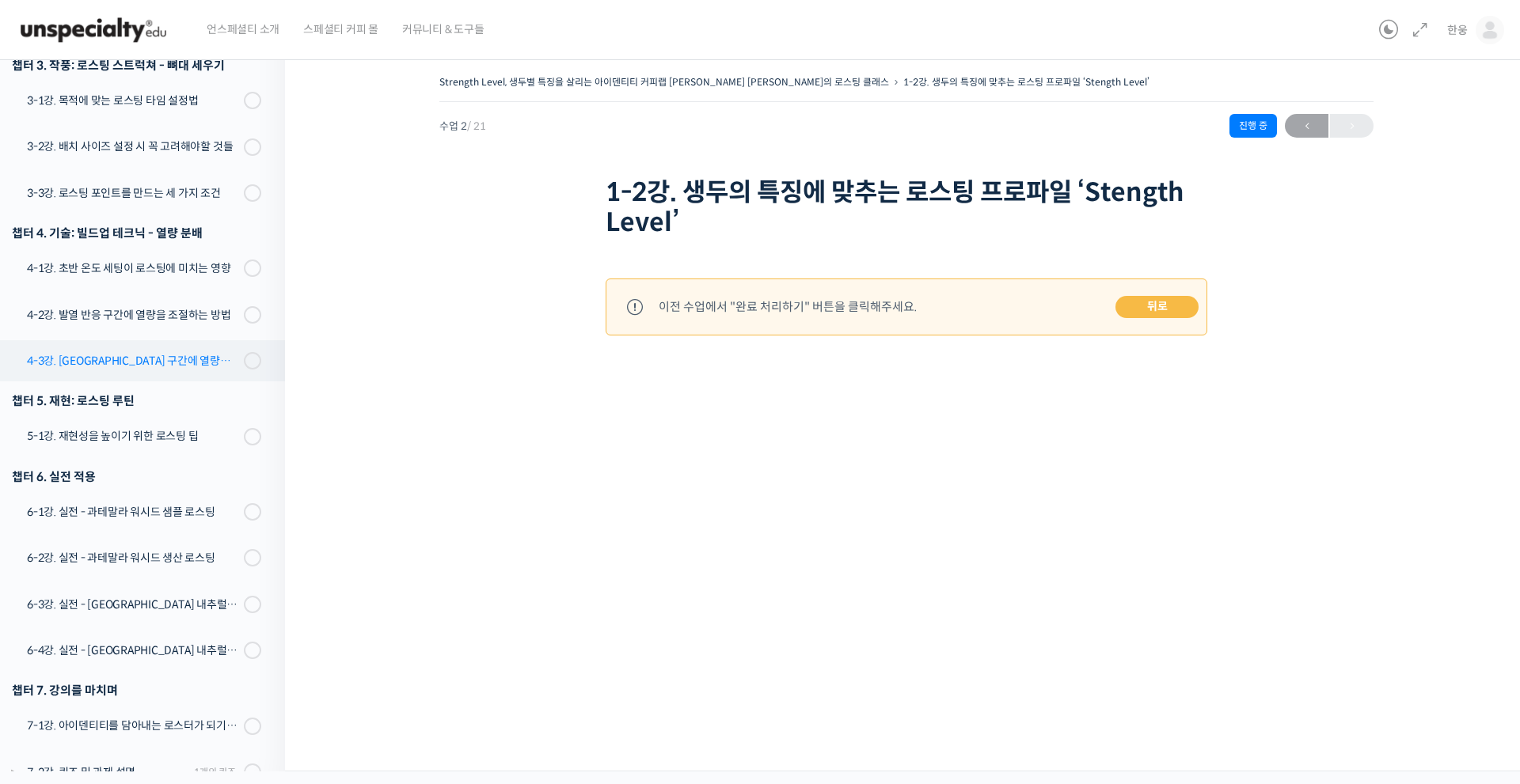
scroll to position [698, 0]
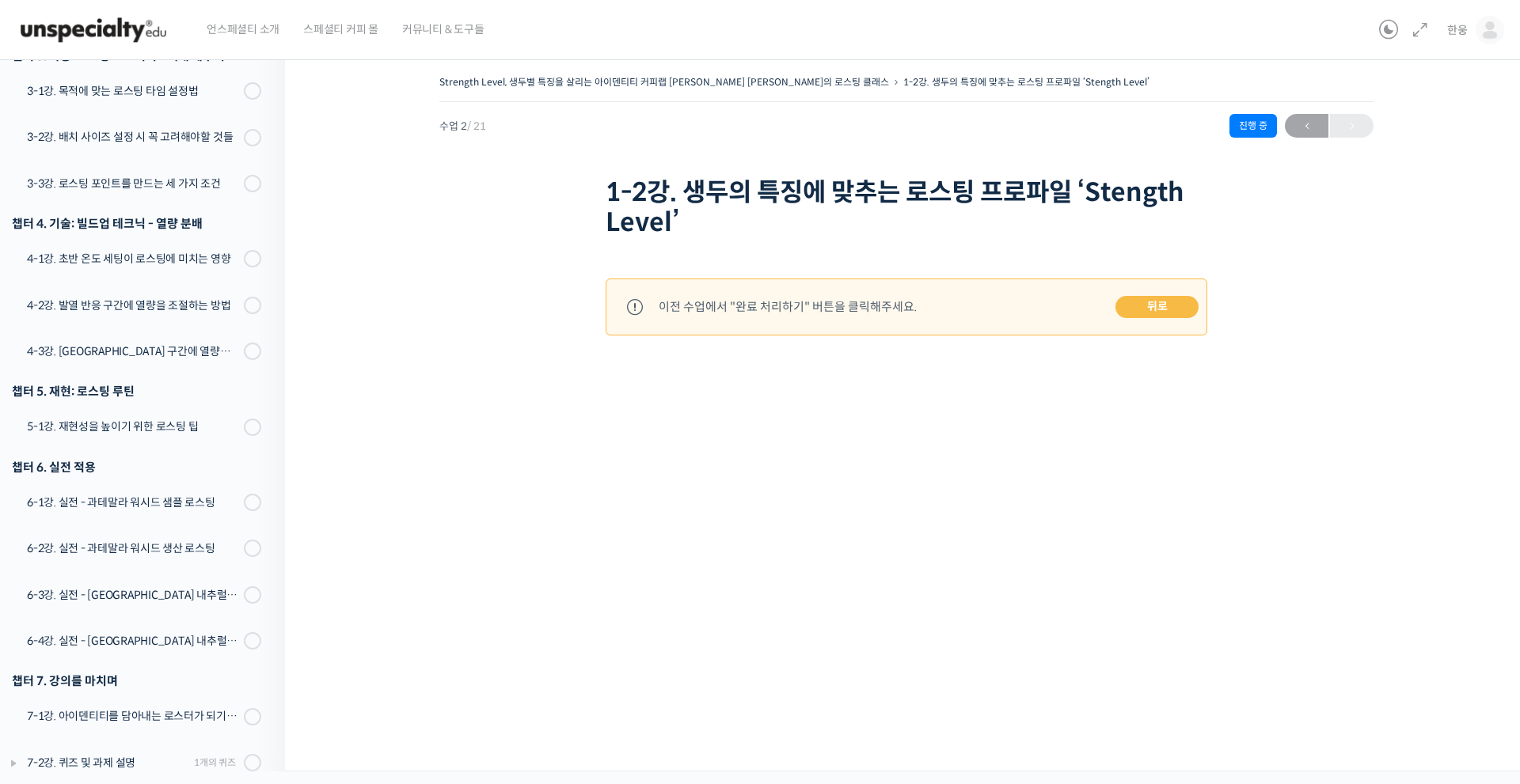
drag, startPoint x: 584, startPoint y: 498, endPoint x: 969, endPoint y: 296, distance: 434.8
drag, startPoint x: 539, startPoint y: 355, endPoint x: 139, endPoint y: 109, distance: 469.6
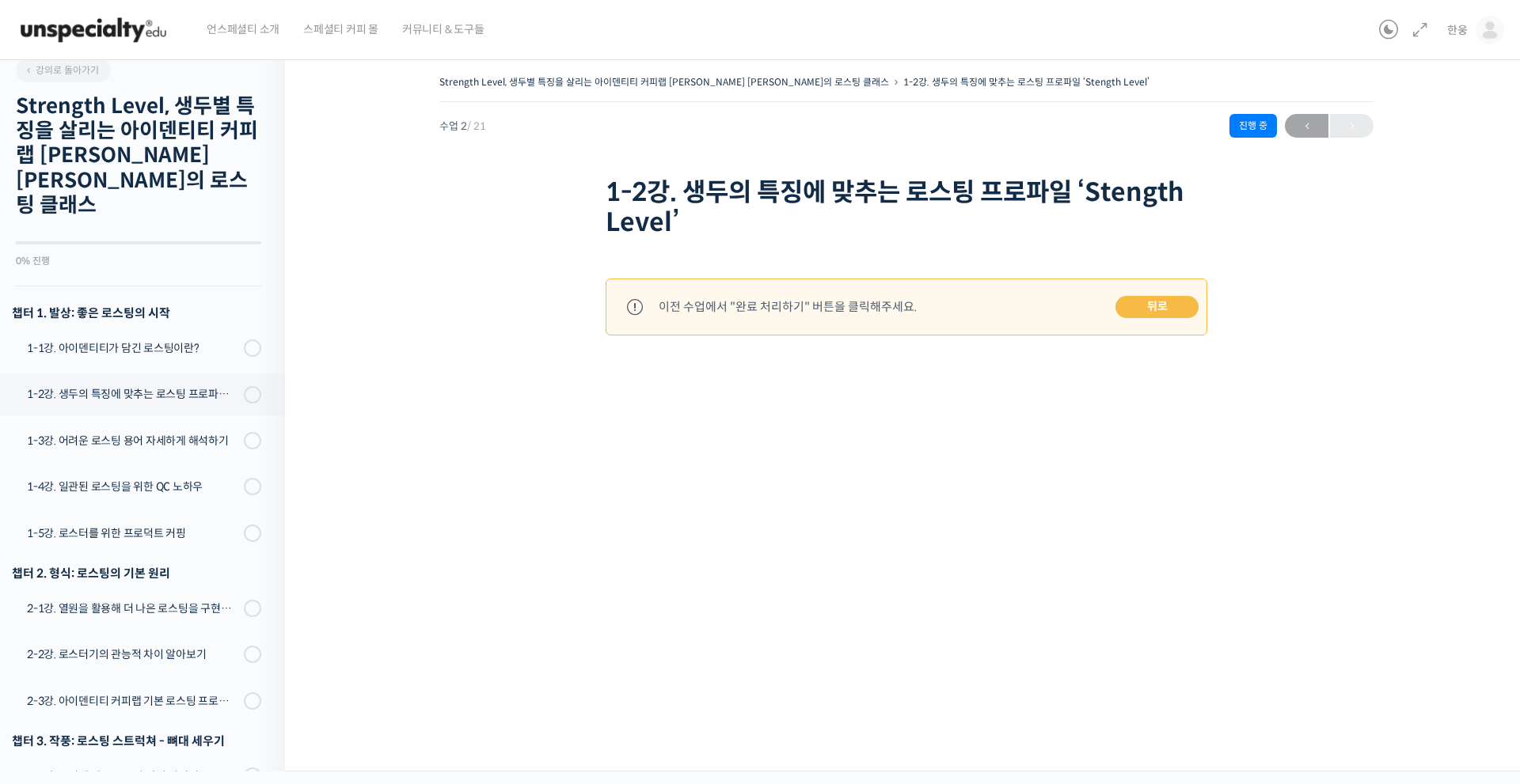
scroll to position [12, 0]
click at [161, 335] on link "1-1강. 아이덴티티가 담긴 로스팅이란?" at bounding box center [138, 348] width 293 height 41
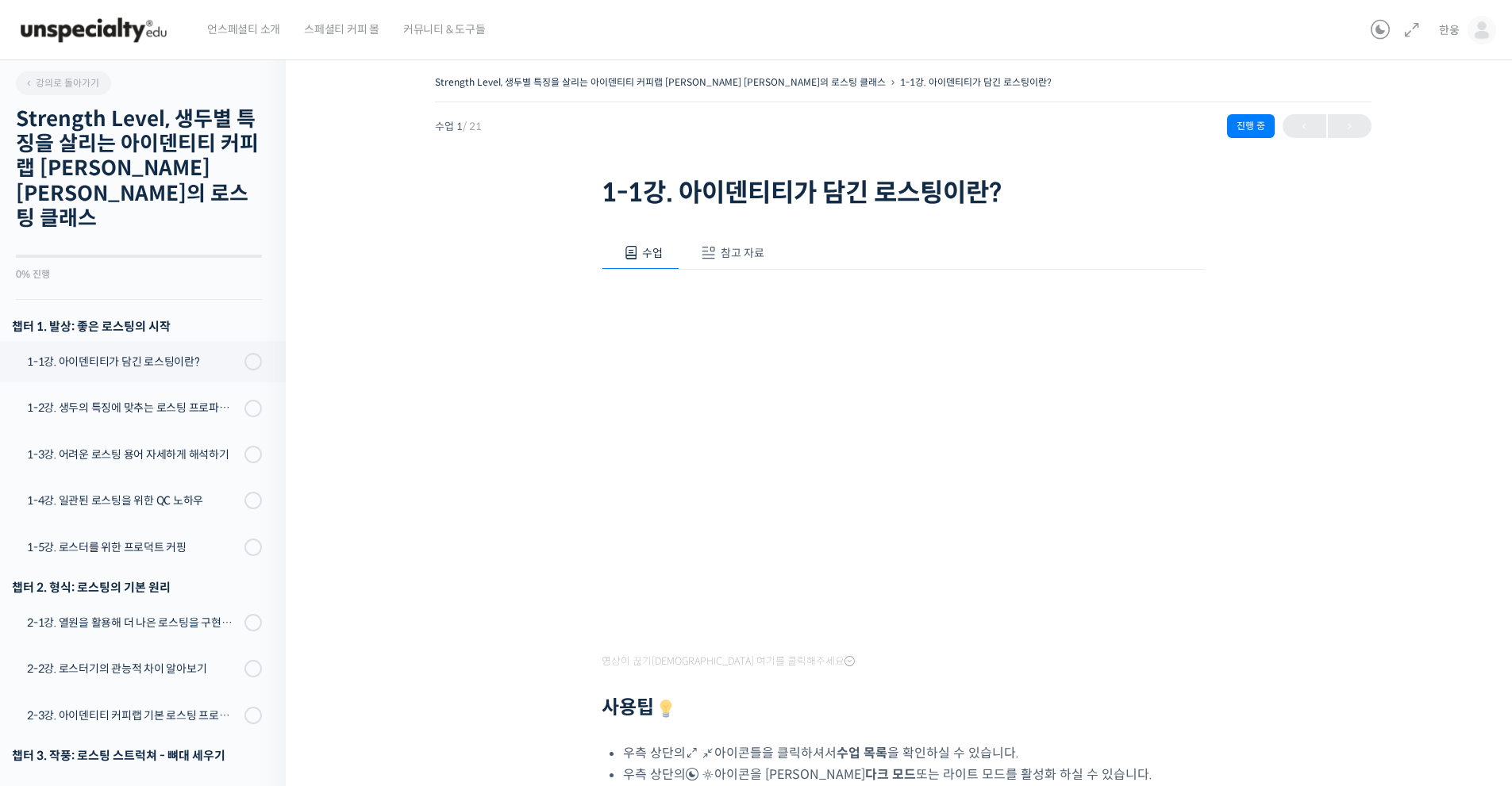
scroll to position [227, 0]
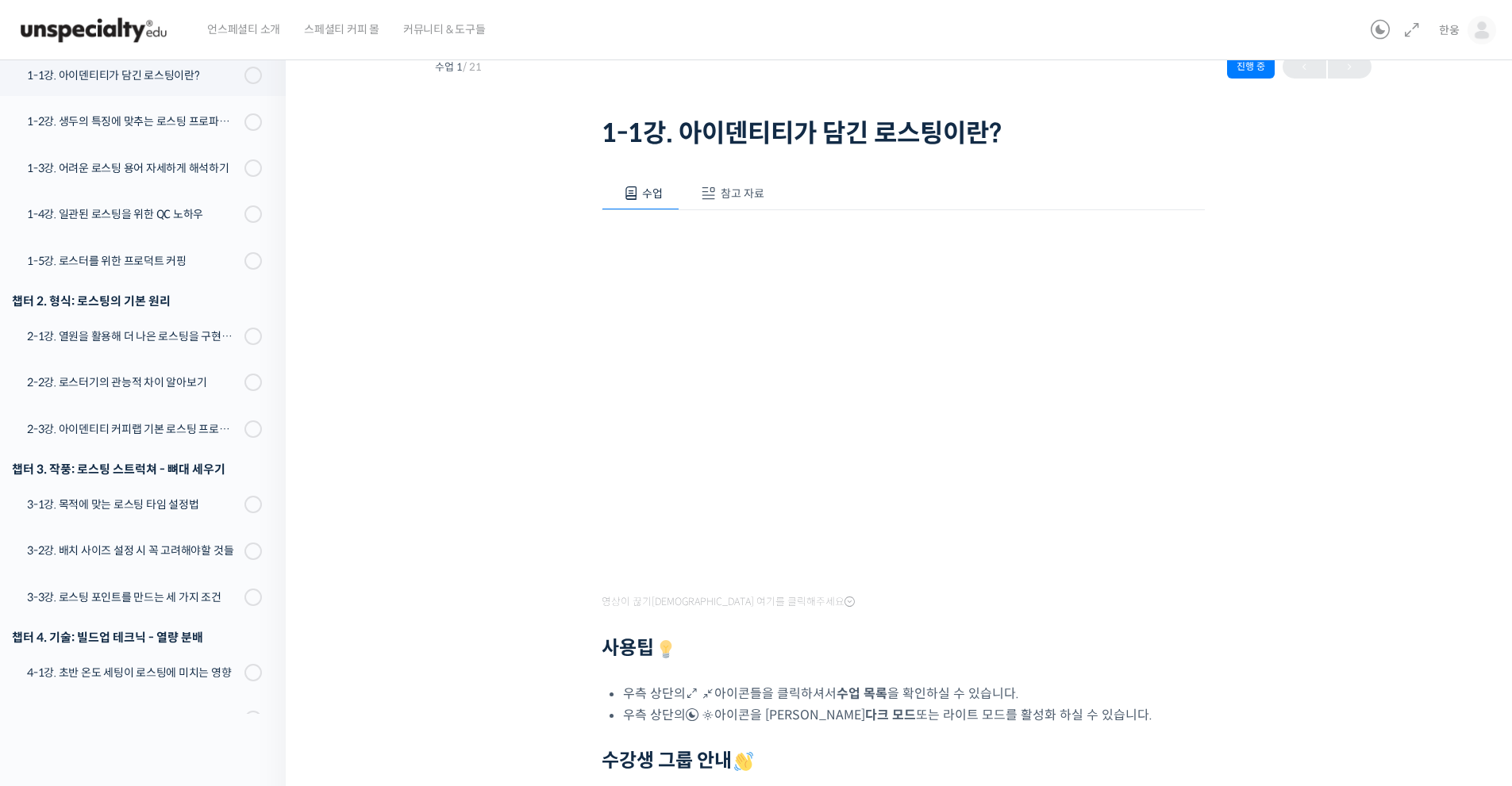
drag, startPoint x: 1281, startPoint y: 525, endPoint x: 1285, endPoint y: 653, distance: 128.1
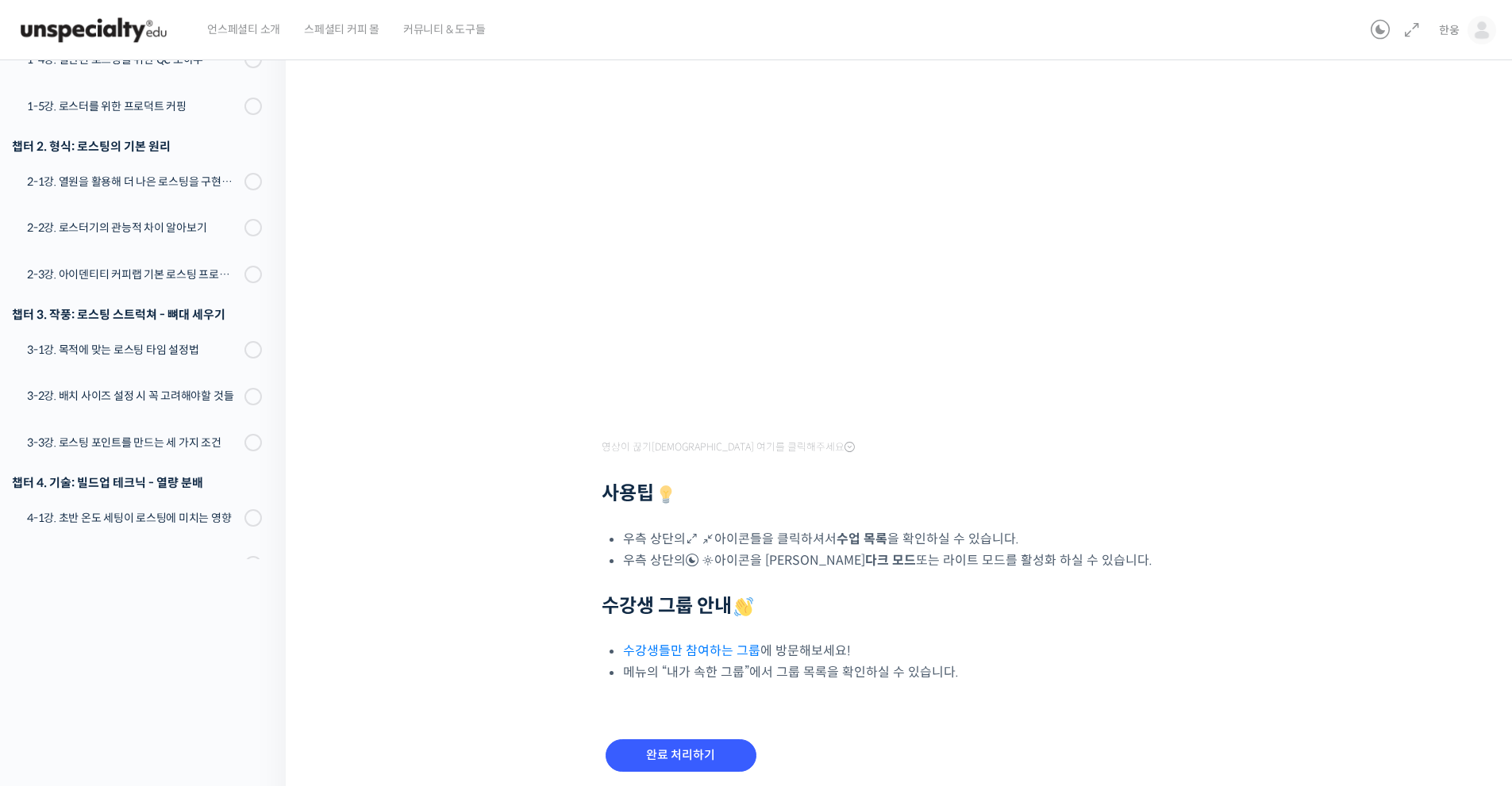
scroll to position [276, 0]
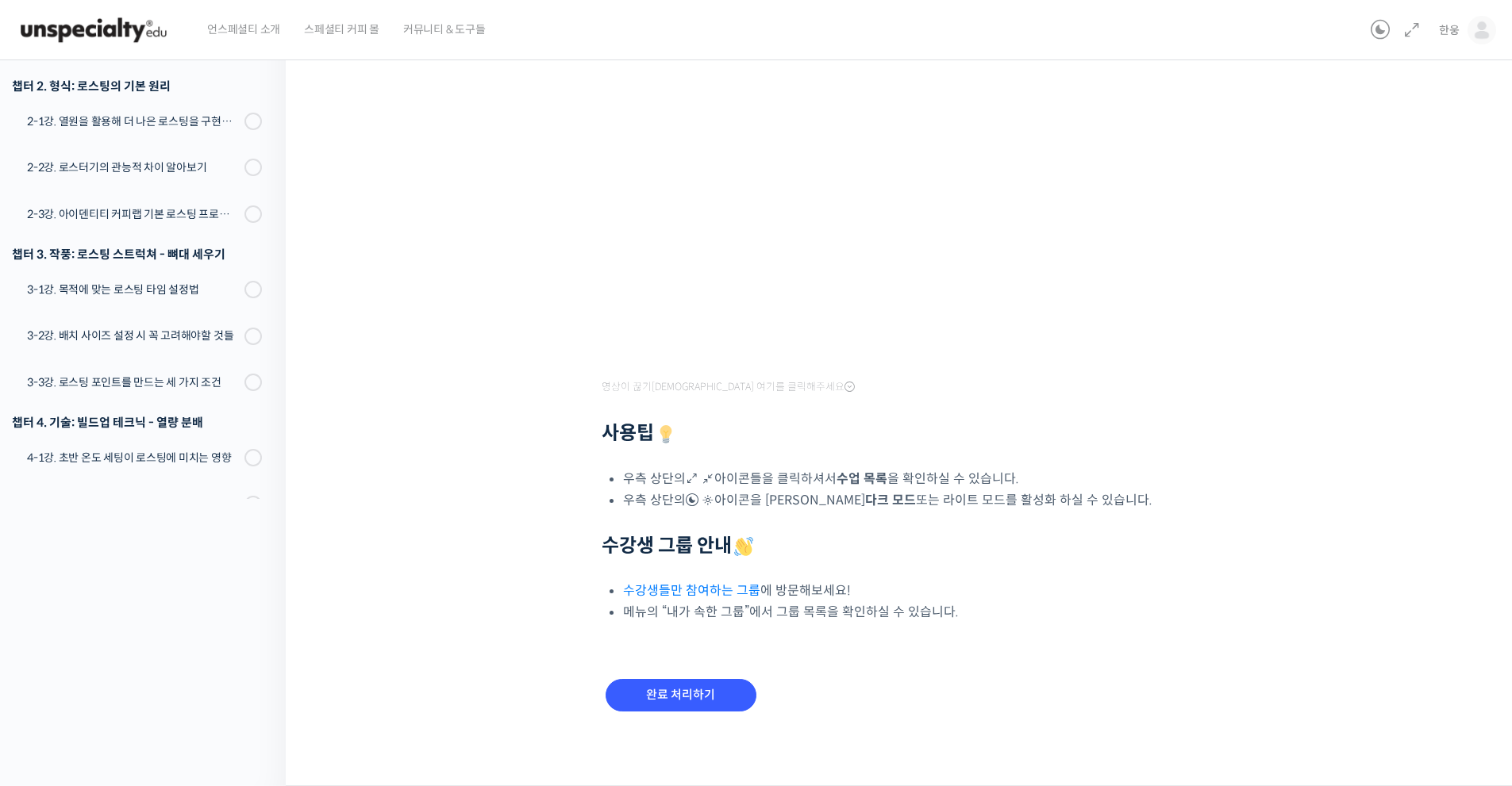
drag, startPoint x: 1287, startPoint y: 554, endPoint x: 1266, endPoint y: 668, distance: 115.9
click at [686, 691] on input "완료 처리하기" at bounding box center [681, 695] width 151 height 33
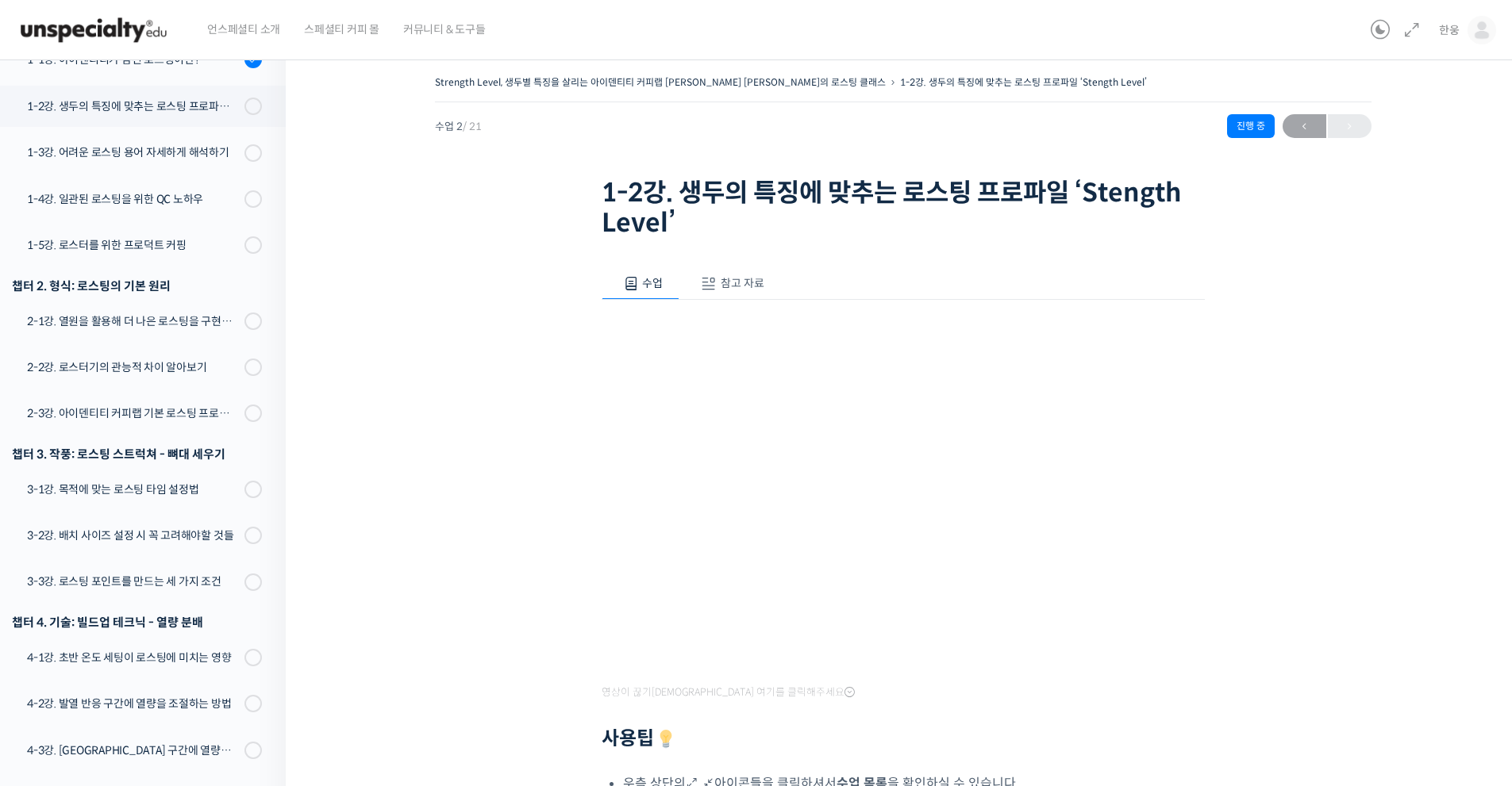
scroll to position [303, 0]
drag, startPoint x: 456, startPoint y: 346, endPoint x: 418, endPoint y: 211, distance: 140.2
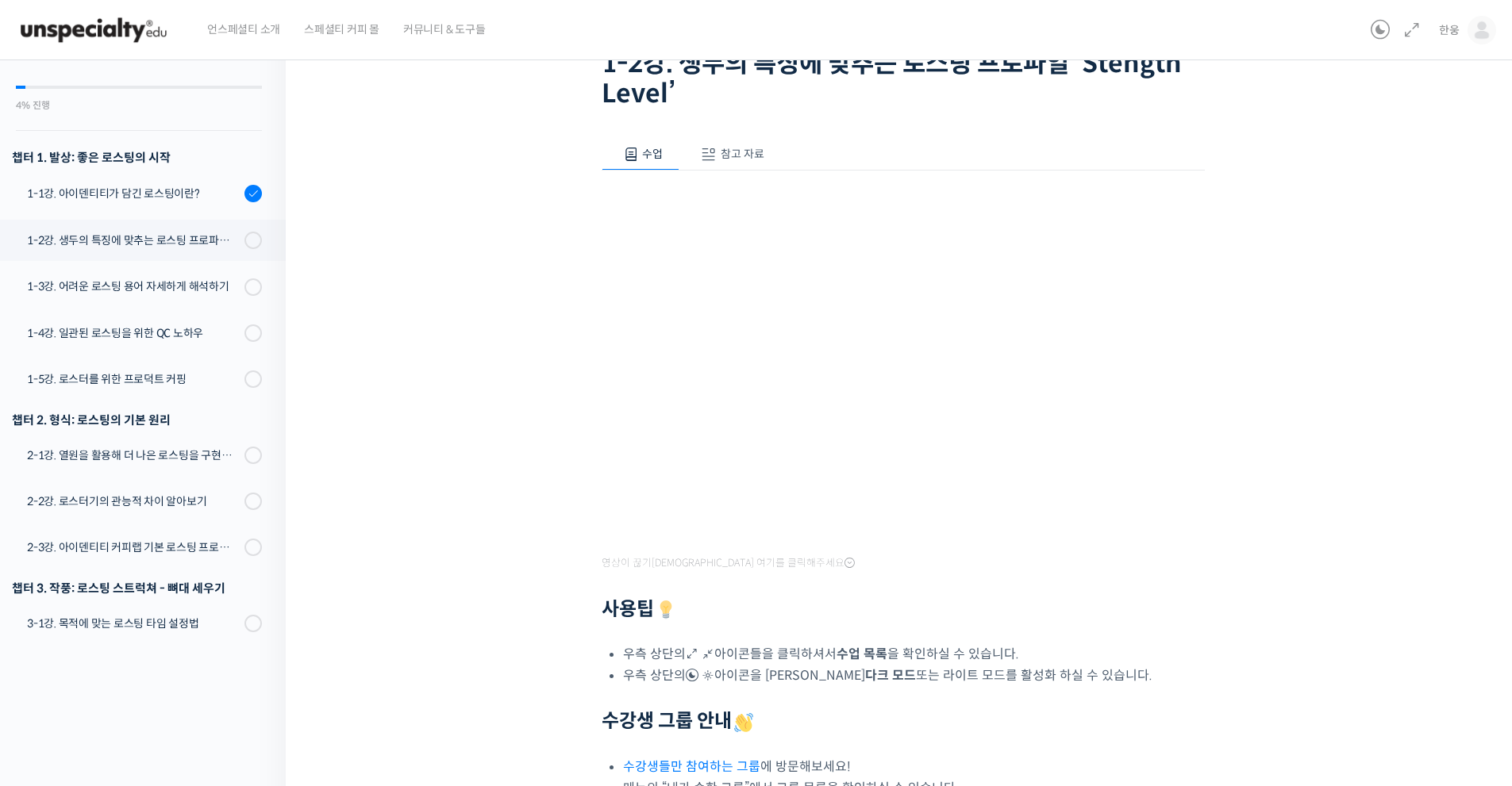
scroll to position [133, 0]
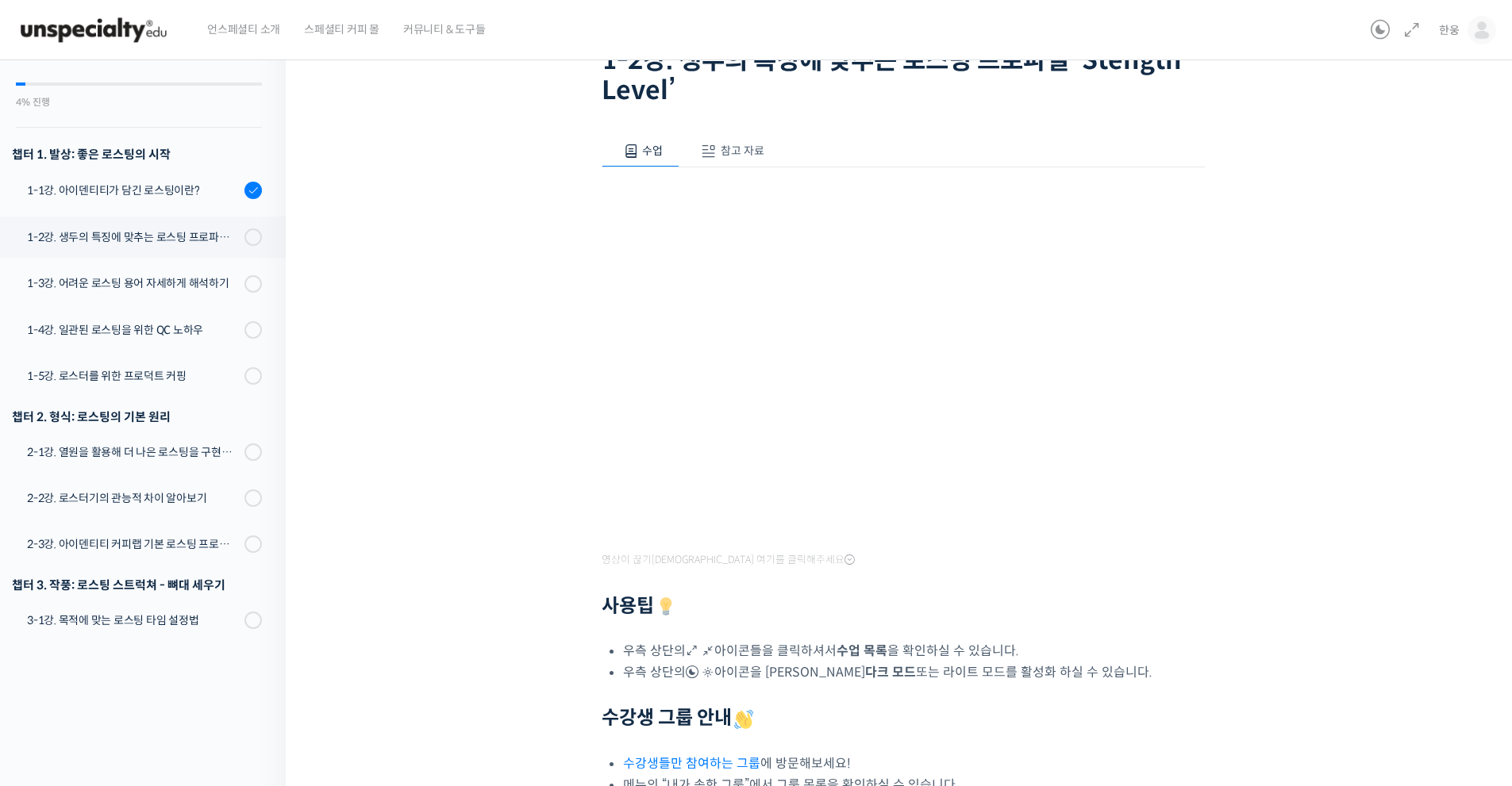
drag, startPoint x: 130, startPoint y: 9, endPoint x: 103, endPoint y: 25, distance: 31.4
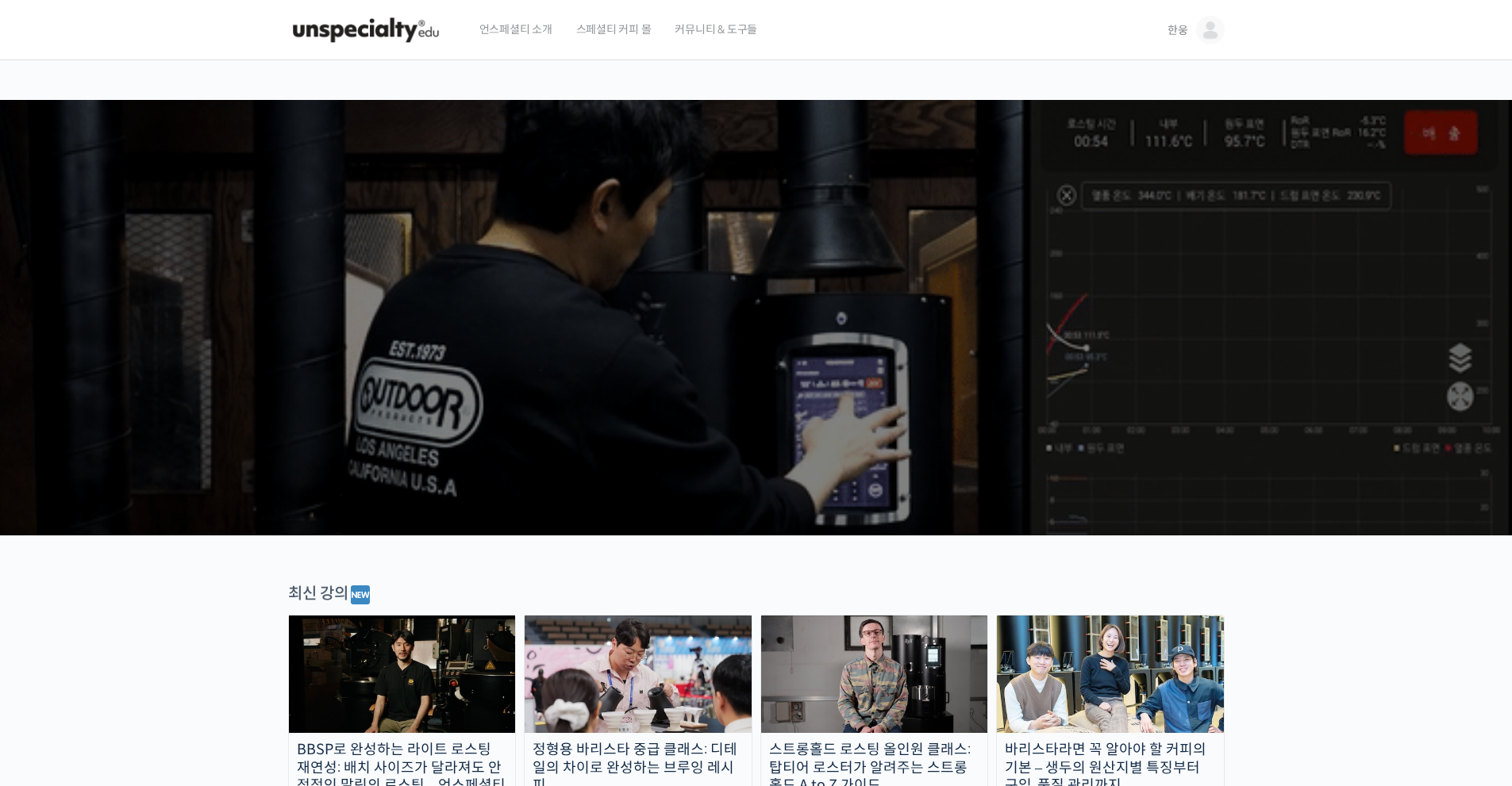
click at [658, 30] on link "스페셜티 커피 몰" at bounding box center [614, 30] width 91 height 60
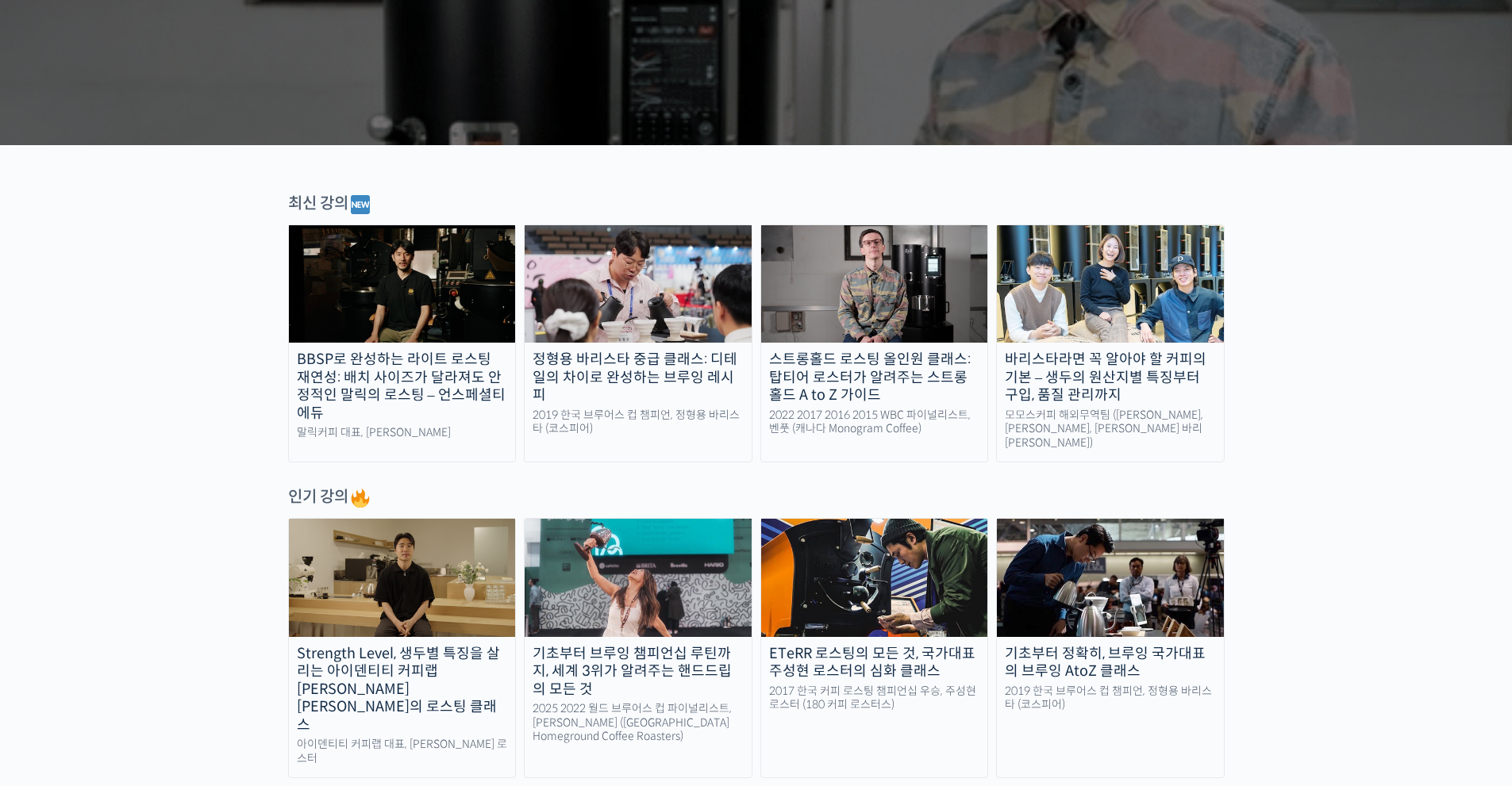
scroll to position [423, 0]
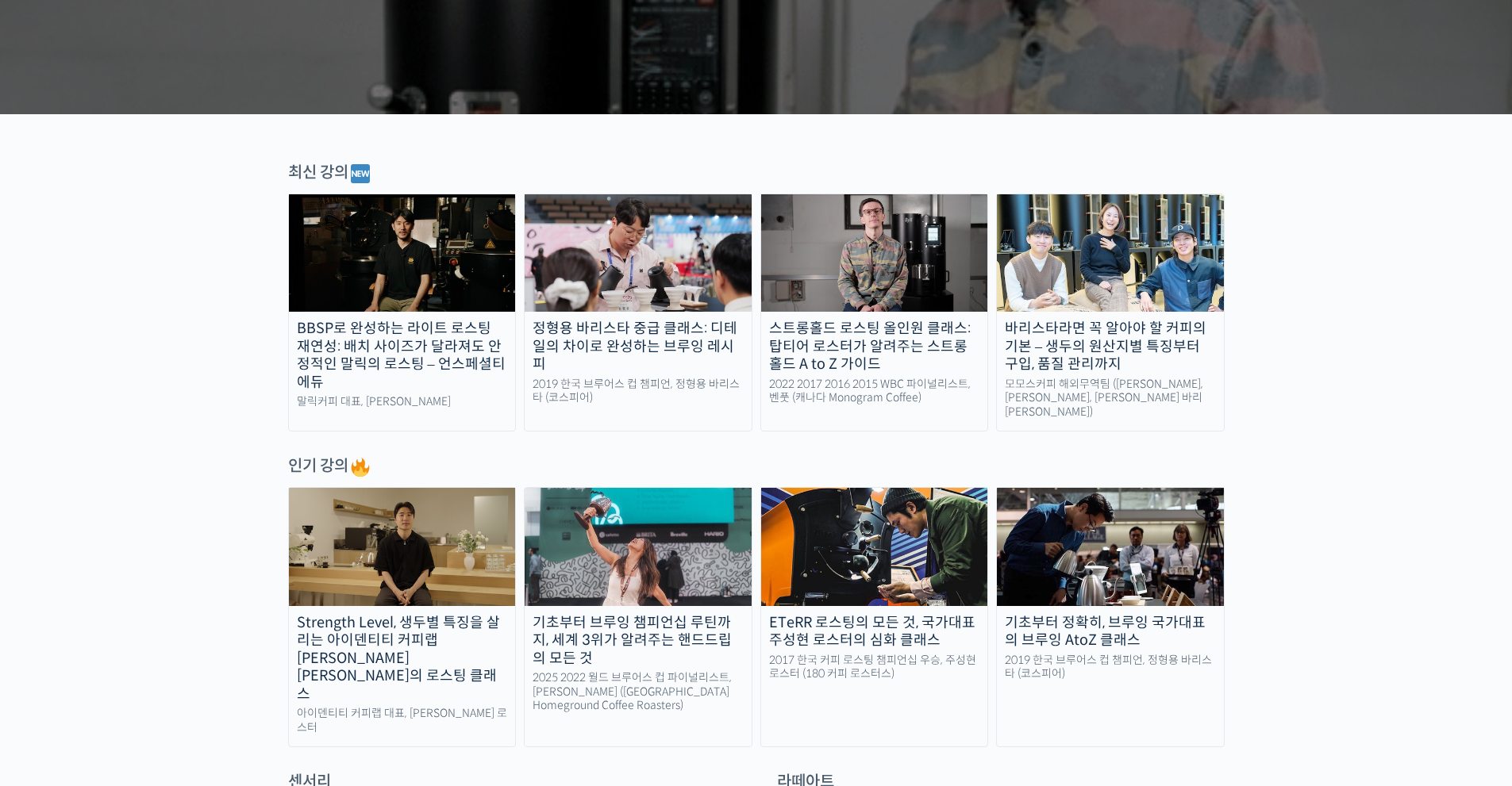
drag, startPoint x: 1394, startPoint y: 350, endPoint x: 1380, endPoint y: 408, distance: 59.7
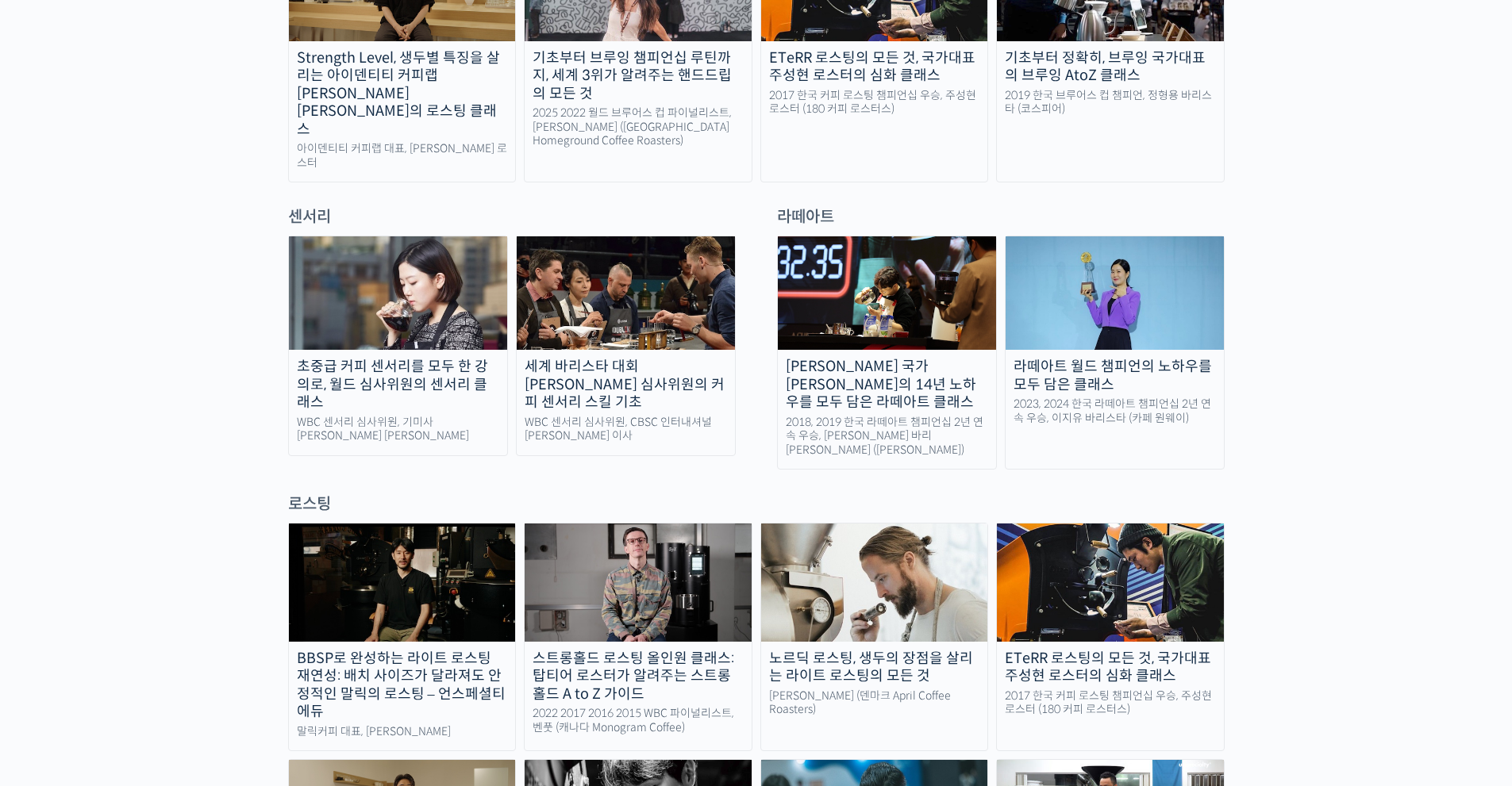
scroll to position [996, 0]
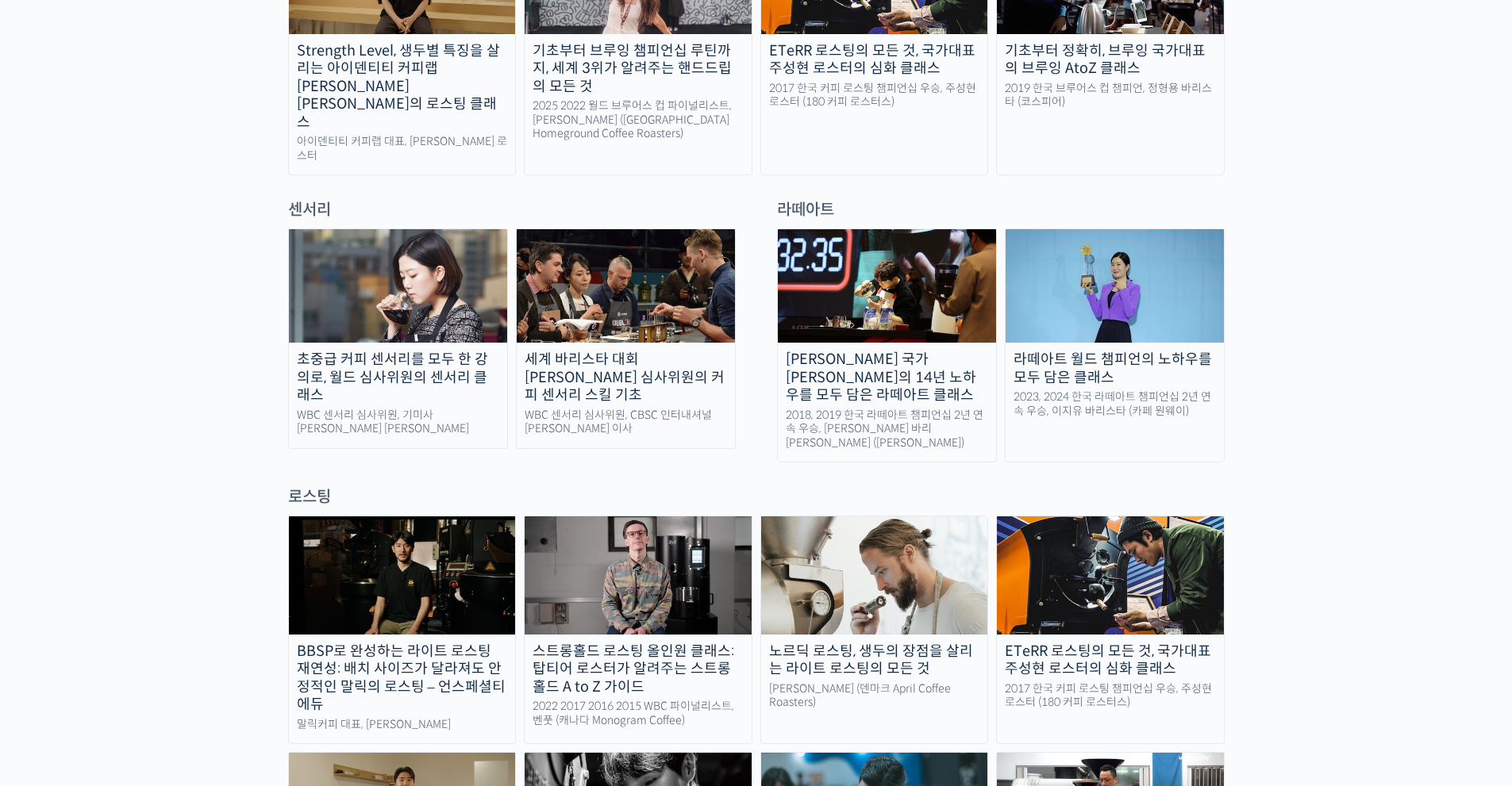
drag, startPoint x: 1313, startPoint y: 353, endPoint x: 1298, endPoint y: 396, distance: 45.5
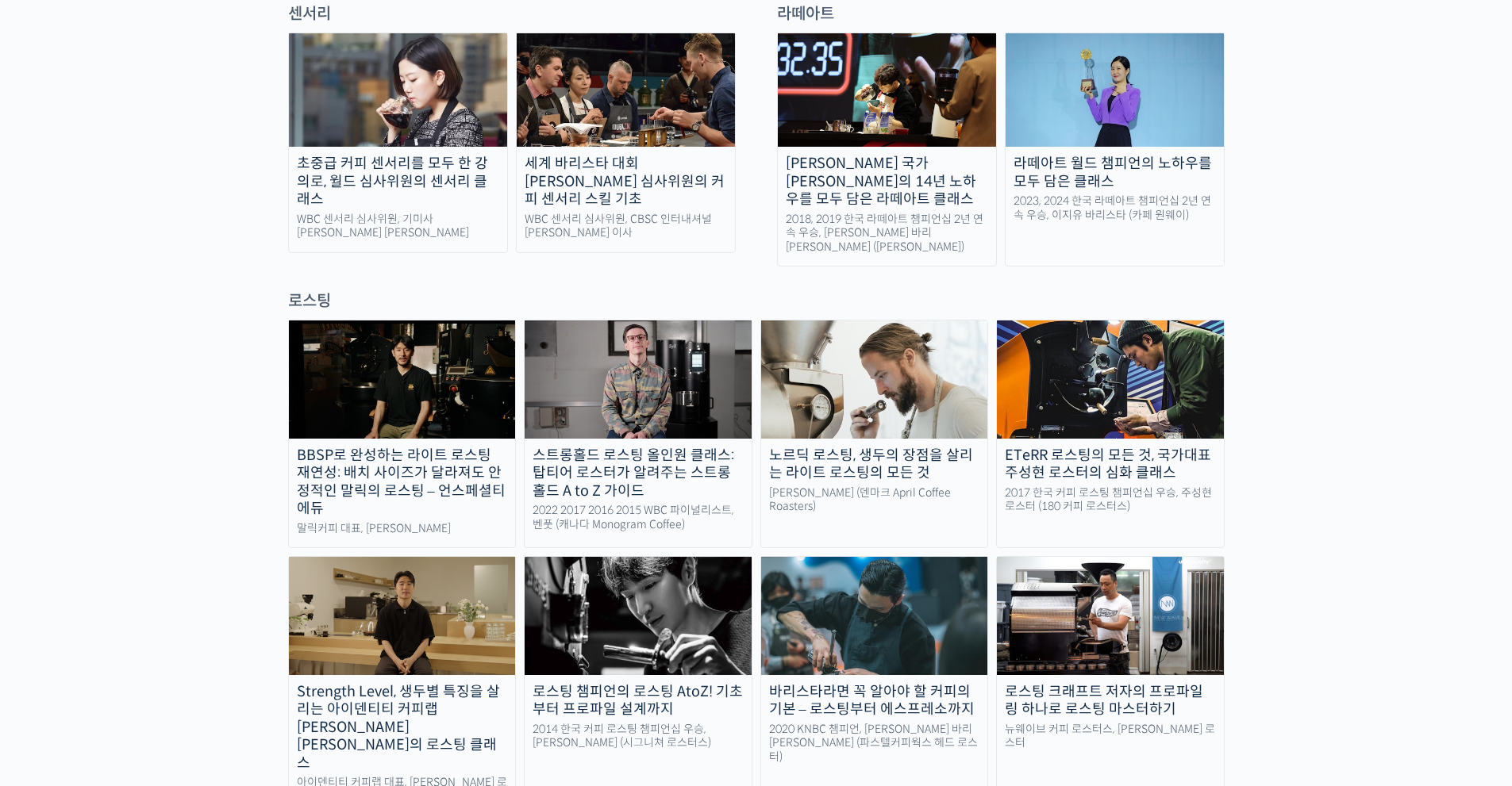
scroll to position [1334, 0]
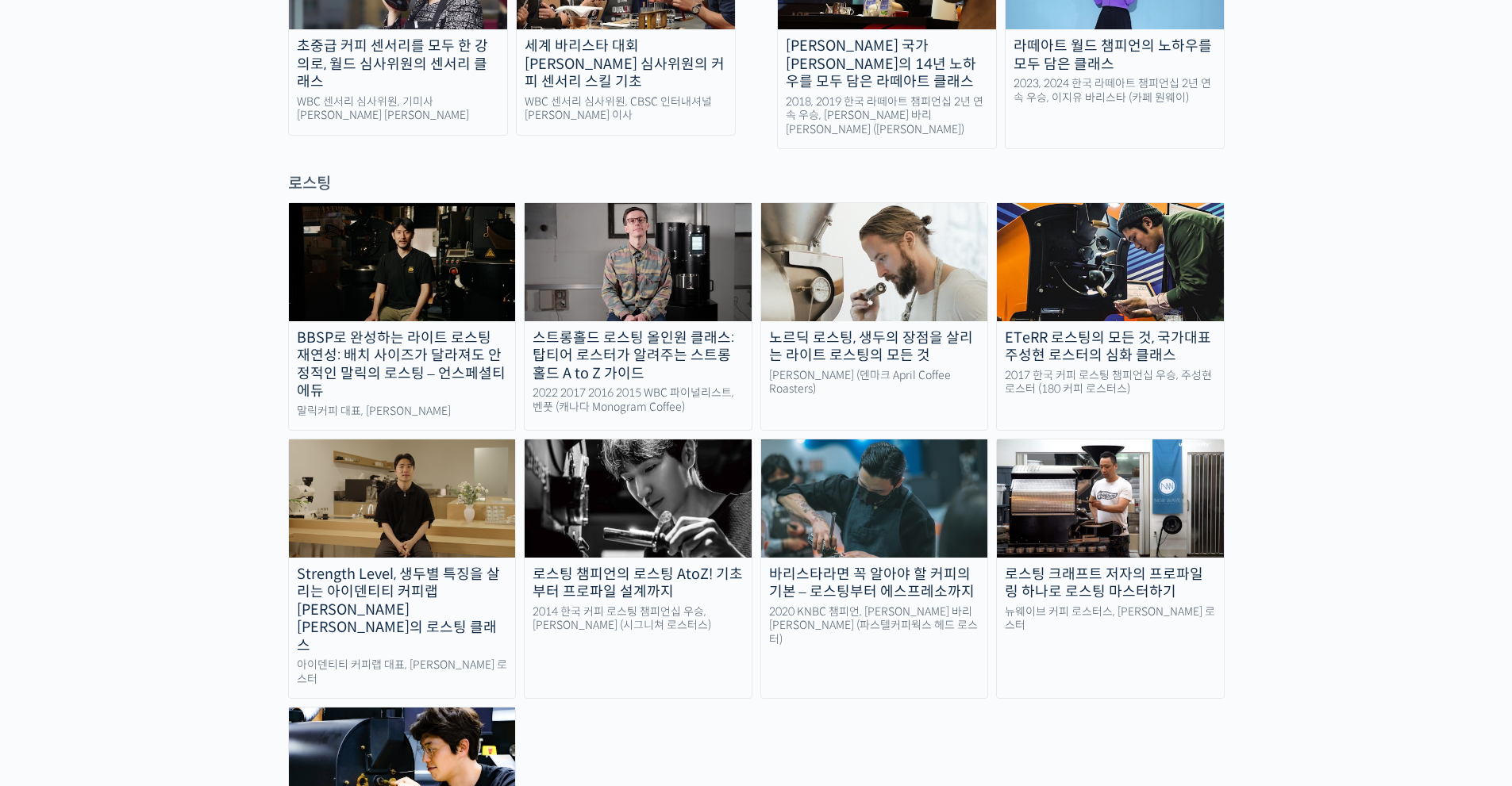
drag, startPoint x: 1321, startPoint y: 361, endPoint x: 1285, endPoint y: 460, distance: 105.3
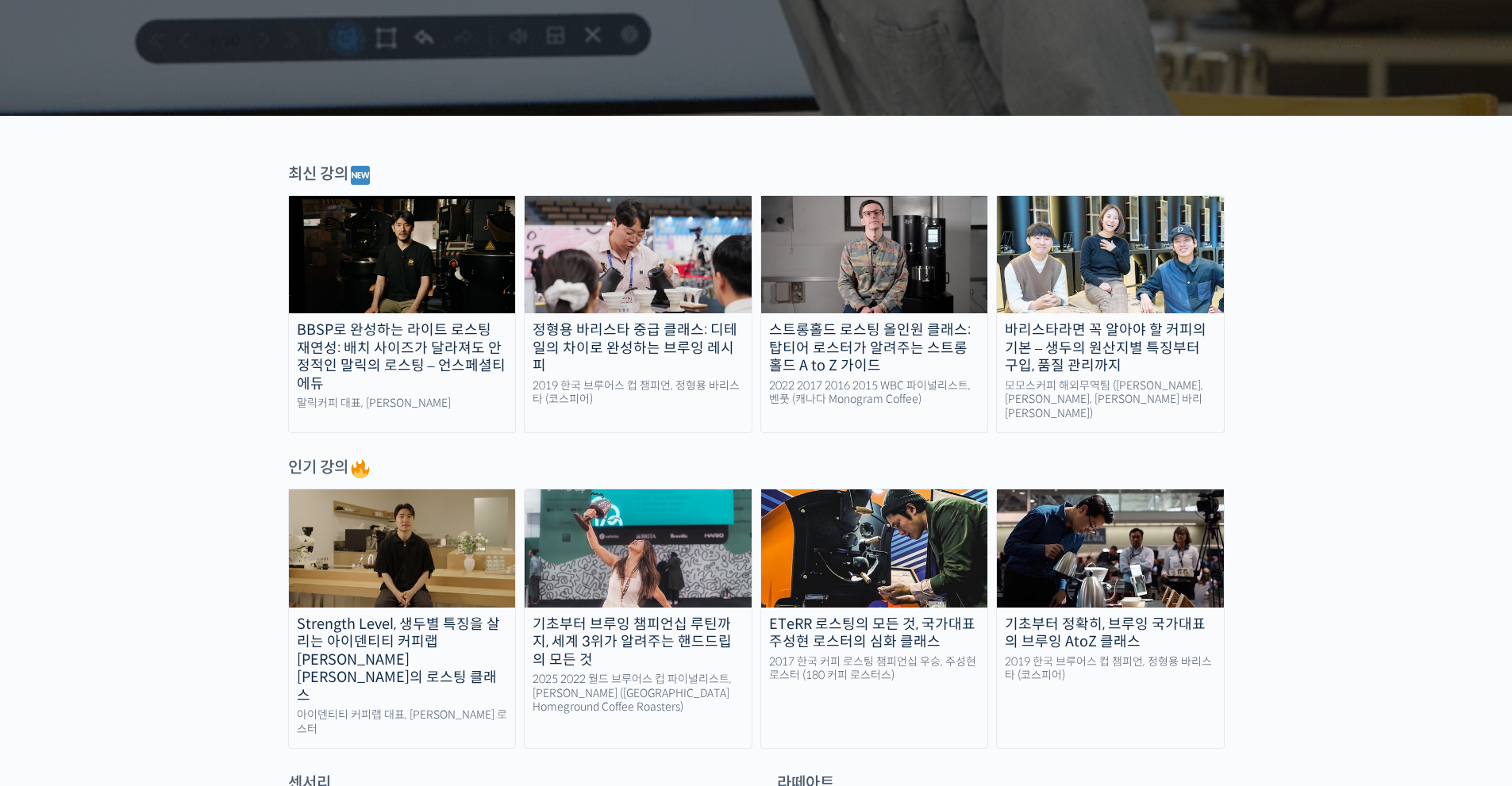
drag, startPoint x: 1353, startPoint y: 565, endPoint x: 567, endPoint y: 522, distance: 787.2
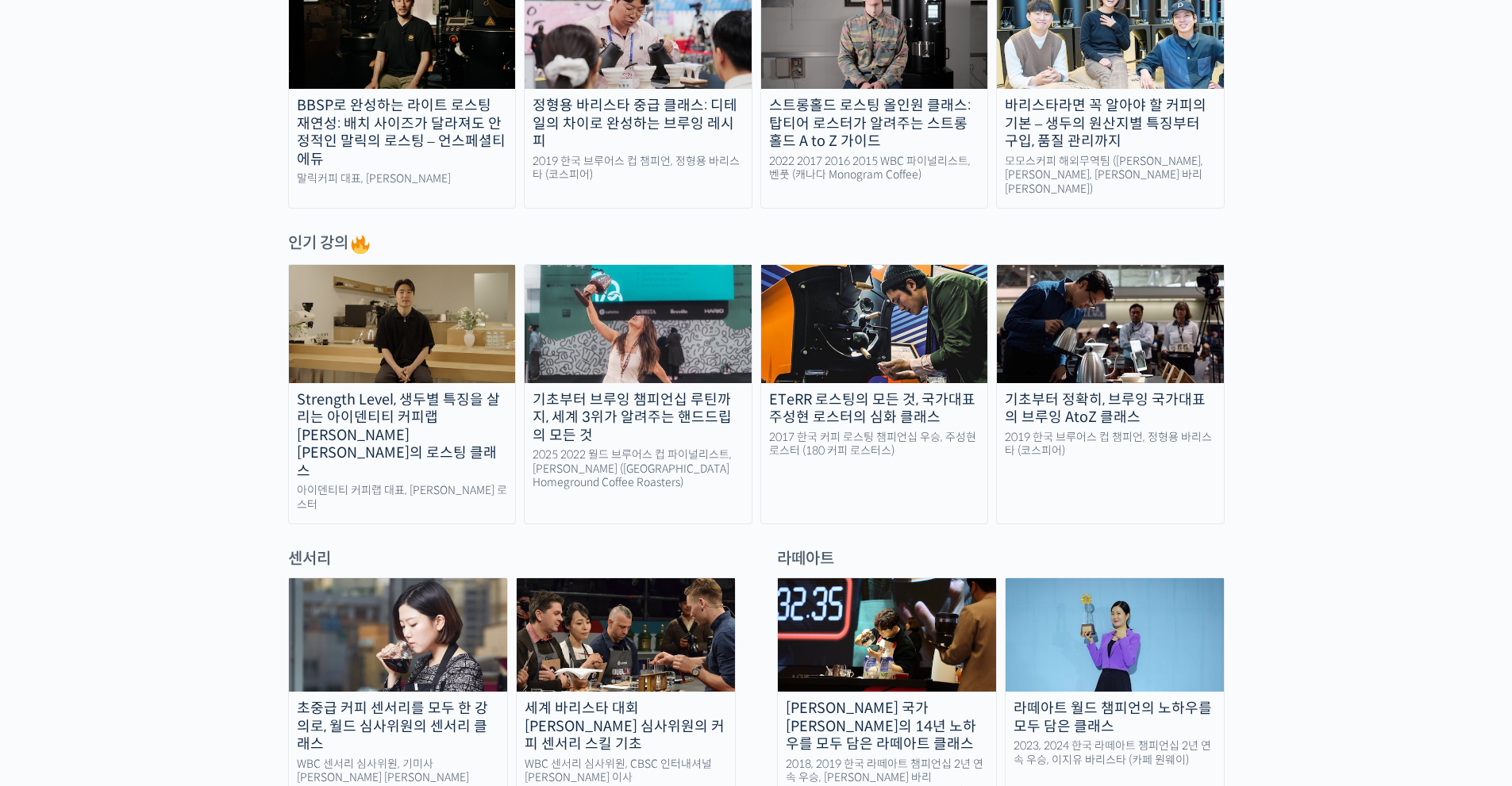
scroll to position [674, 0]
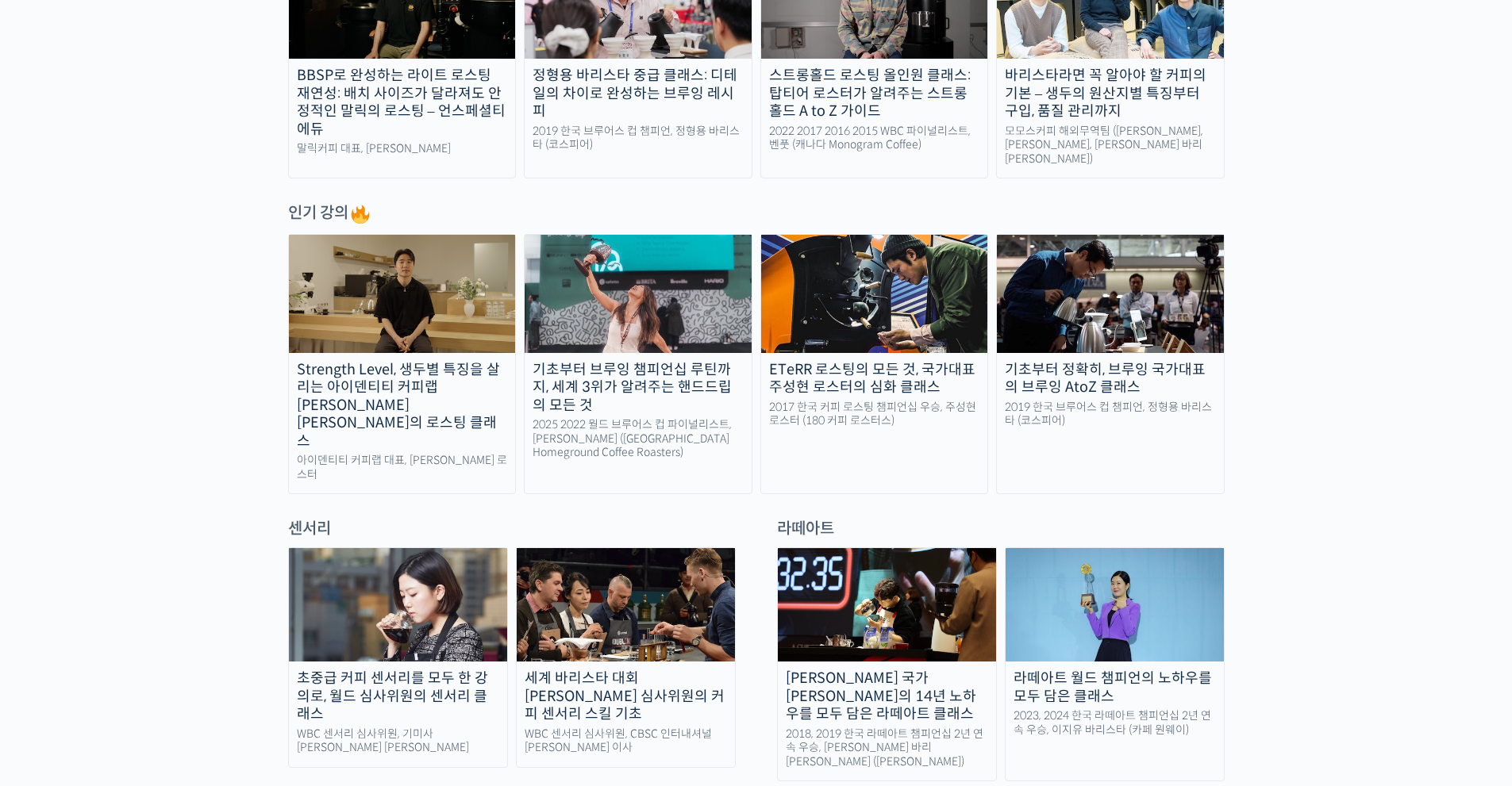
click at [447, 559] on img at bounding box center [398, 604] width 218 height 114
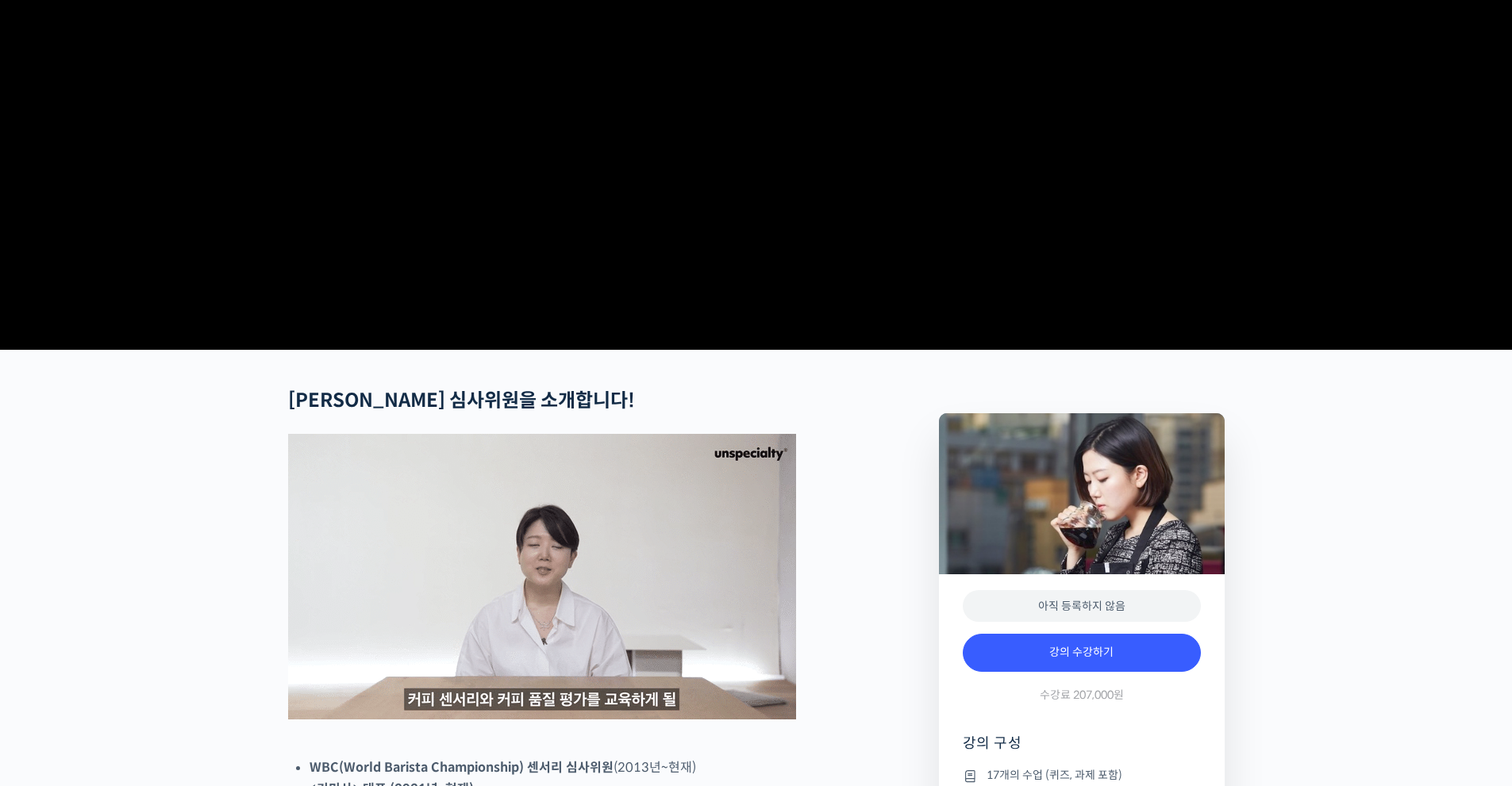
scroll to position [291, 0]
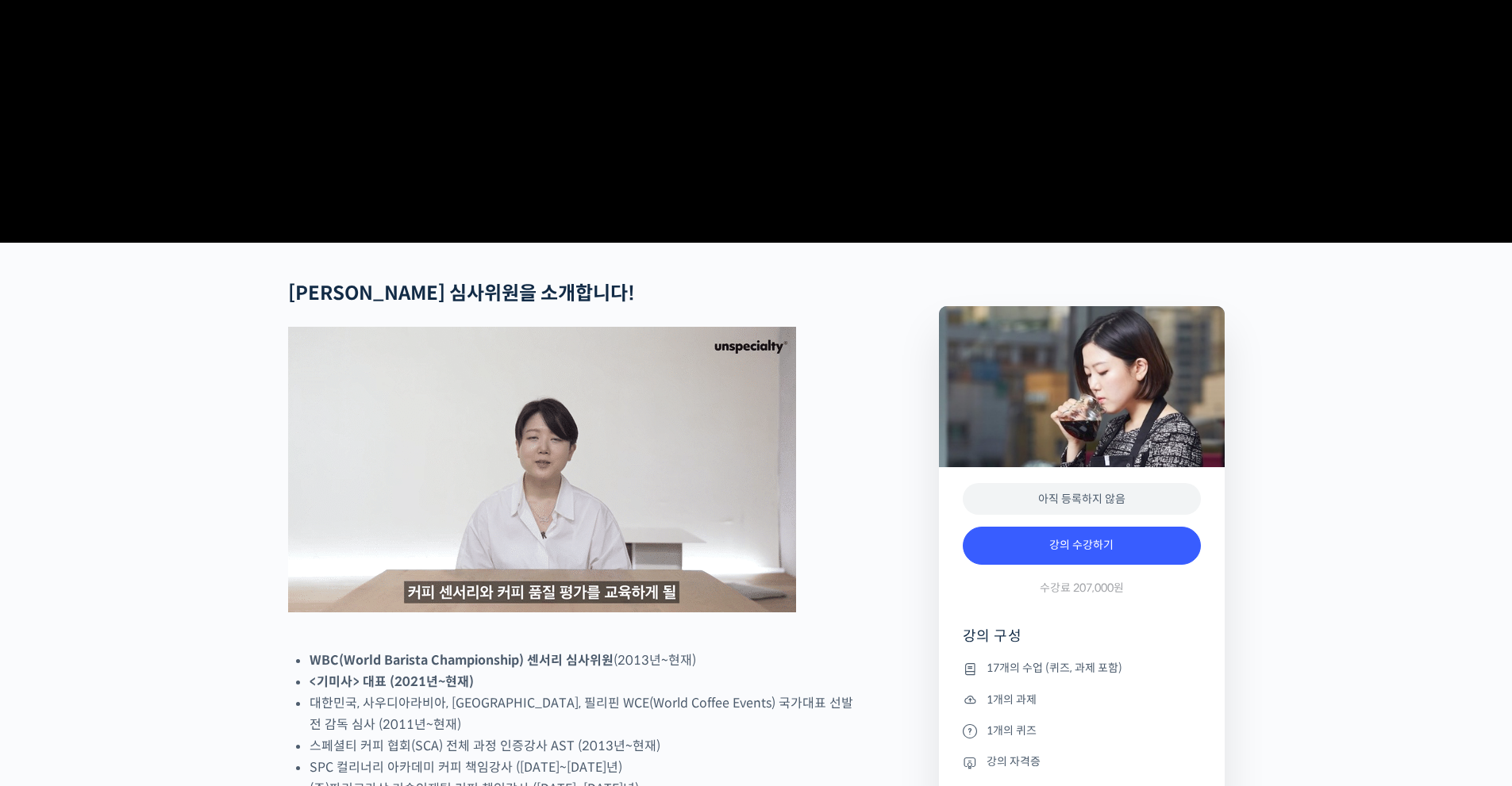
drag, startPoint x: 901, startPoint y: 505, endPoint x: 858, endPoint y: 586, distance: 91.7
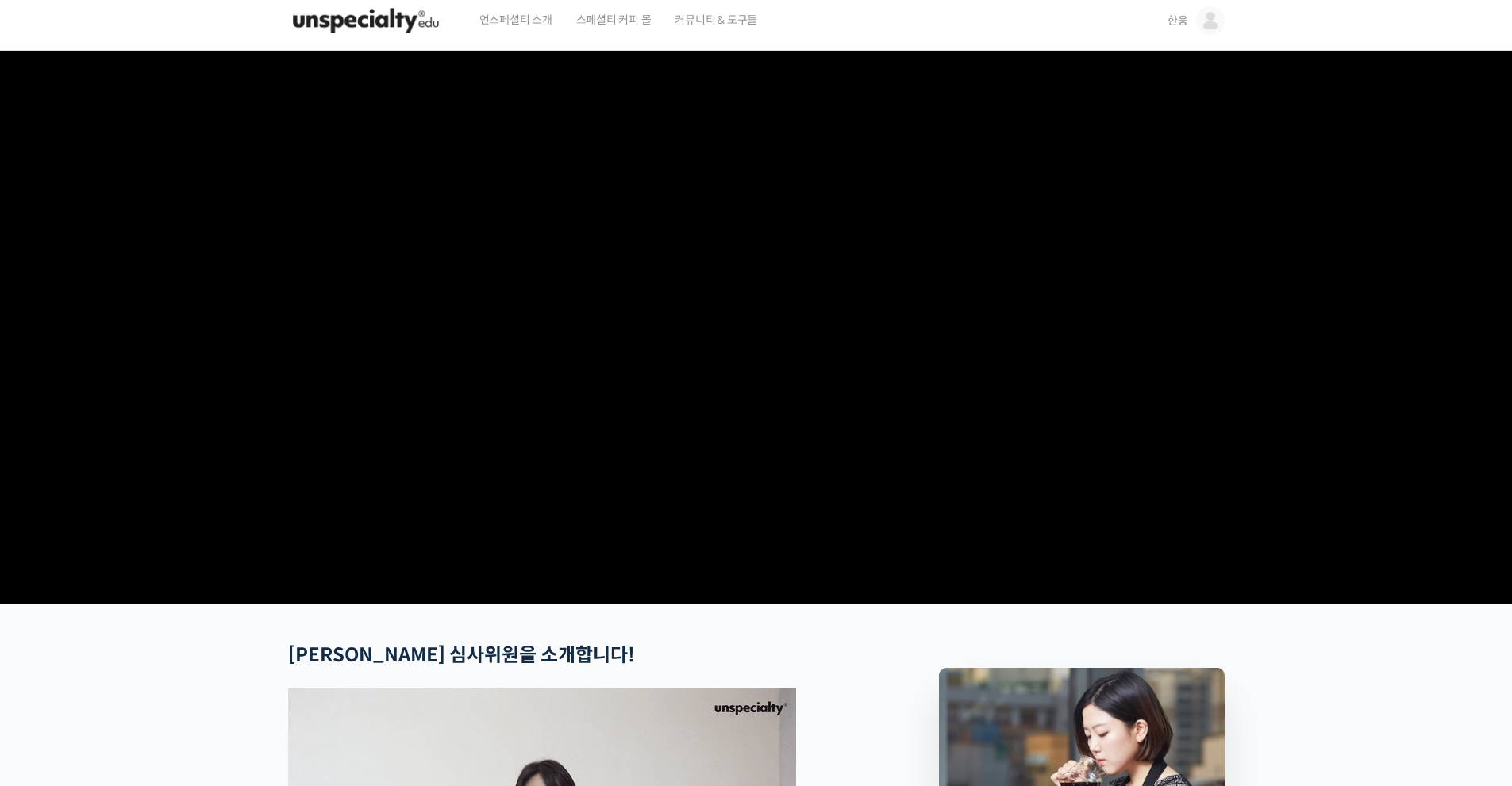
scroll to position [0, 0]
